Goal: Task Accomplishment & Management: Manage account settings

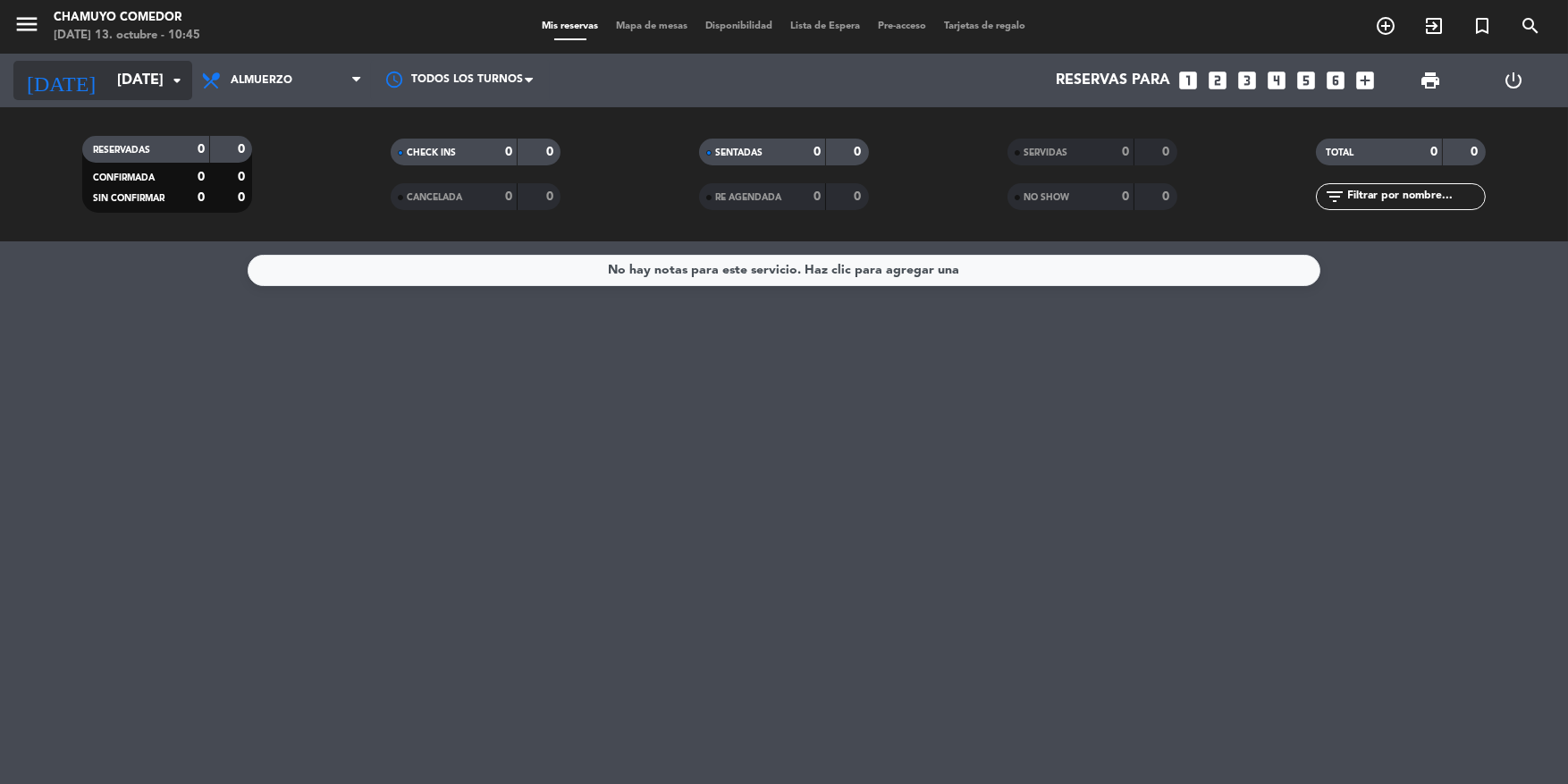
click at [141, 86] on input "[DATE]" at bounding box center [202, 81] width 189 height 35
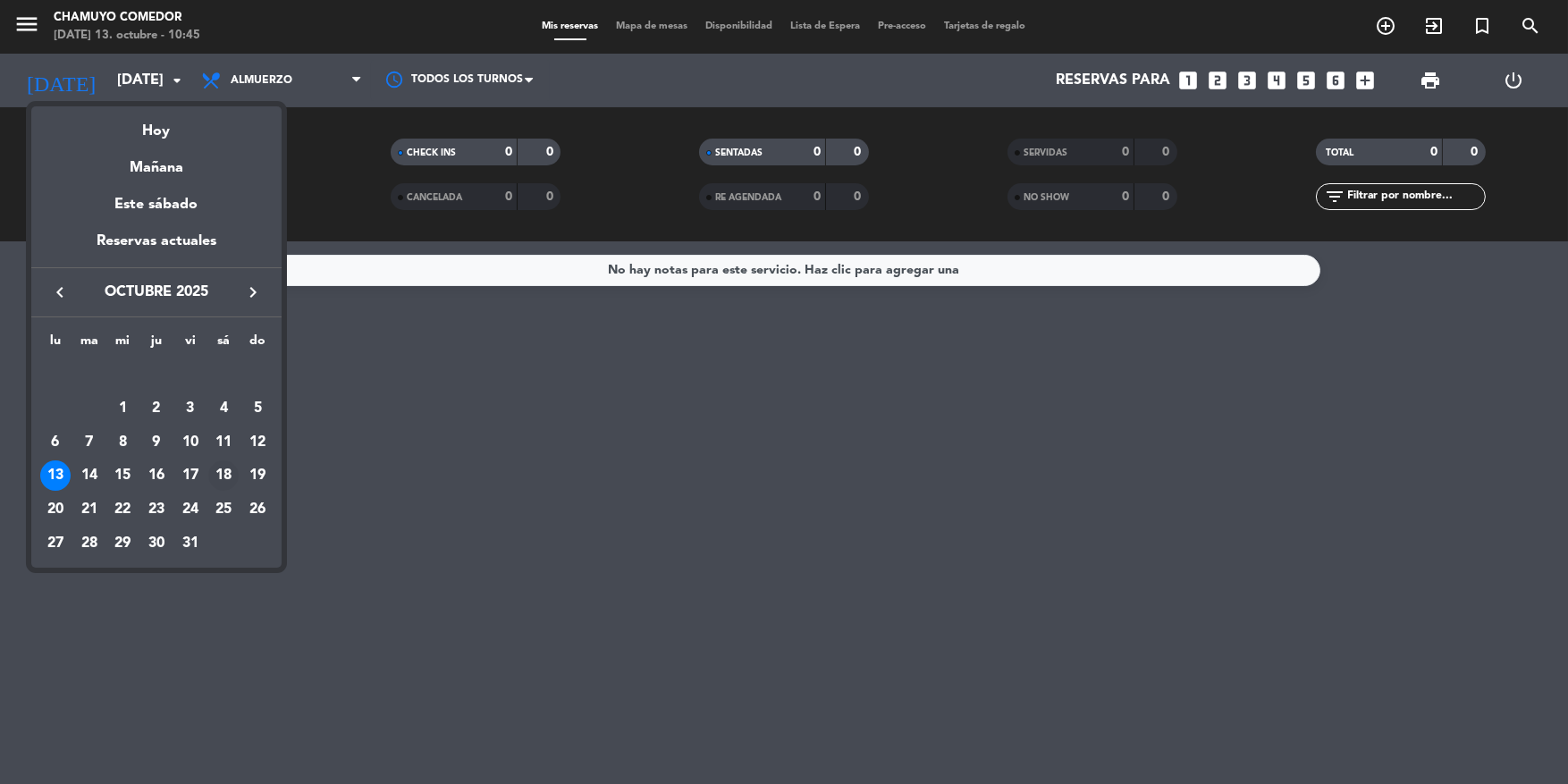
click at [222, 480] on div "18" at bounding box center [224, 475] width 30 height 30
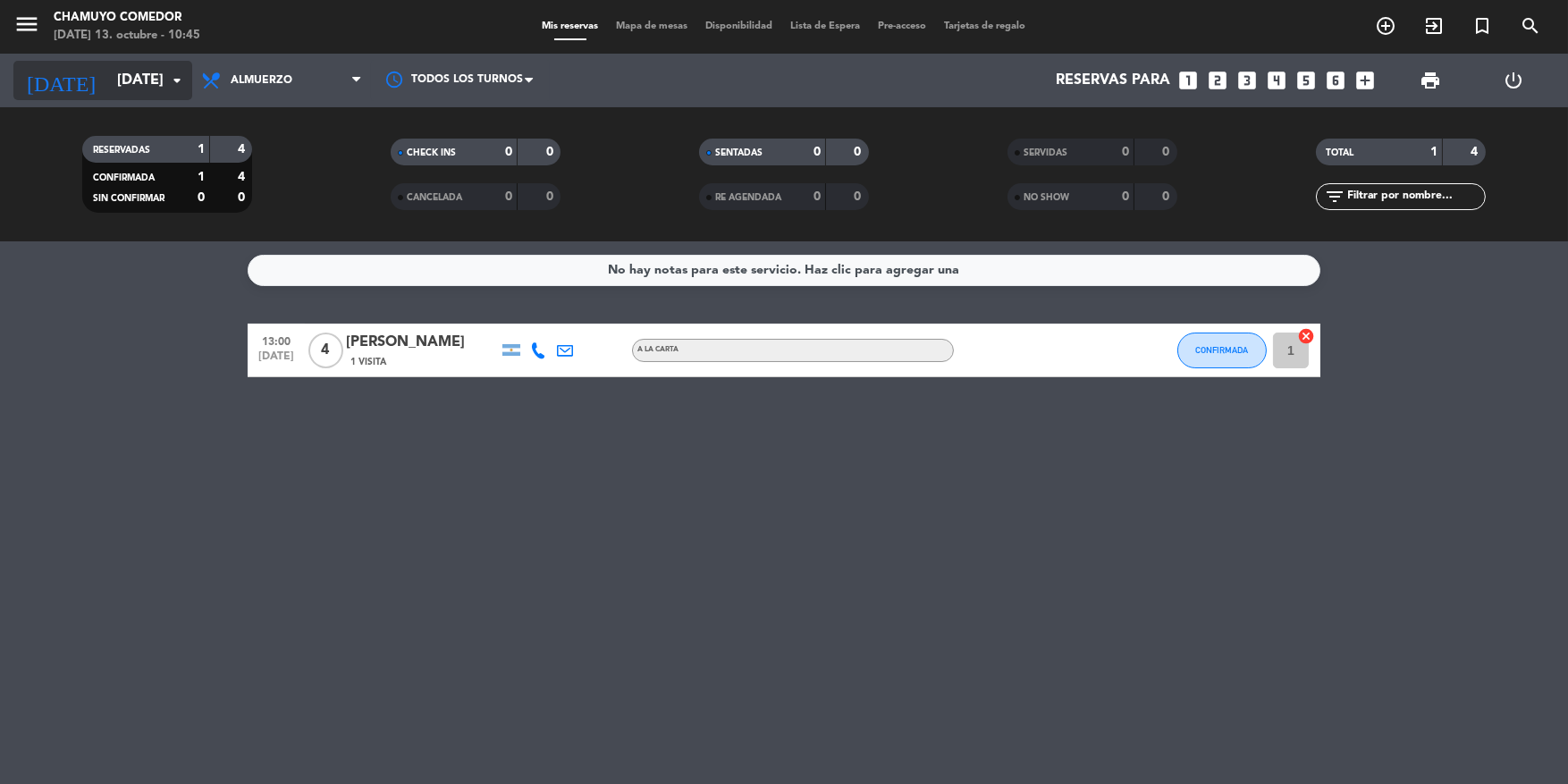
click at [108, 86] on input "[DATE]" at bounding box center [202, 81] width 189 height 35
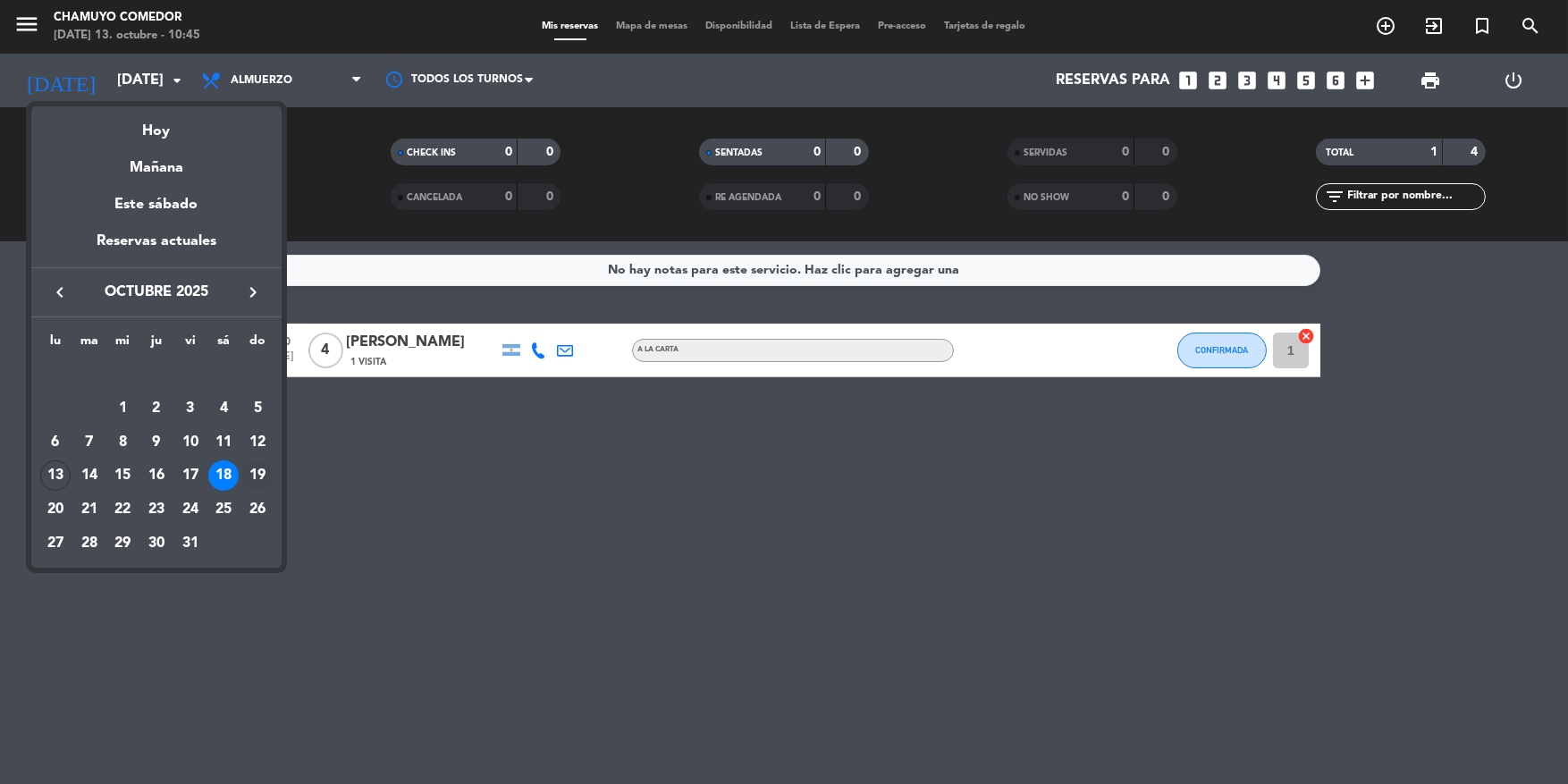
click at [265, 481] on div "19" at bounding box center [258, 475] width 30 height 30
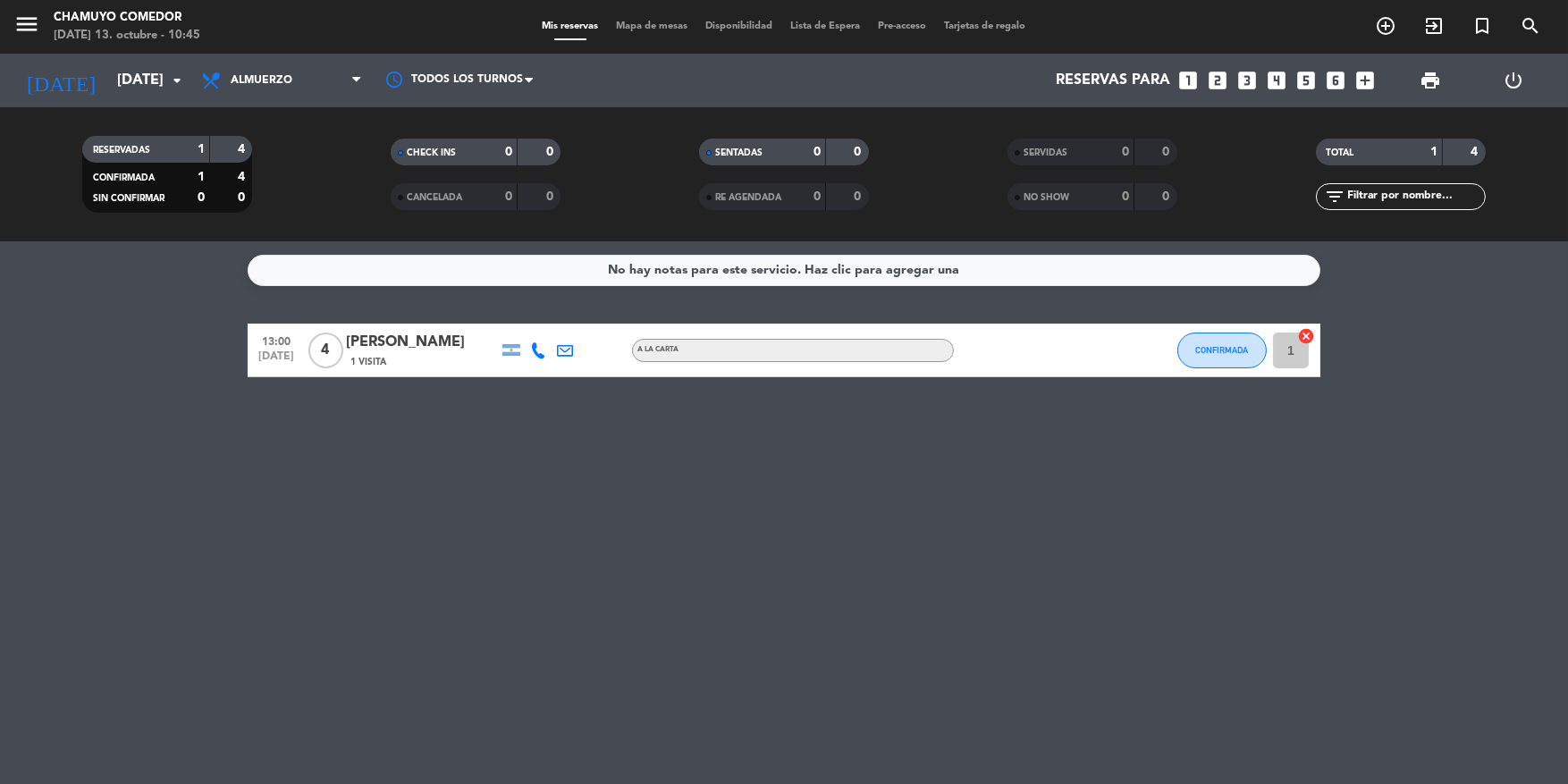
type input "[DATE]"
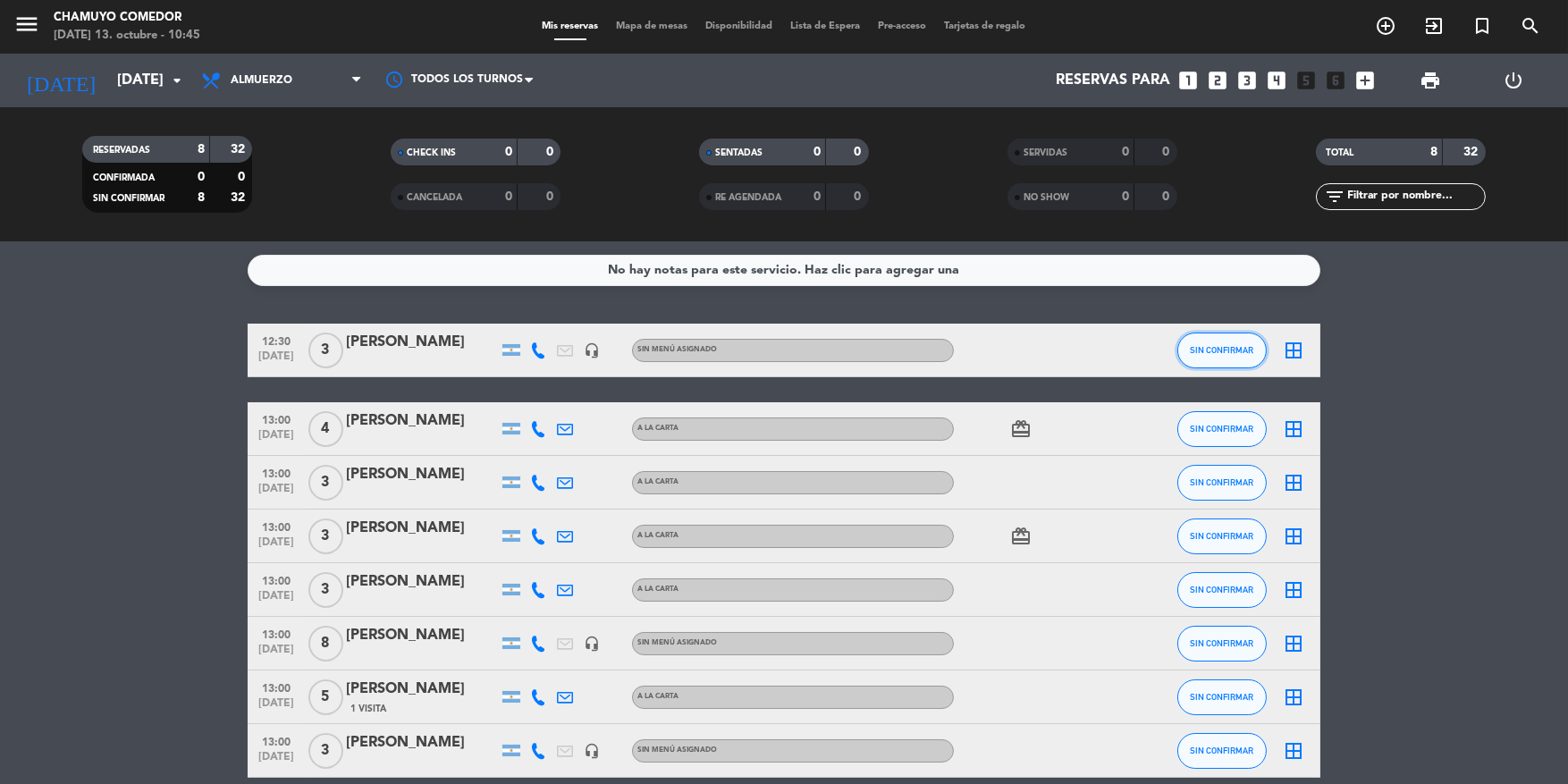
click at [1219, 352] on span "SIN CONFIRMAR" at bounding box center [1222, 349] width 64 height 10
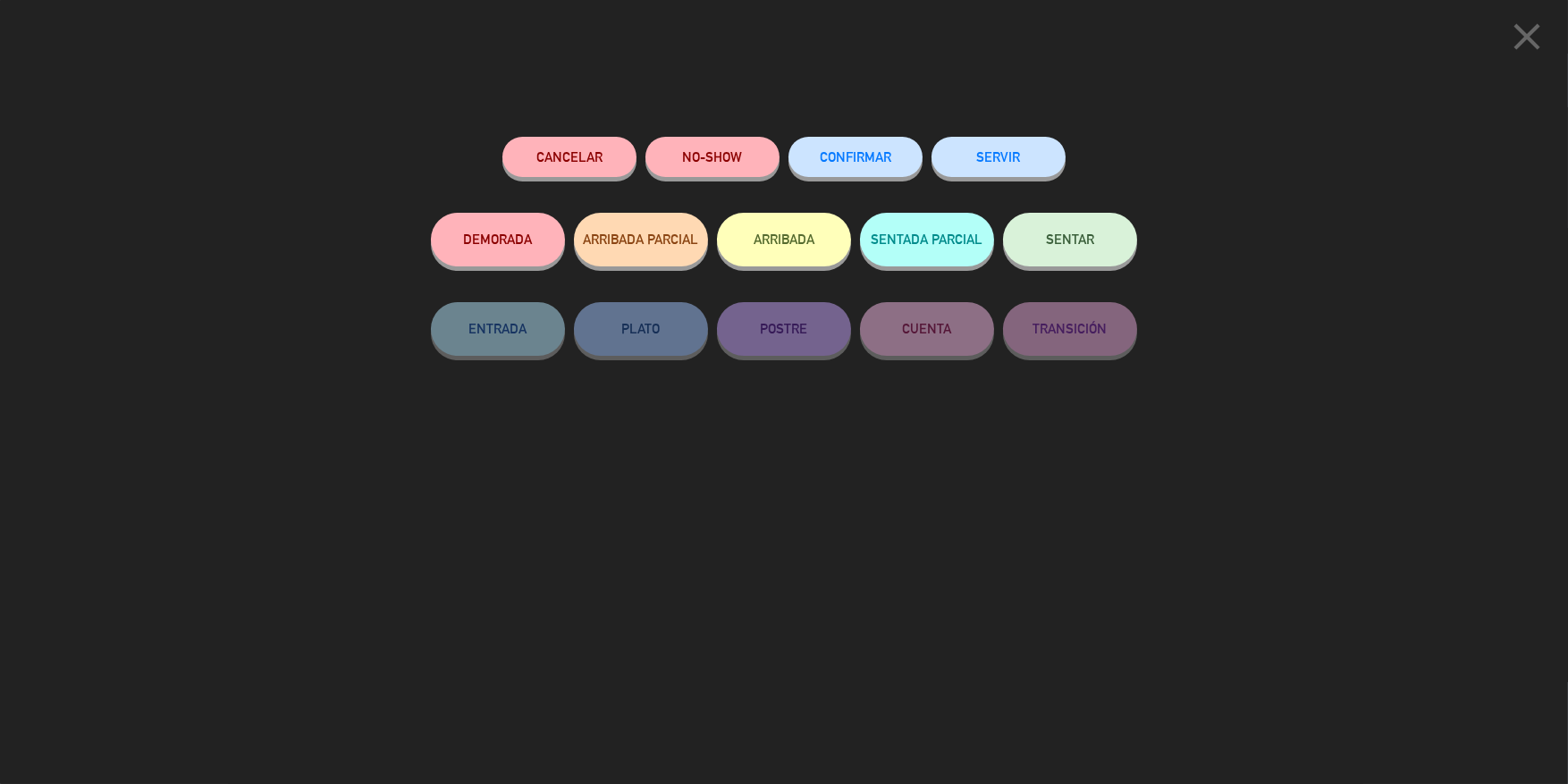
click at [853, 152] on span "CONFIRMAR" at bounding box center [856, 157] width 72 height 15
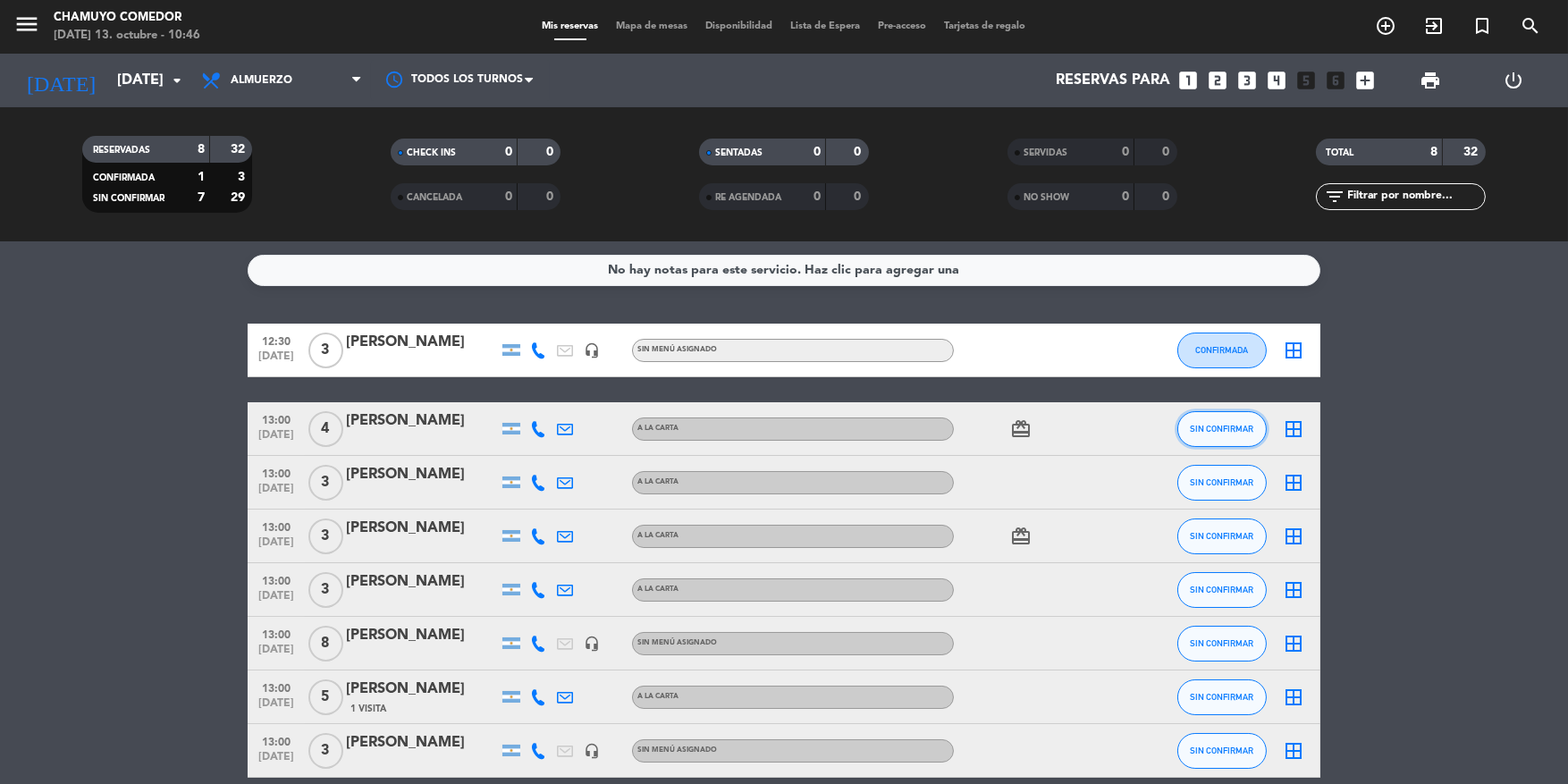
click at [1228, 426] on span "SIN CONFIRMAR" at bounding box center [1222, 428] width 64 height 10
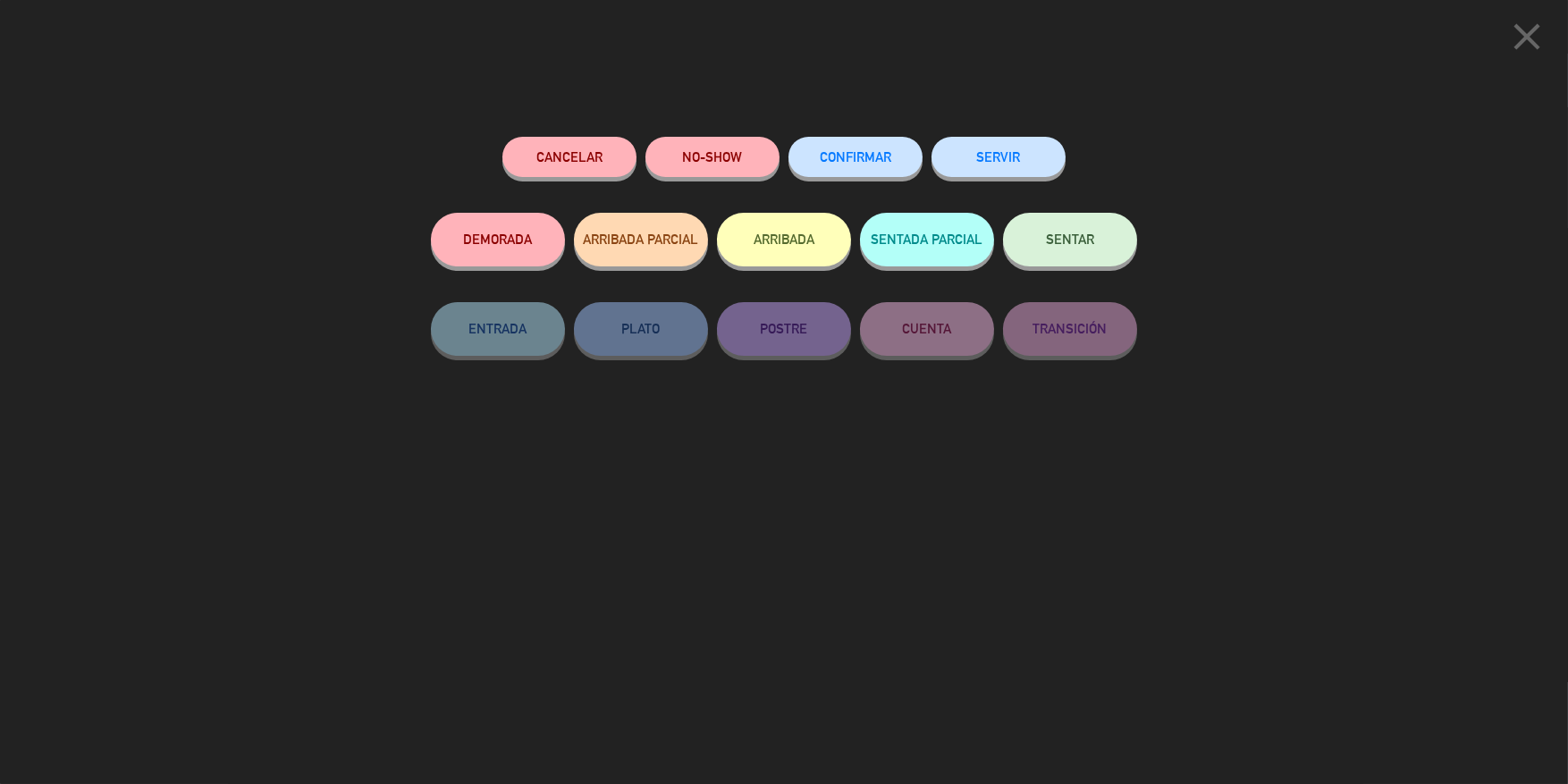
click at [854, 160] on span "CONFIRMAR" at bounding box center [856, 157] width 72 height 15
click at [825, 162] on span "CONFIRMAR" at bounding box center [856, 157] width 72 height 15
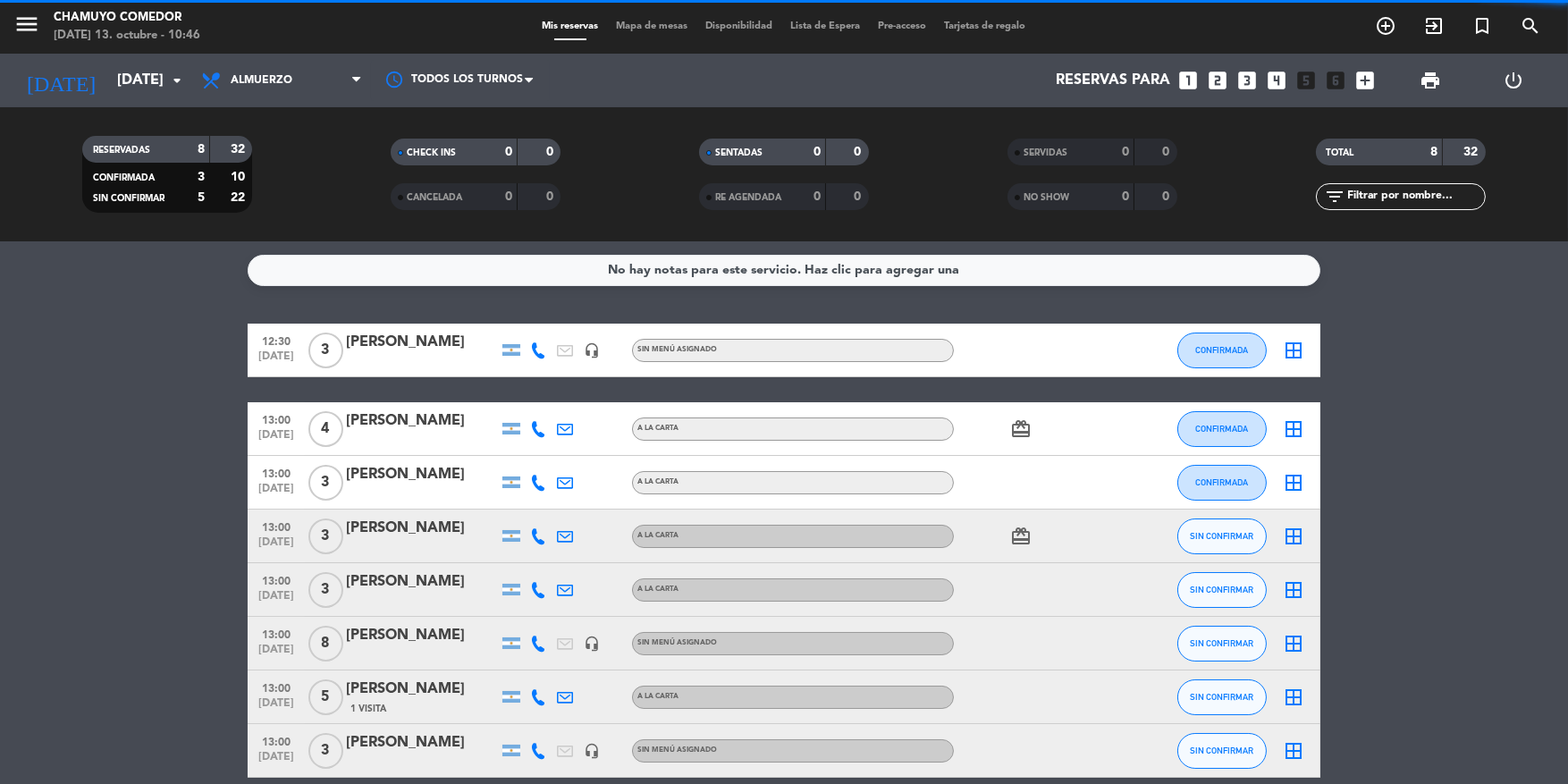
click at [1215, 527] on button "SIN CONFIRMAR" at bounding box center [1222, 536] width 90 height 36
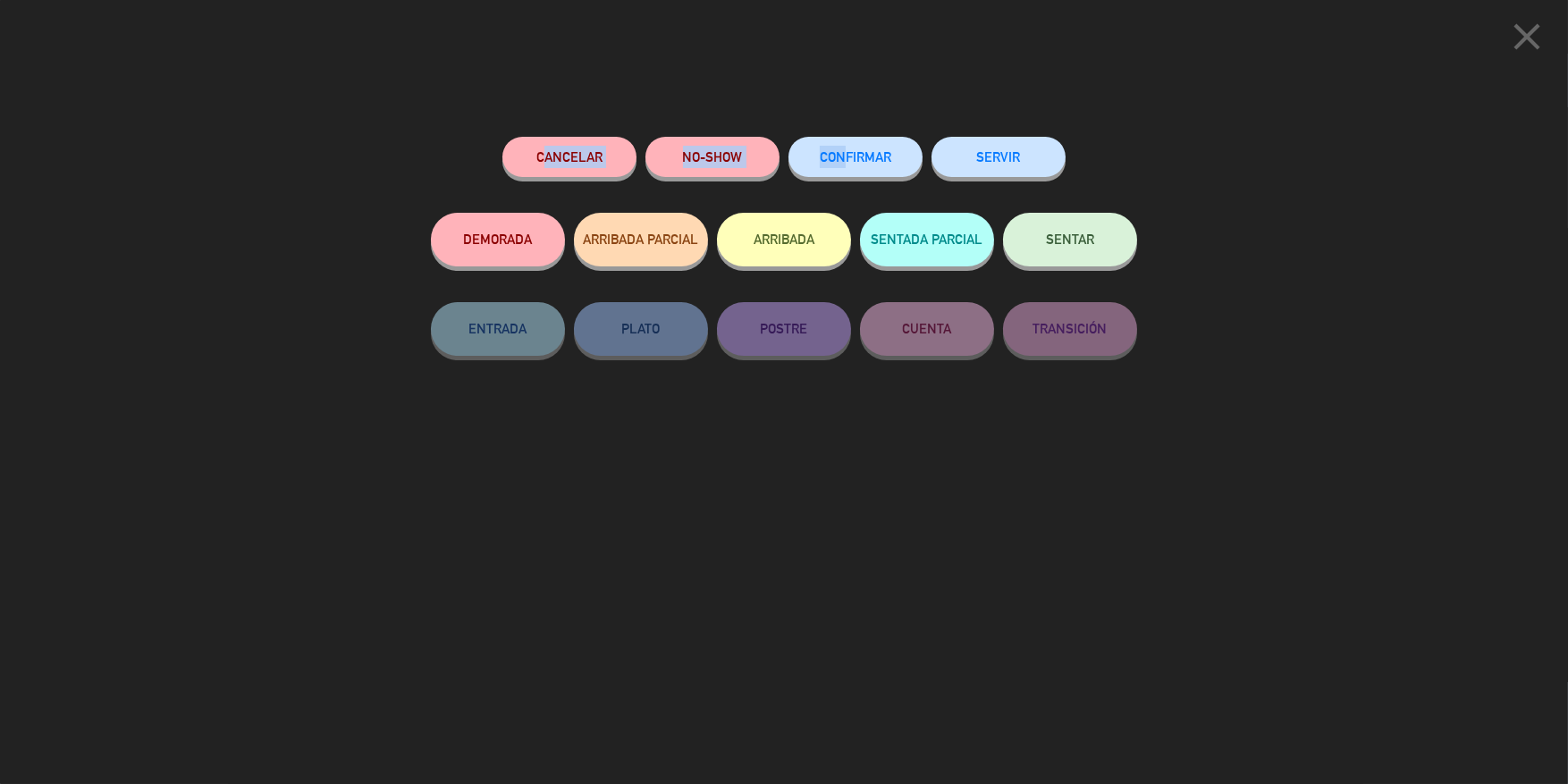
click at [837, 138] on div "Cancelar NO-SHOW CONFIRMAR SERVIR DEMORADA ARRIBADA PARCIAL ARRIBADA SENTADA PA…" at bounding box center [784, 454] width 732 height 660
drag, startPoint x: 837, startPoint y: 138, endPoint x: 842, endPoint y: 150, distance: 13.0
click at [842, 150] on button "CONFIRMAR" at bounding box center [856, 157] width 134 height 40
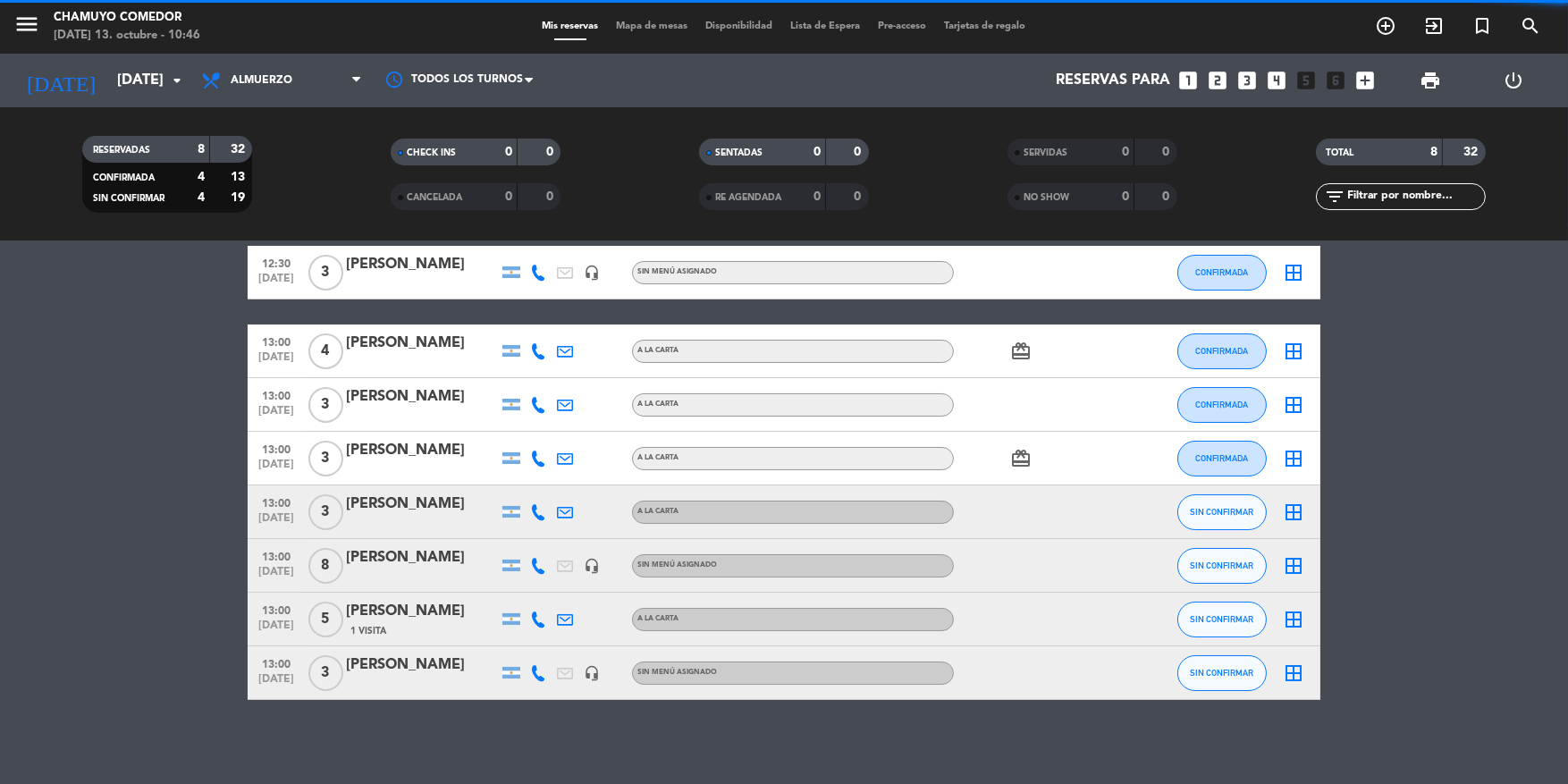
scroll to position [82, 0]
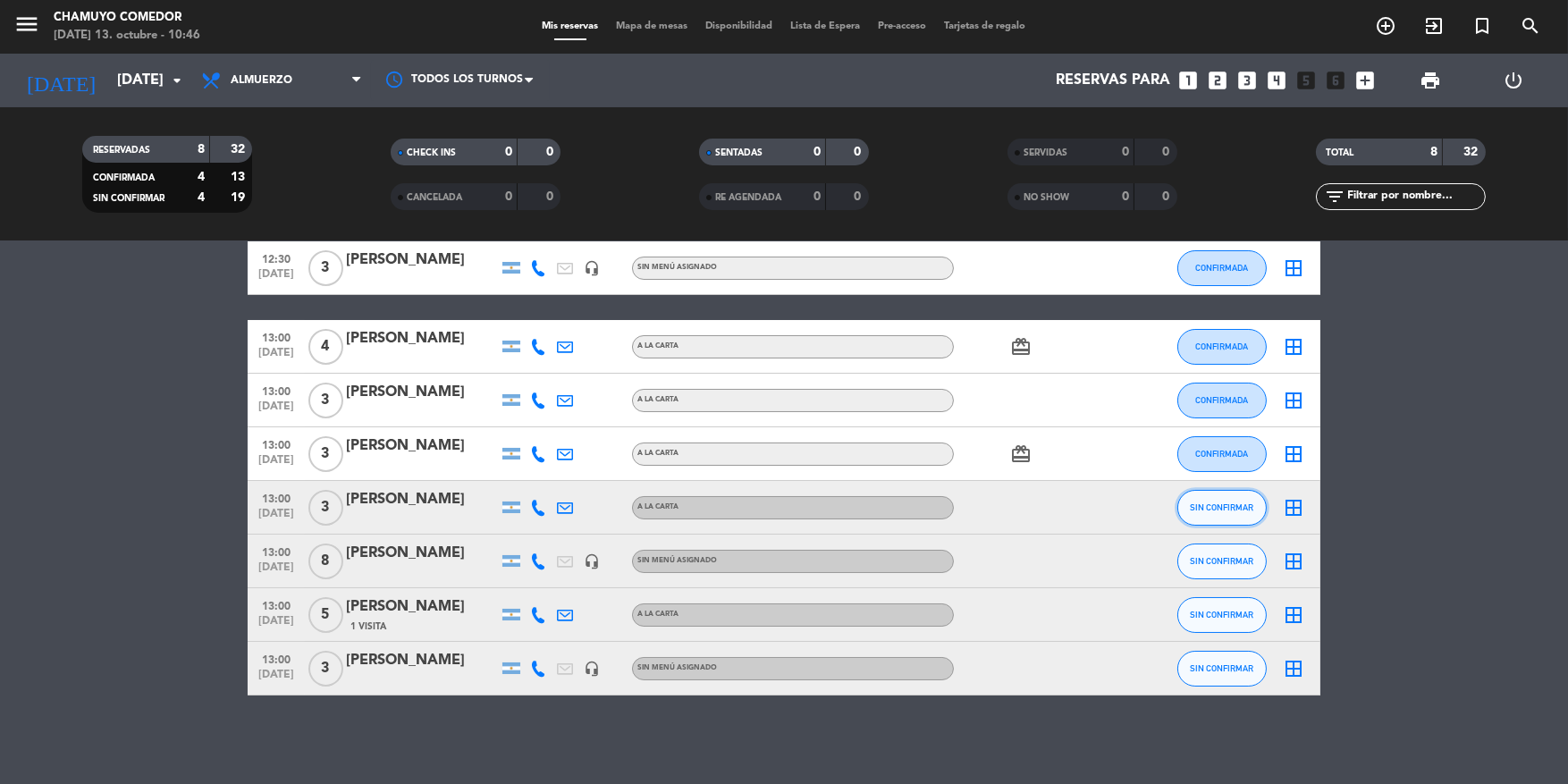
click at [1244, 526] on div "SIN CONFIRMAR" at bounding box center [1222, 507] width 90 height 53
click at [1210, 515] on button "SIN CONFIRMAR" at bounding box center [1222, 507] width 90 height 36
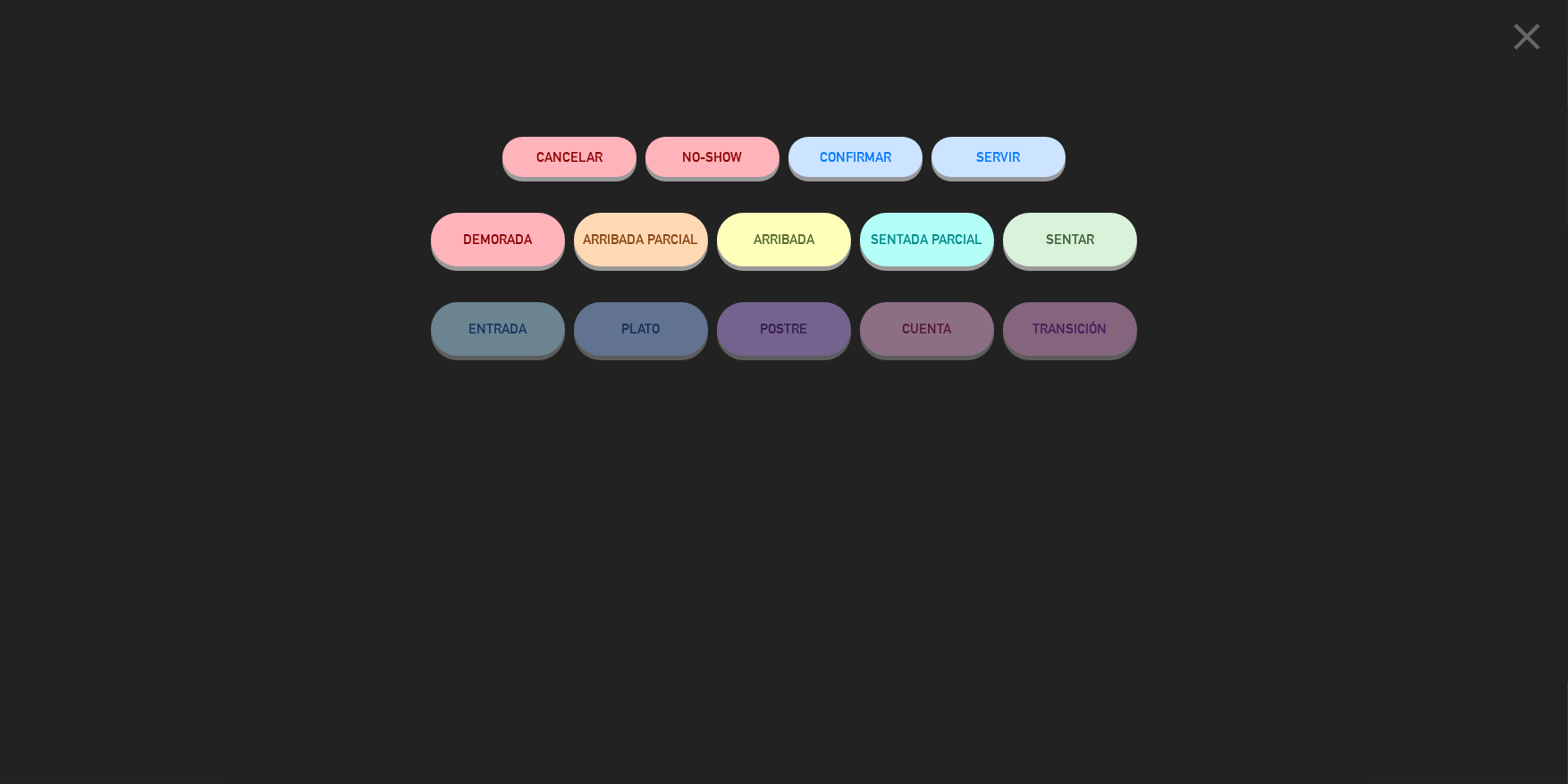
click at [890, 157] on span "CONFIRMAR" at bounding box center [856, 157] width 72 height 15
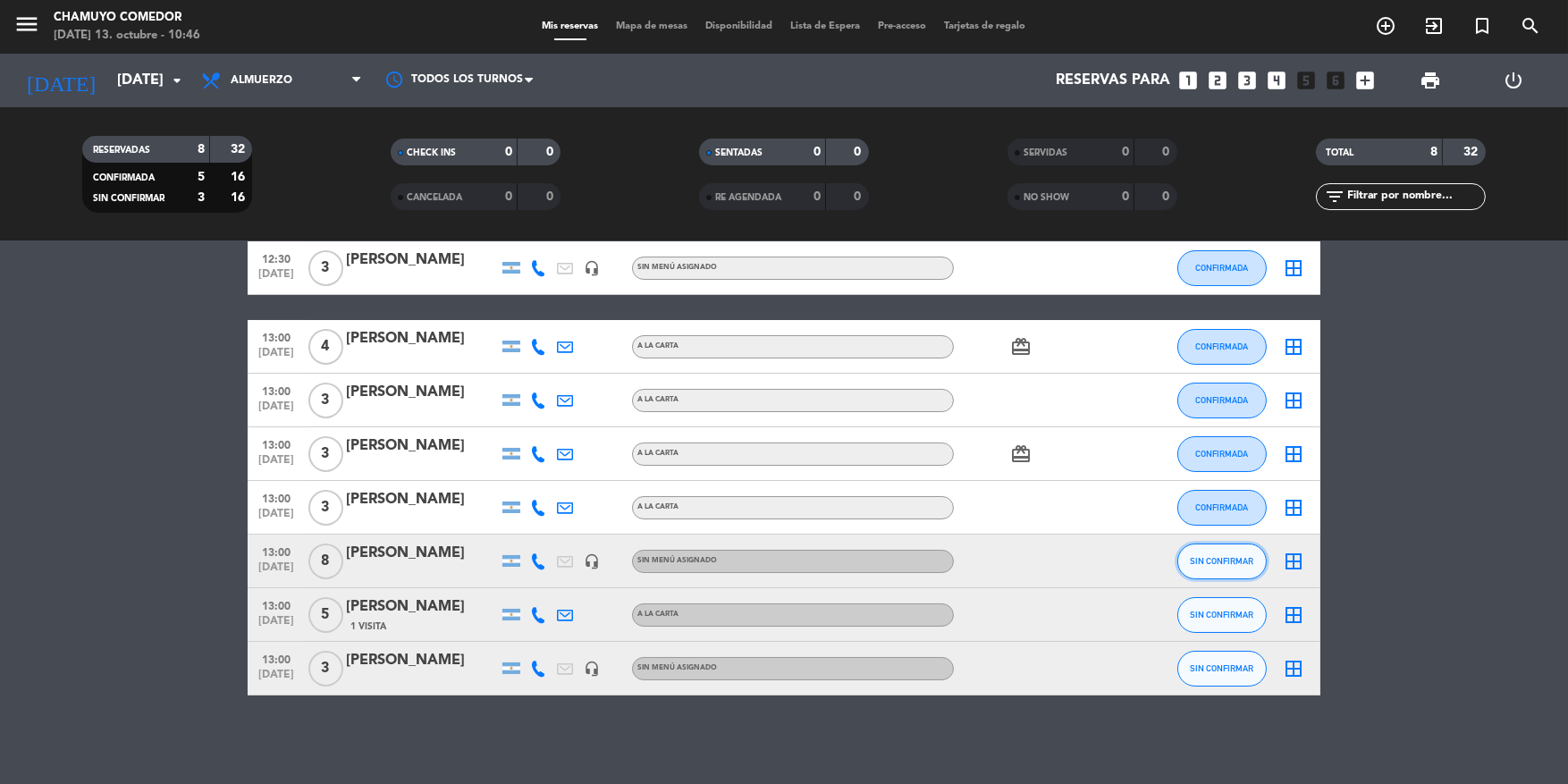
click at [1247, 571] on button "SIN CONFIRMAR" at bounding box center [1222, 561] width 90 height 36
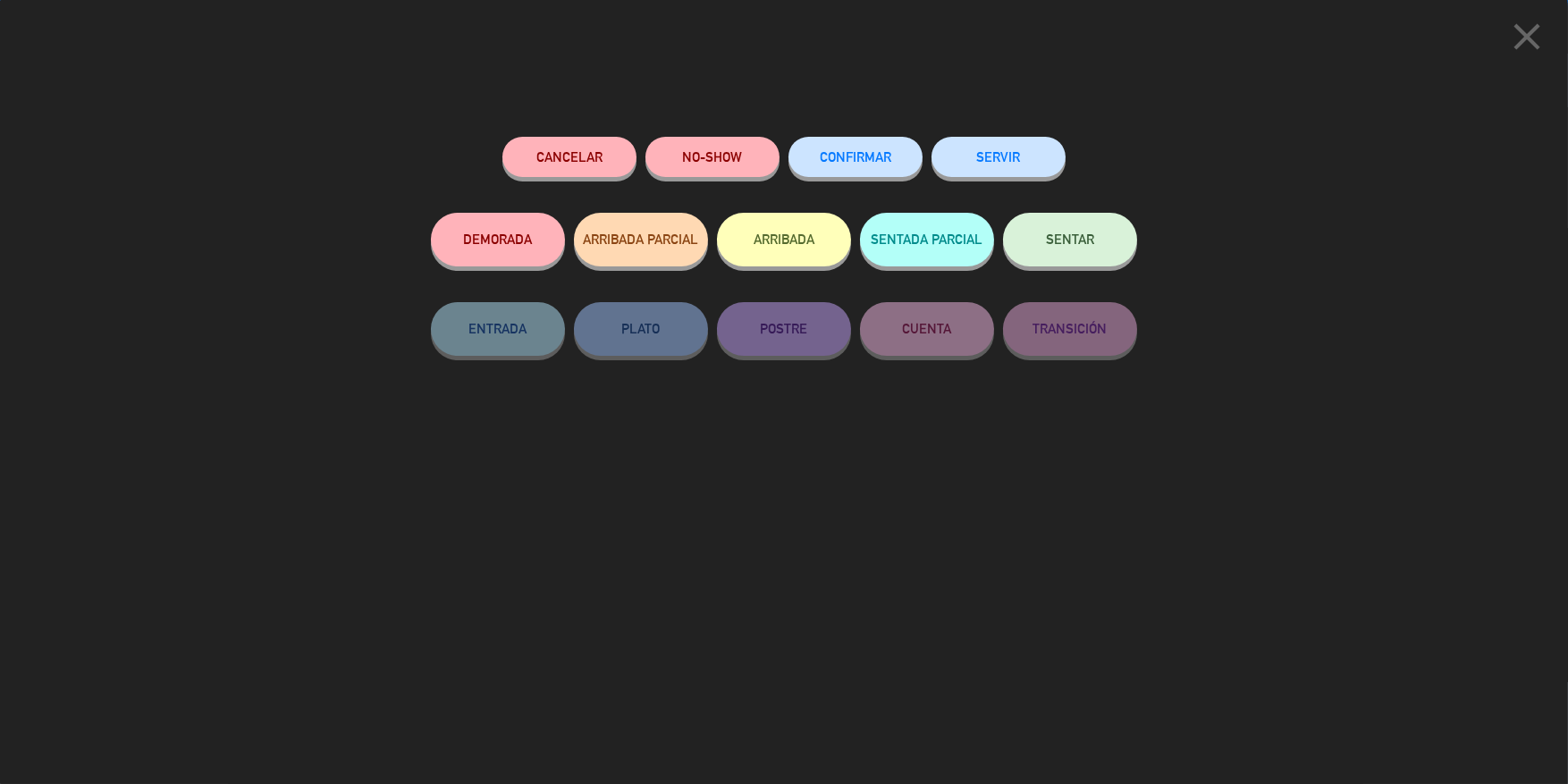
click at [854, 150] on button "CONFIRMAR" at bounding box center [856, 157] width 134 height 40
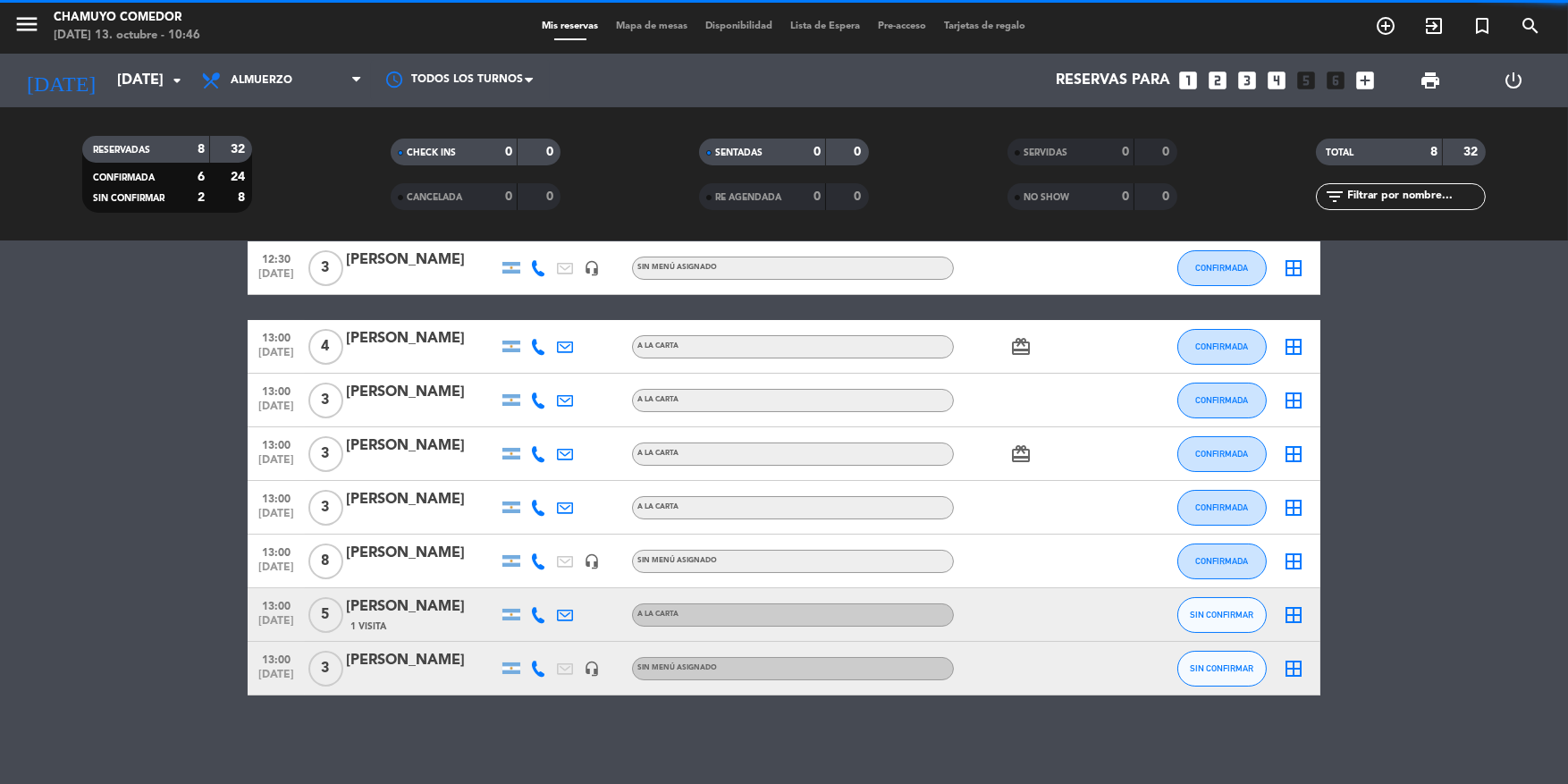
click at [1203, 627] on button "SIN CONFIRMAR" at bounding box center [1222, 615] width 90 height 36
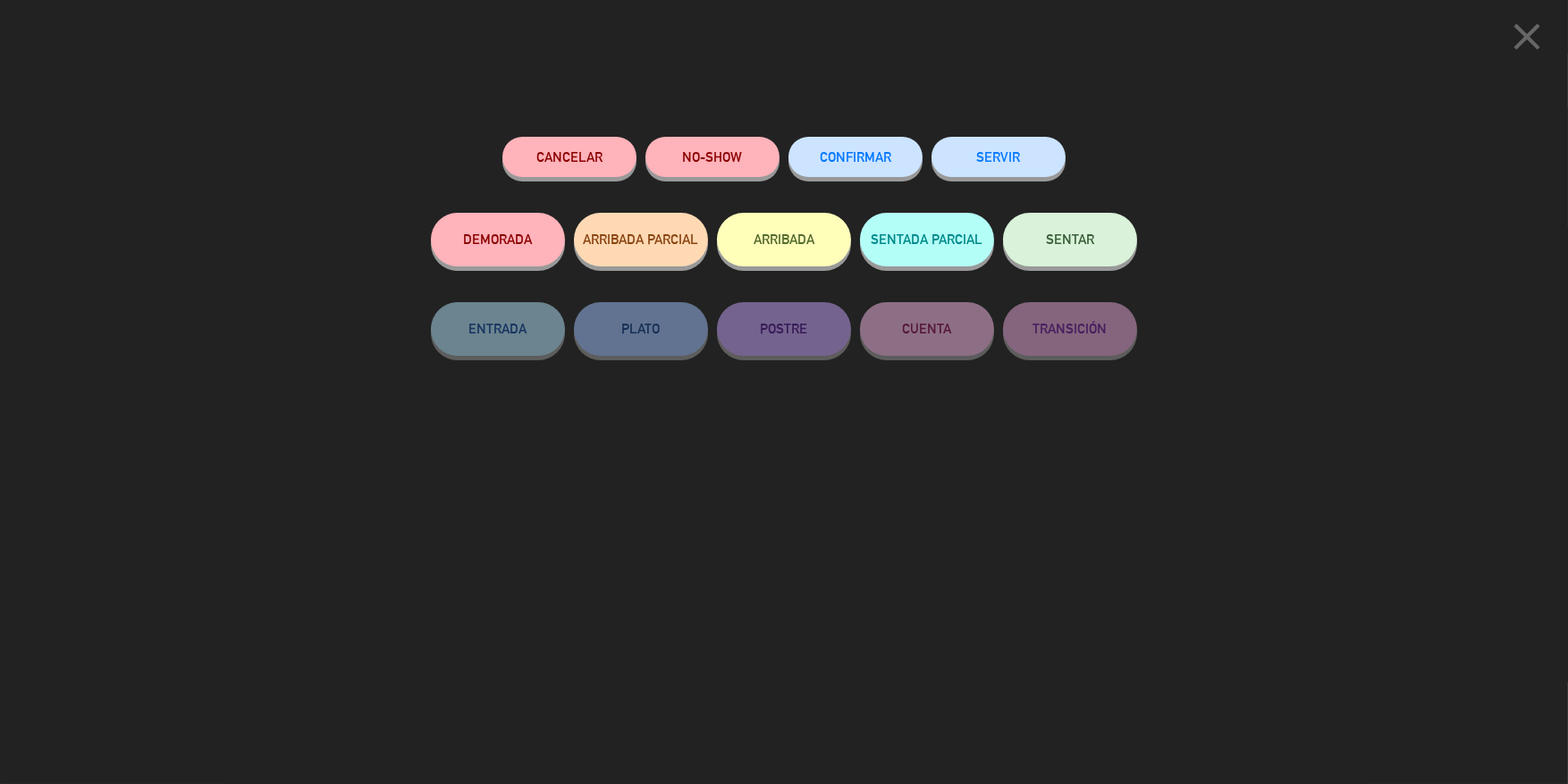
click at [860, 156] on span "CONFIRMAR" at bounding box center [856, 157] width 72 height 15
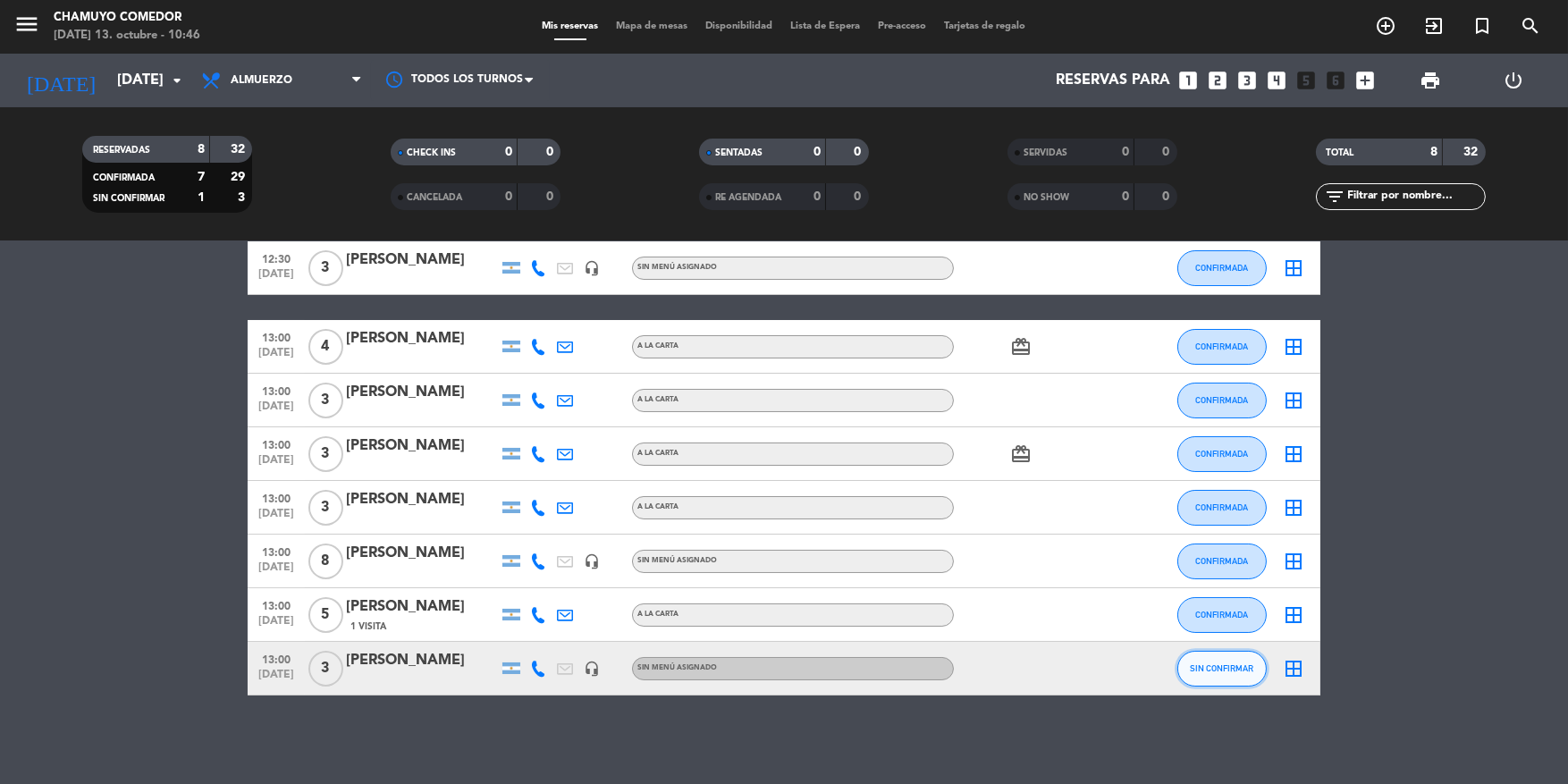
click at [1205, 671] on span "SIN CONFIRMAR" at bounding box center [1222, 668] width 64 height 10
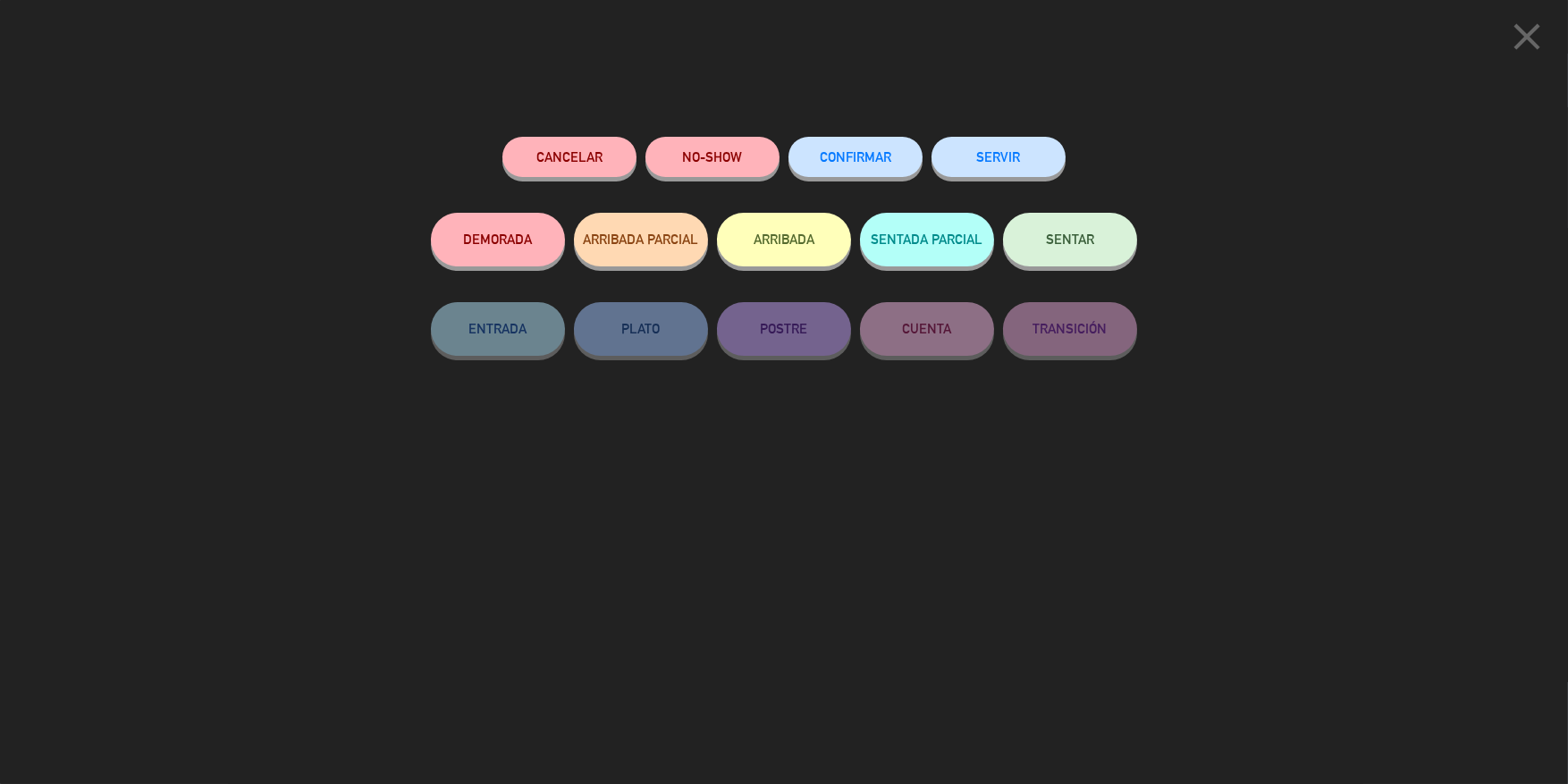
click at [860, 140] on button "CONFIRMAR" at bounding box center [856, 157] width 134 height 40
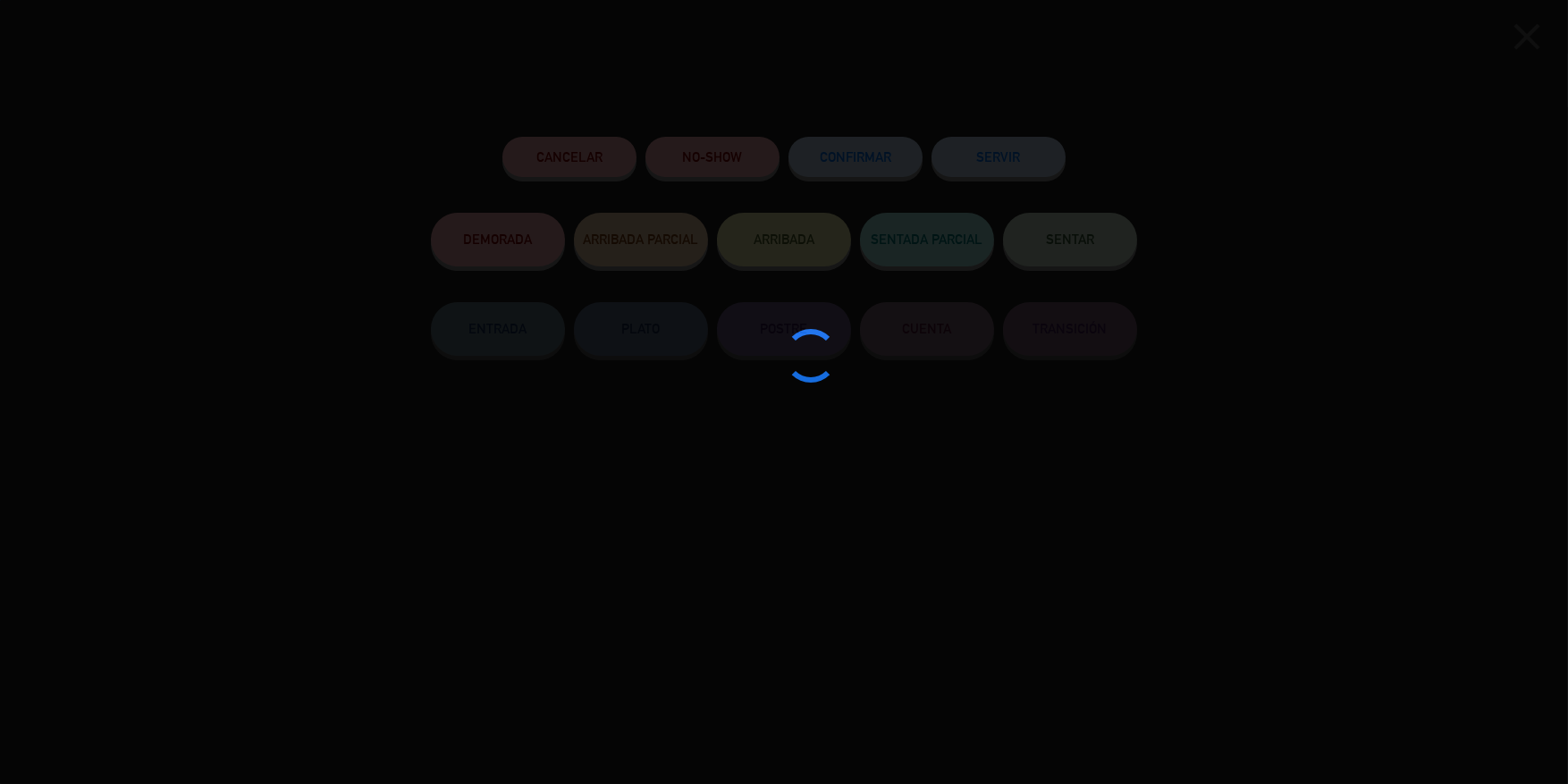
click at [861, 143] on div at bounding box center [784, 392] width 1568 height 784
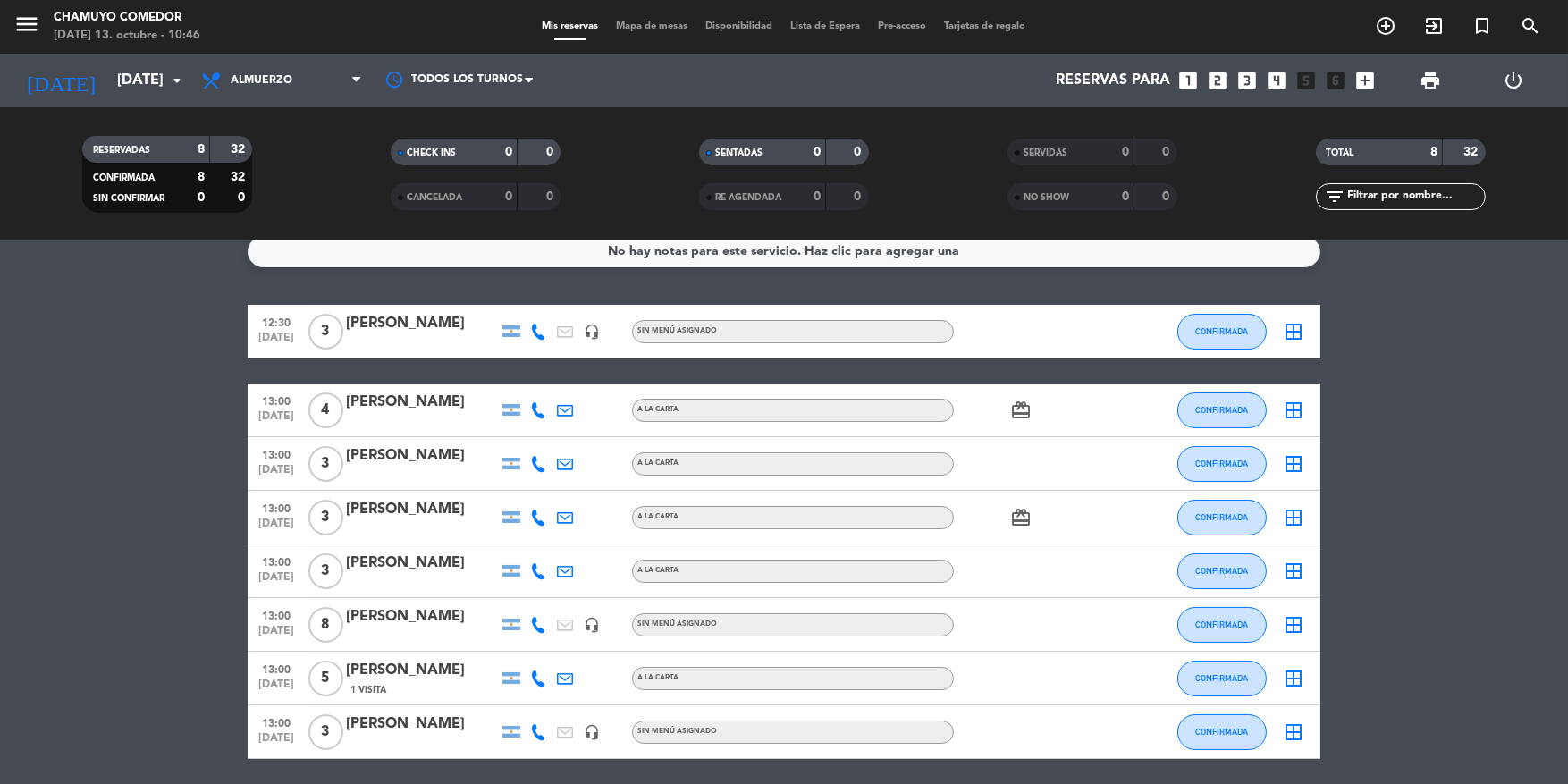
scroll to position [0, 0]
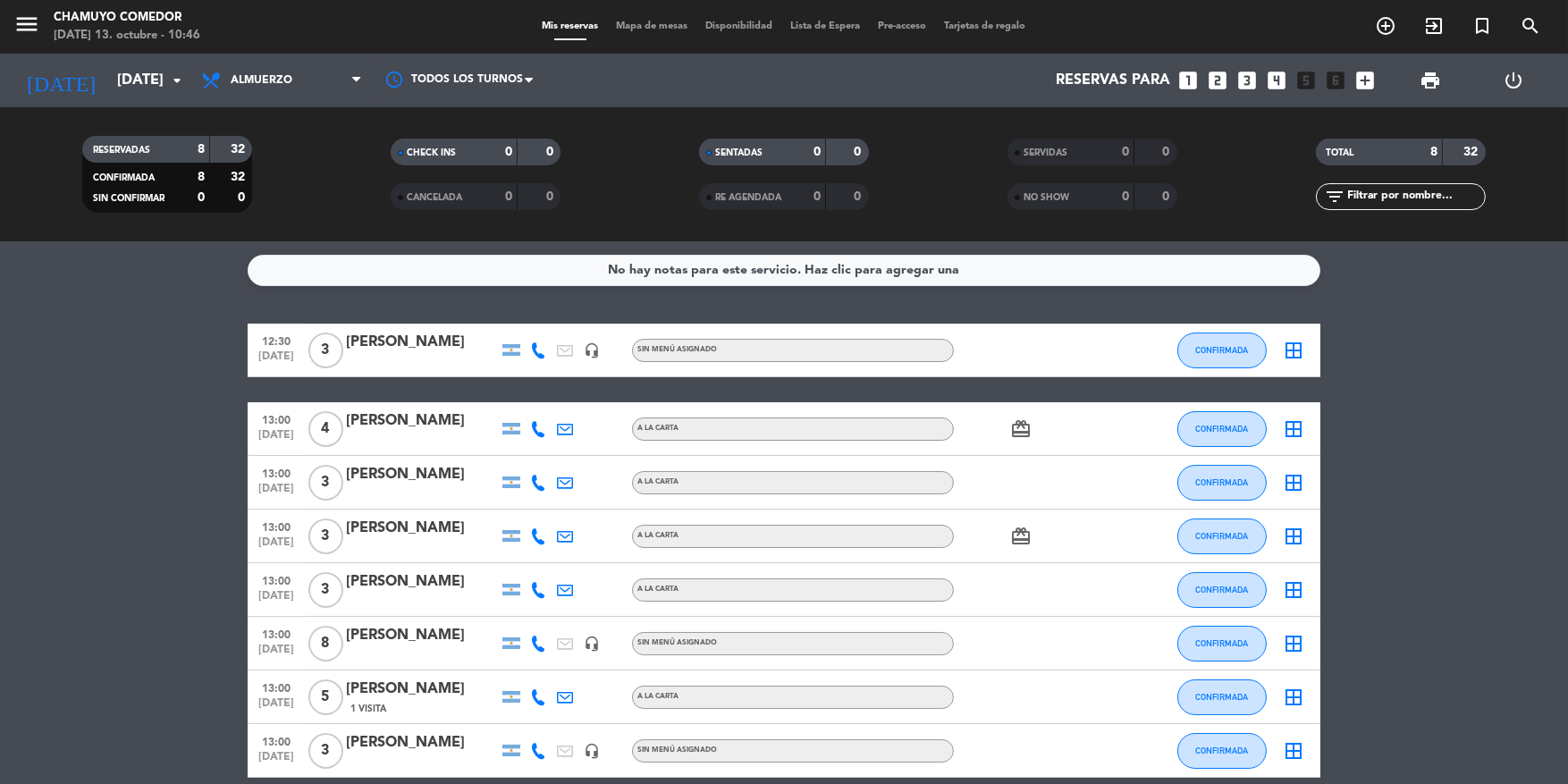
click at [1292, 355] on icon "border_all" at bounding box center [1294, 350] width 21 height 21
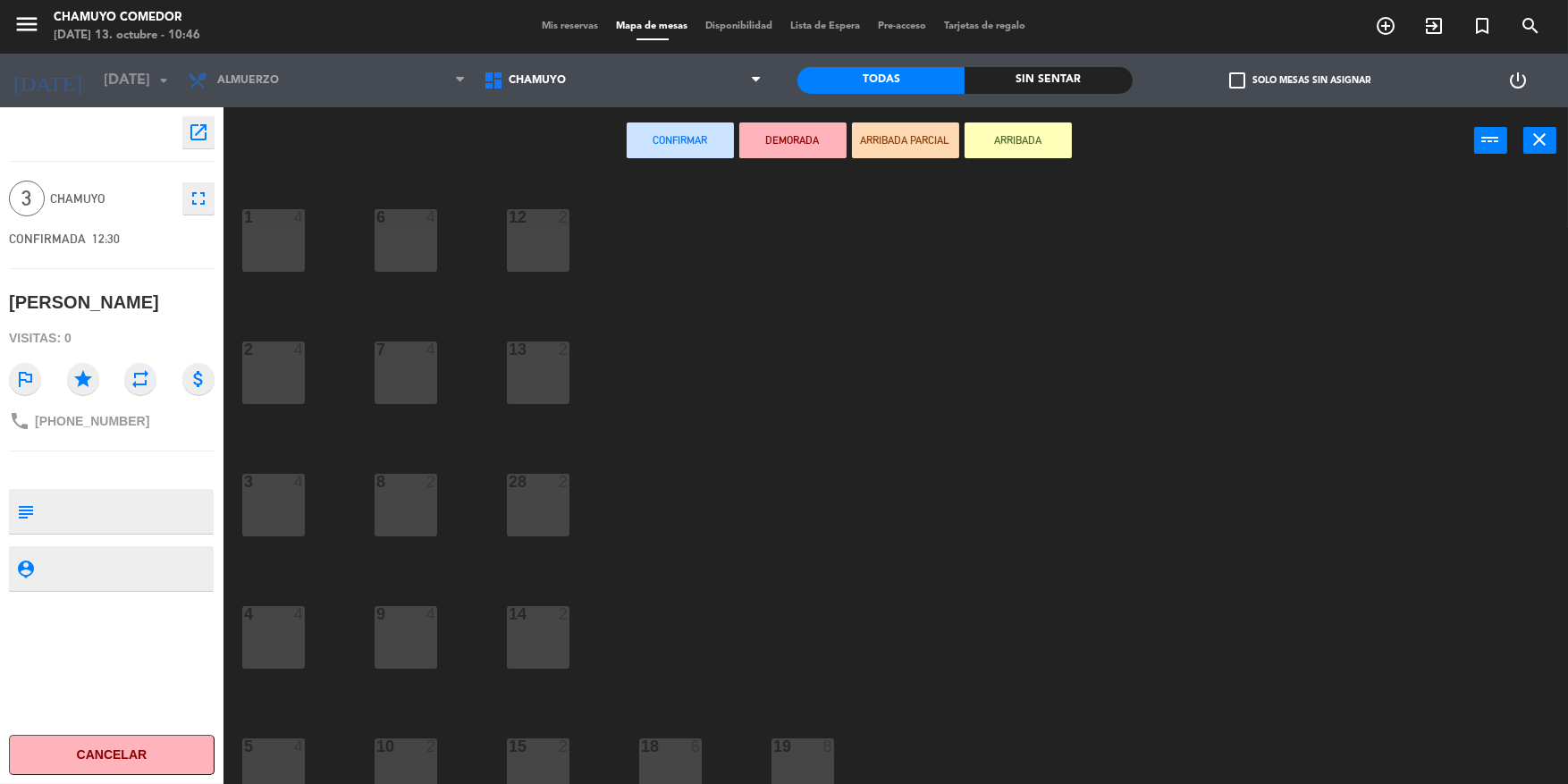
click at [254, 223] on div "1" at bounding box center [244, 217] width 30 height 16
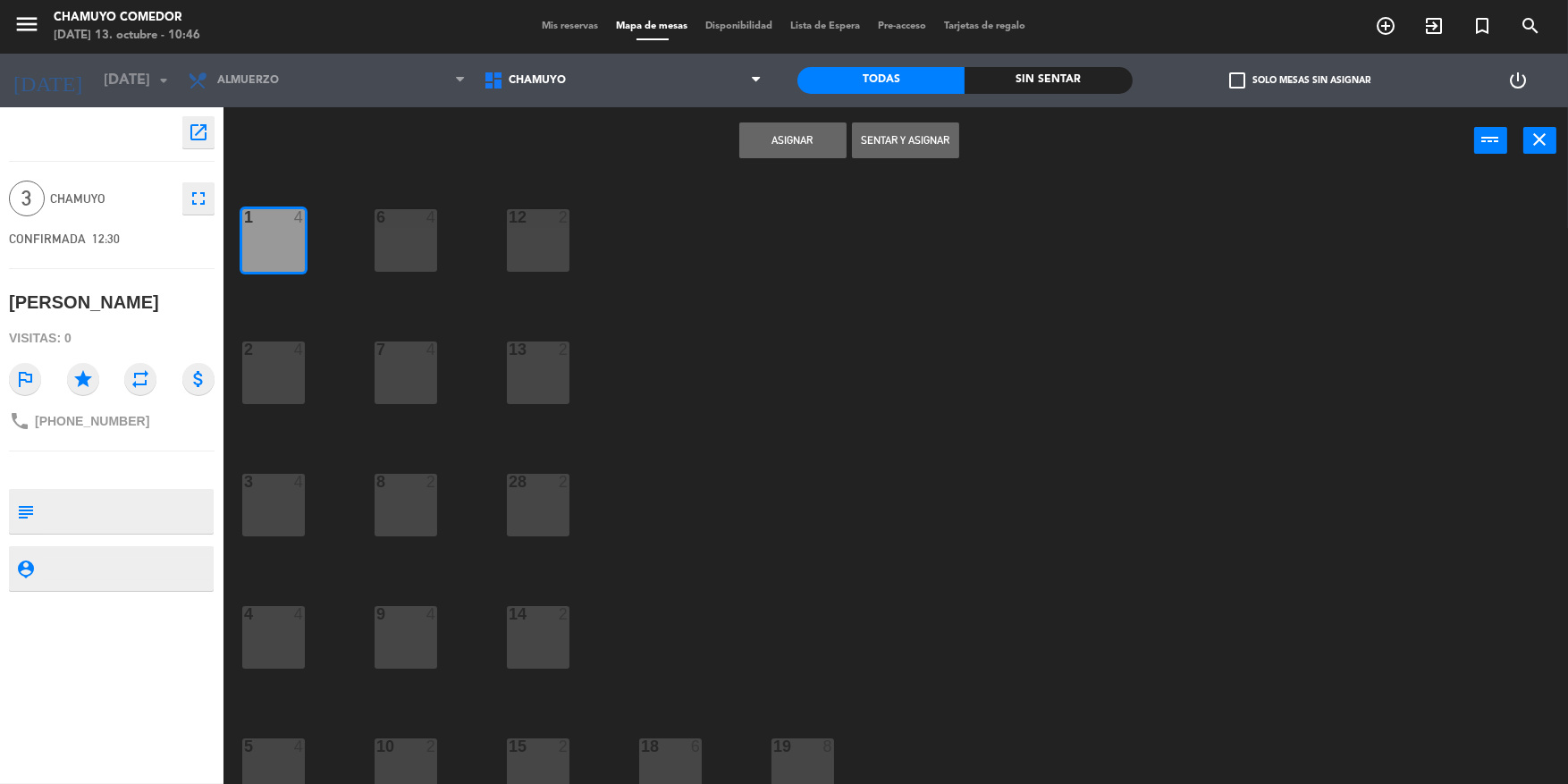
click at [753, 139] on button "Asignar" at bounding box center [793, 141] width 107 height 36
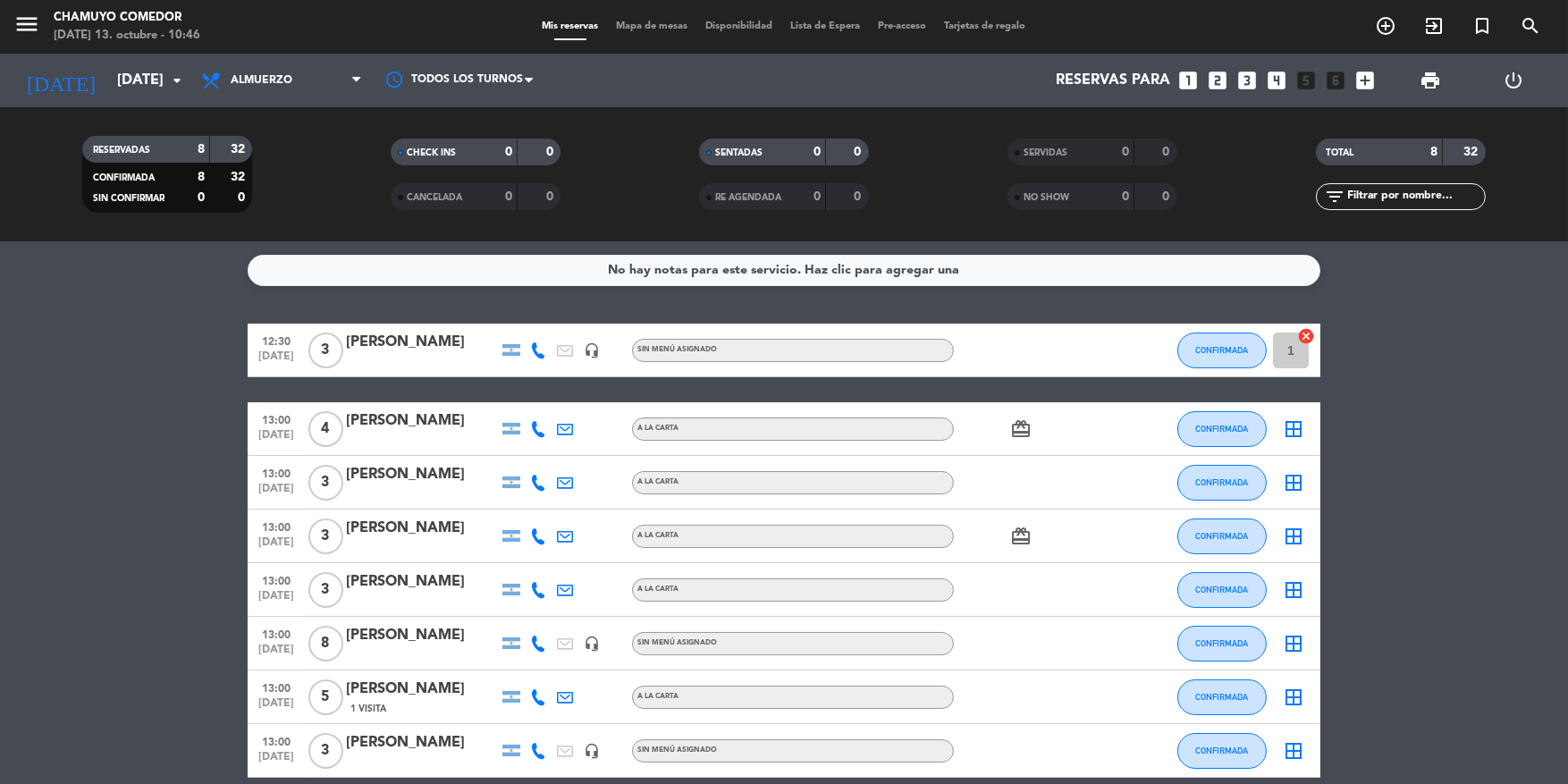
click at [1293, 429] on icon "border_all" at bounding box center [1294, 429] width 21 height 21
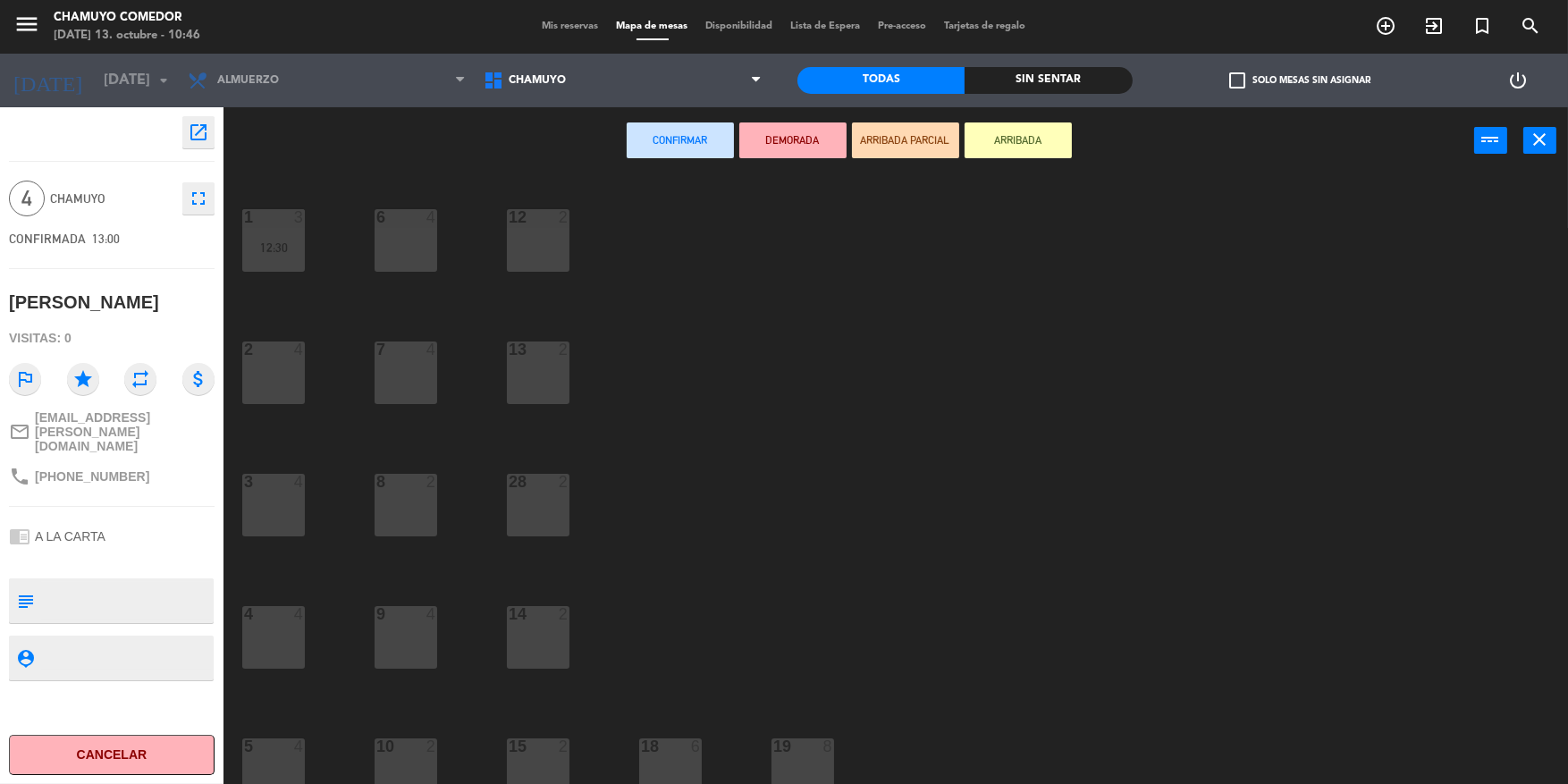
drag, startPoint x: 263, startPoint y: 368, endPoint x: 289, endPoint y: 361, distance: 26.9
click at [265, 369] on div "2 4" at bounding box center [274, 372] width 63 height 63
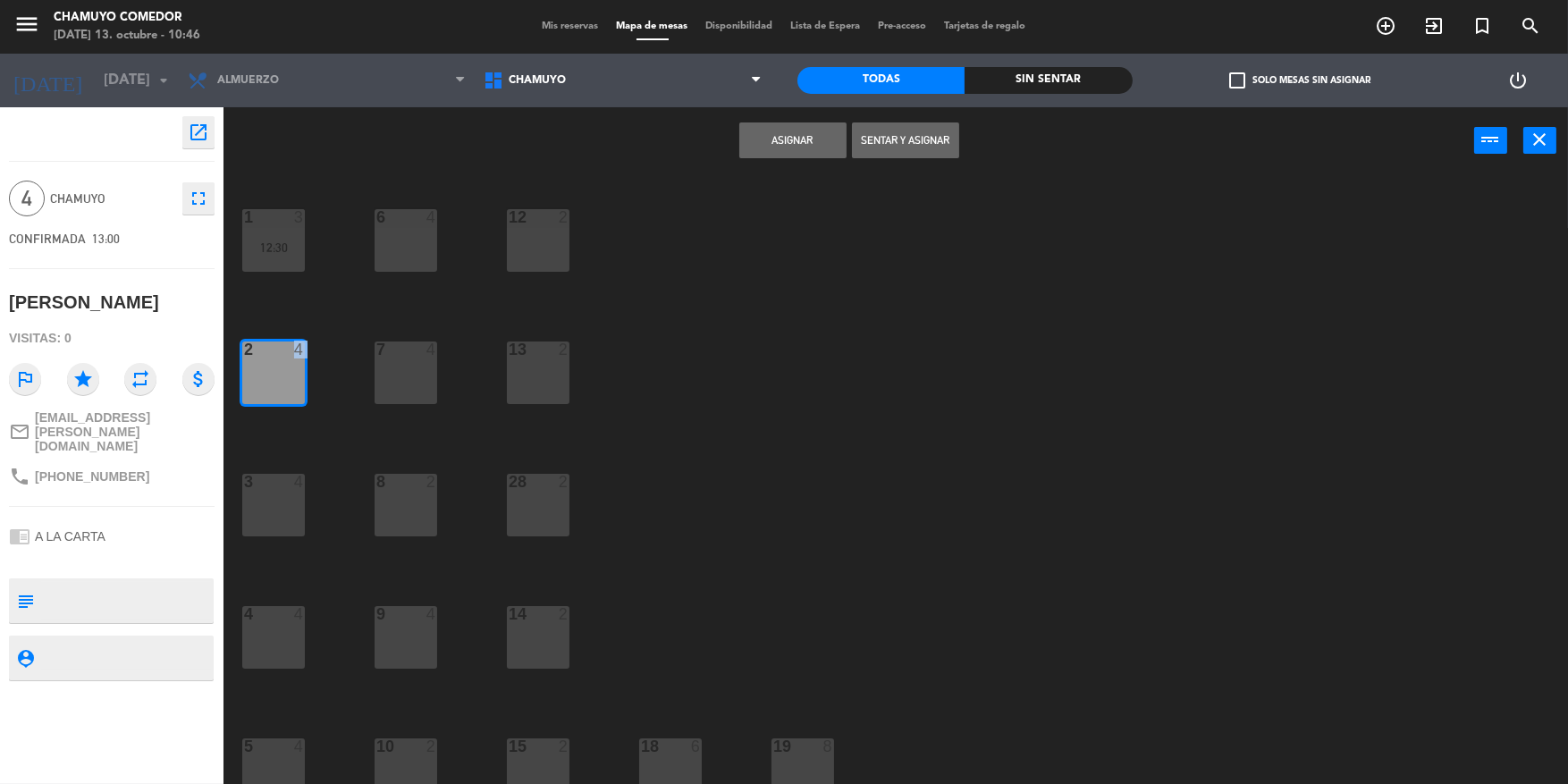
click at [761, 135] on button "Asignar" at bounding box center [793, 141] width 107 height 36
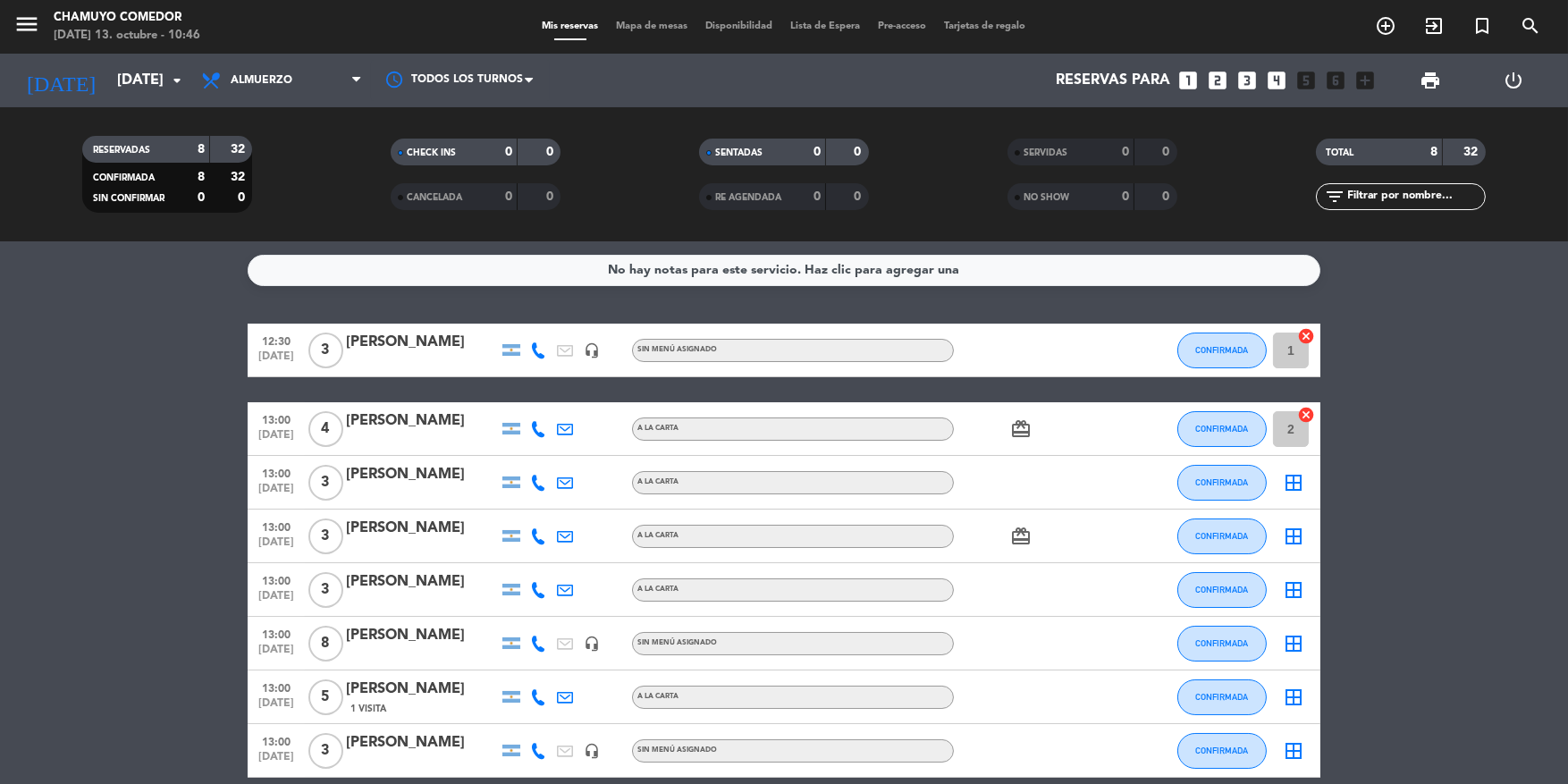
click at [1287, 486] on icon "border_all" at bounding box center [1294, 482] width 21 height 21
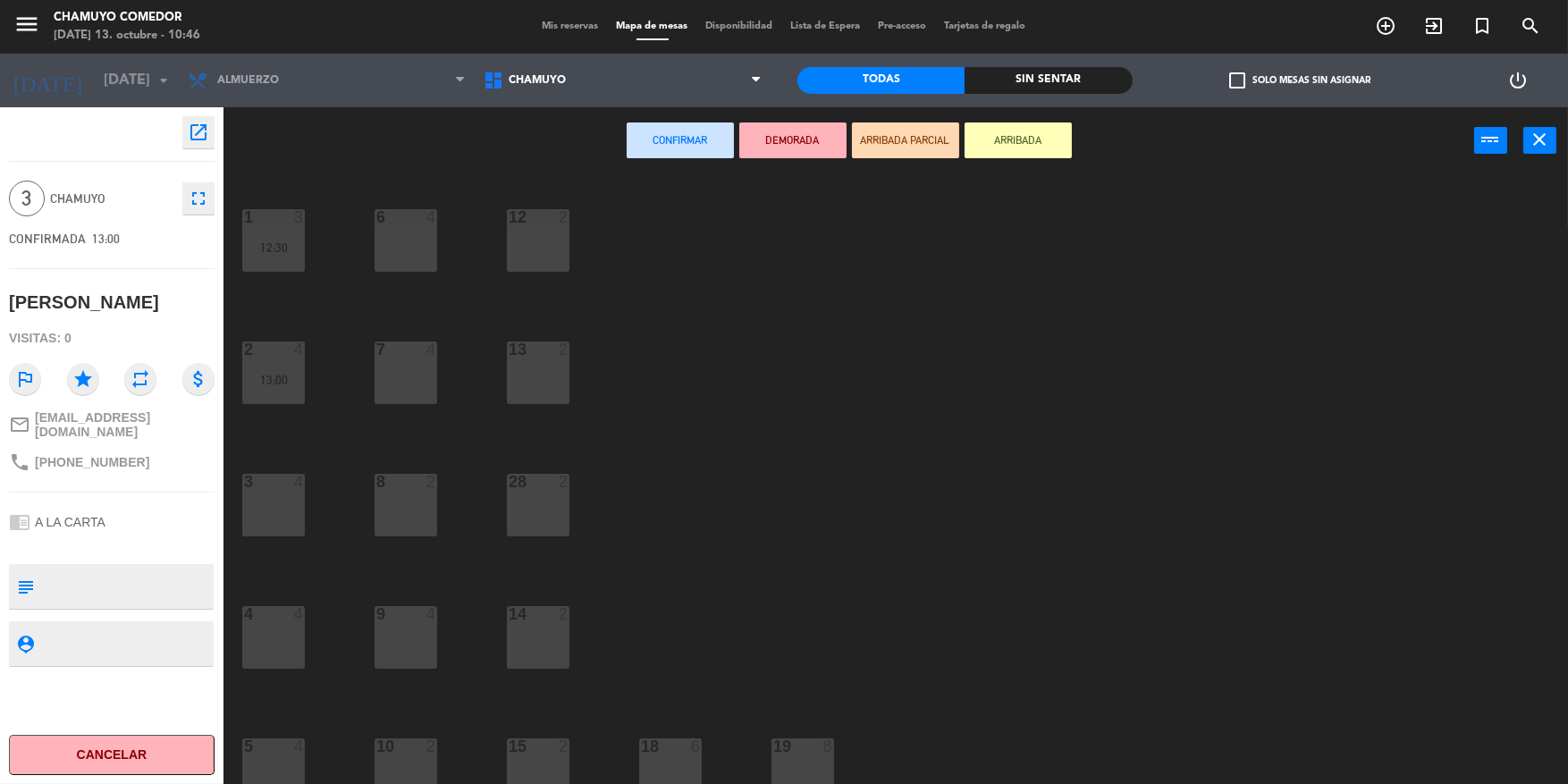
click at [255, 486] on div "3" at bounding box center [244, 481] width 30 height 16
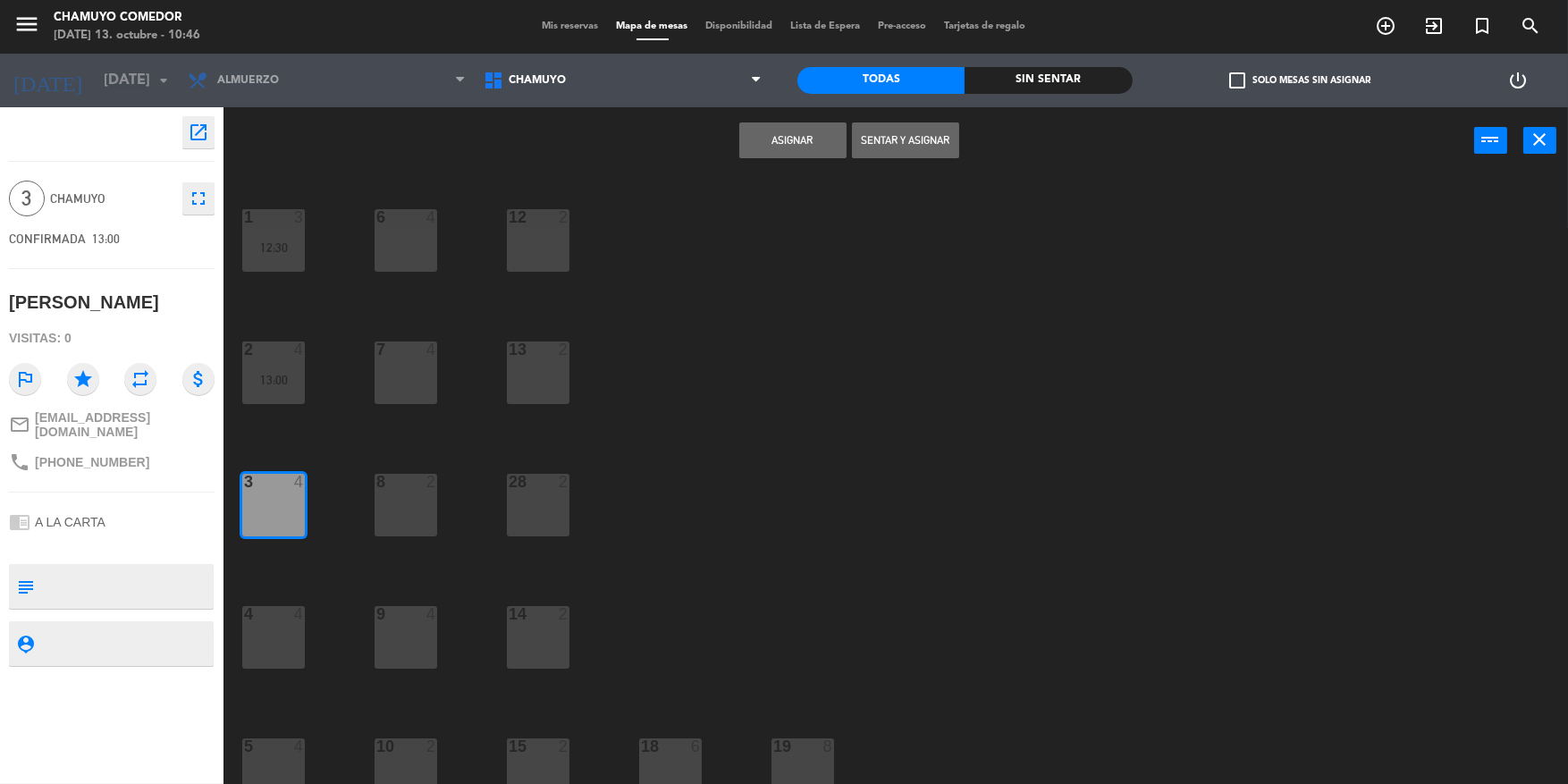
click at [809, 147] on button "Asignar" at bounding box center [793, 141] width 107 height 36
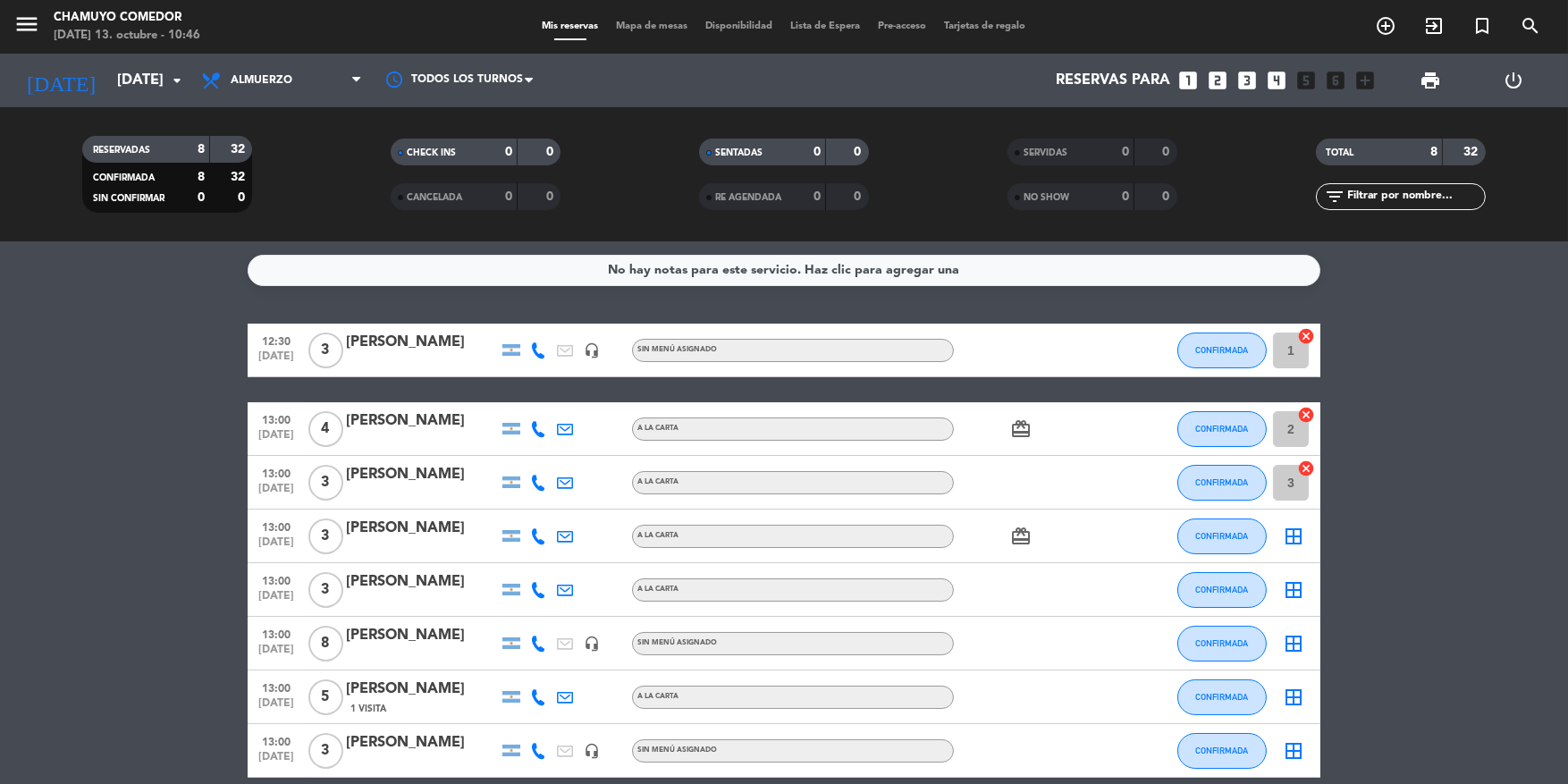
click at [1290, 540] on icon "border_all" at bounding box center [1294, 536] width 21 height 21
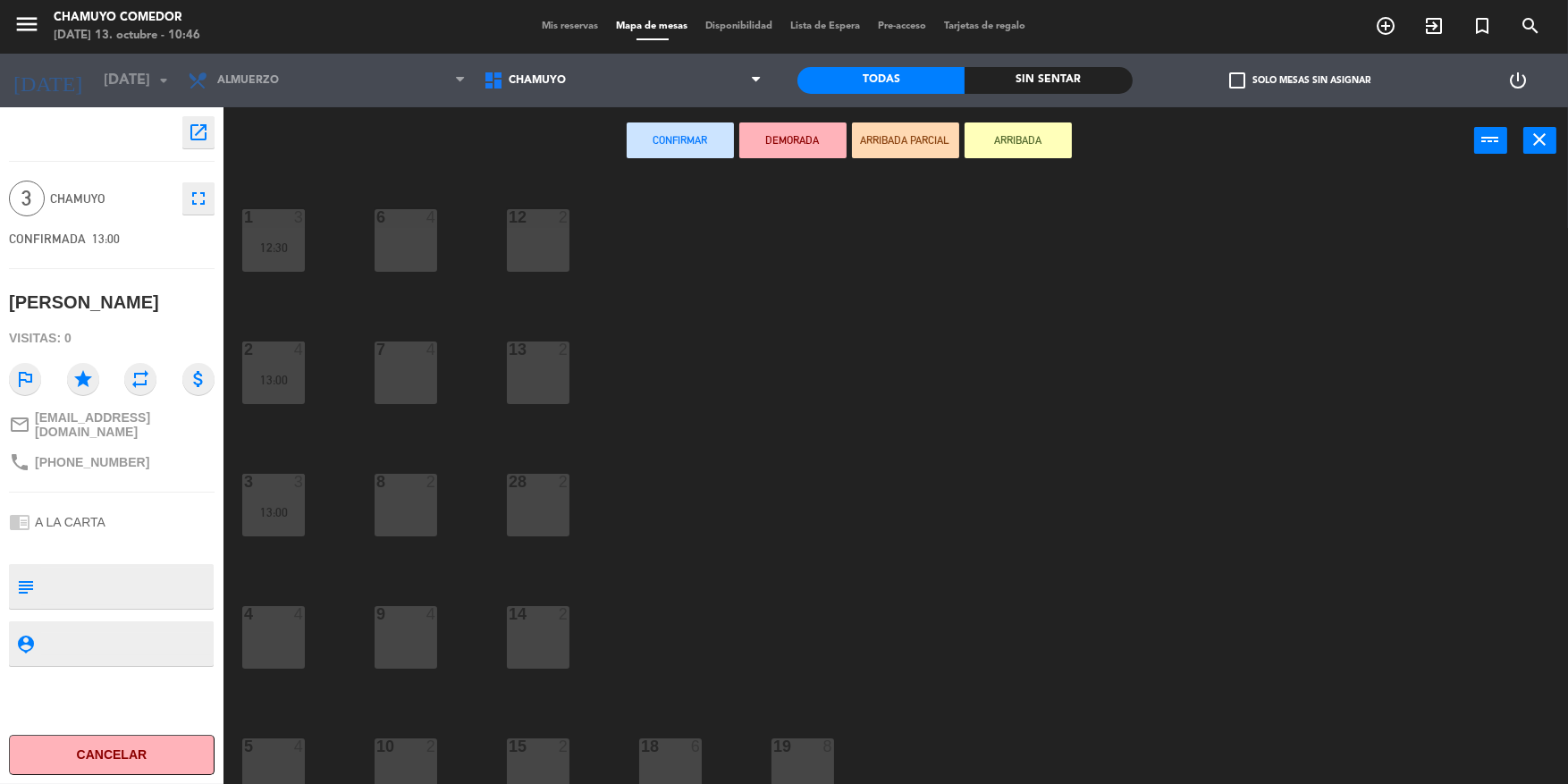
click at [289, 631] on div "4 4" at bounding box center [274, 637] width 63 height 63
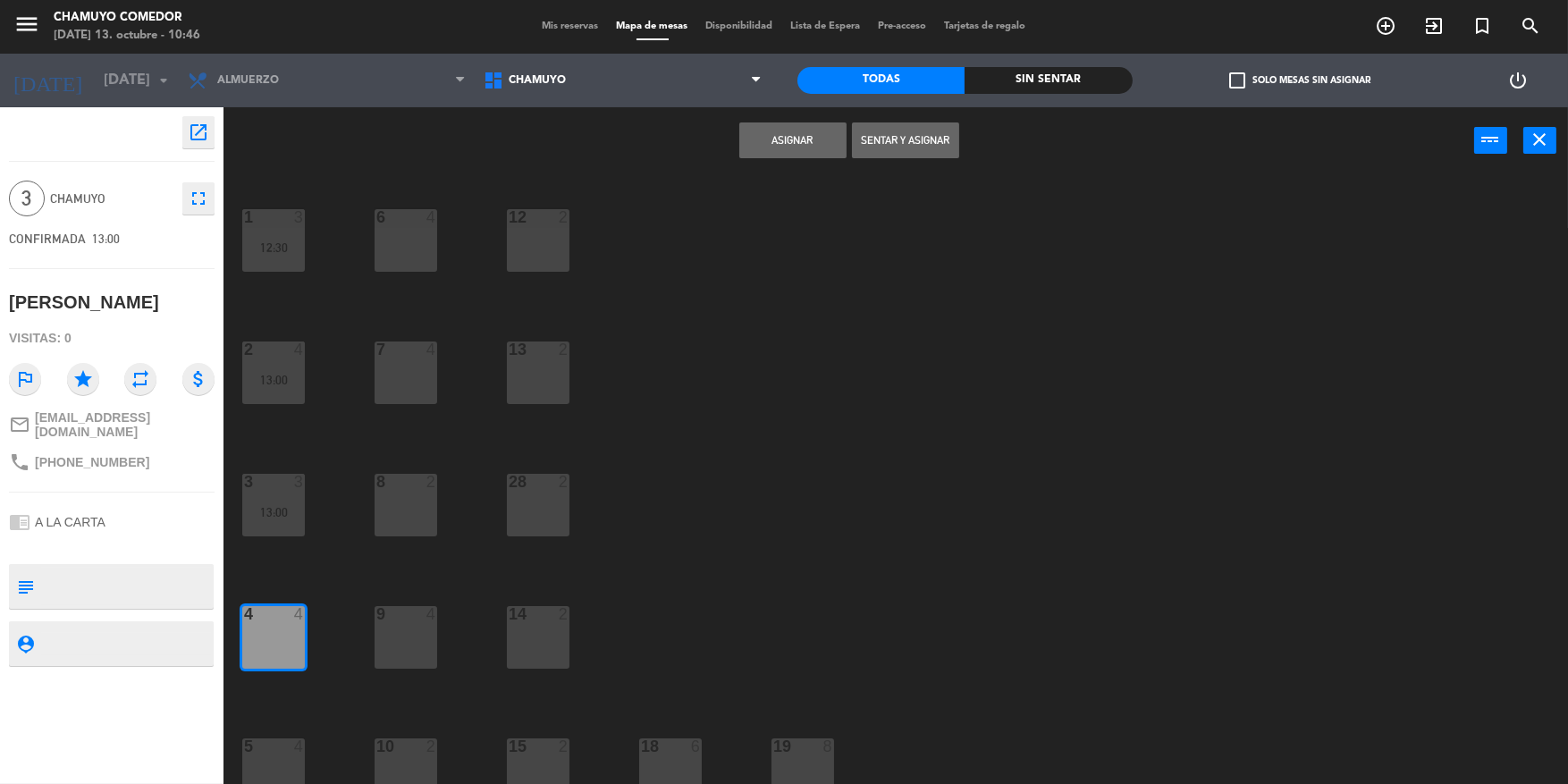
click at [793, 136] on button "Asignar" at bounding box center [793, 141] width 107 height 36
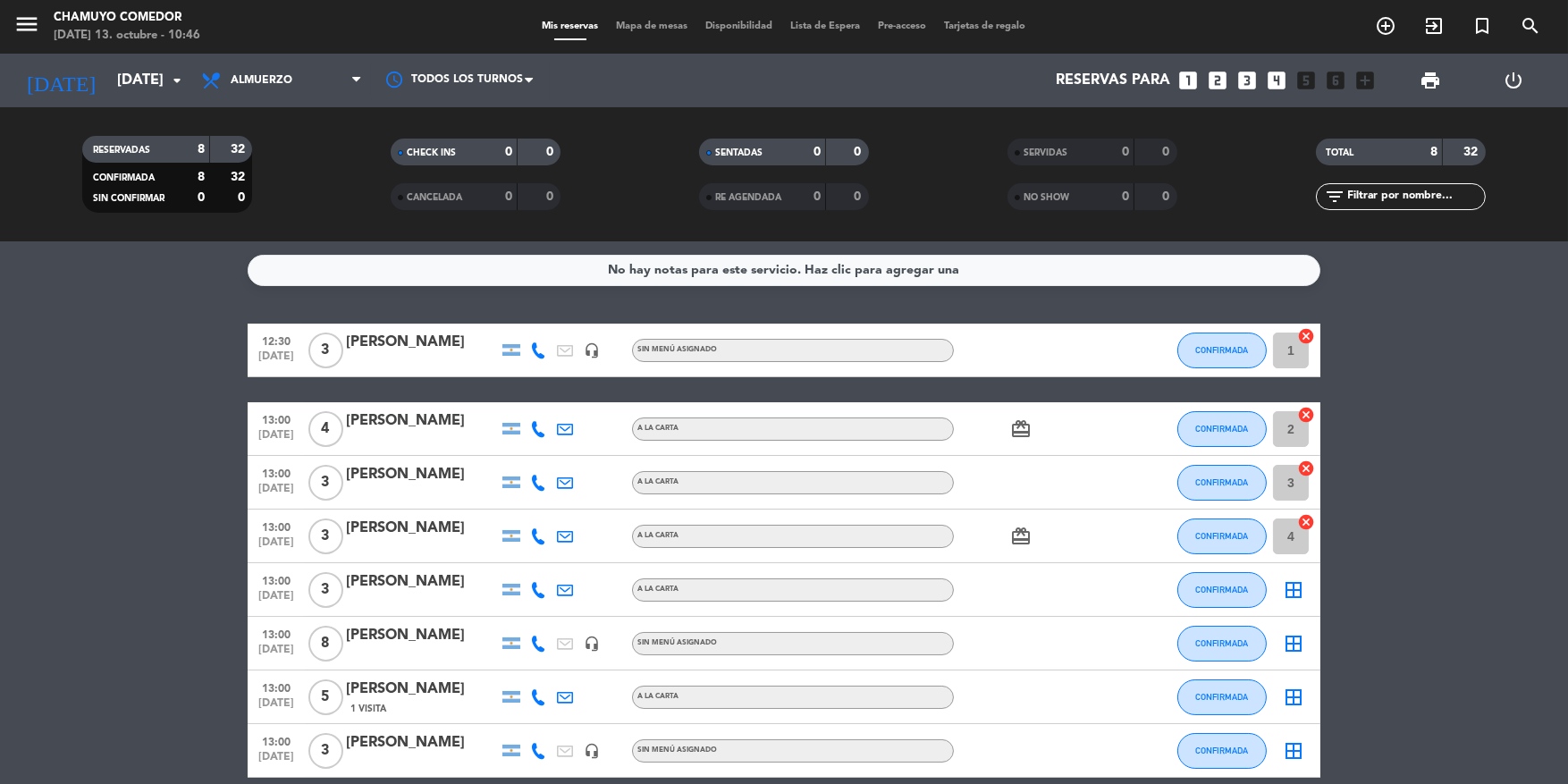
click at [1291, 592] on icon "border_all" at bounding box center [1294, 590] width 21 height 21
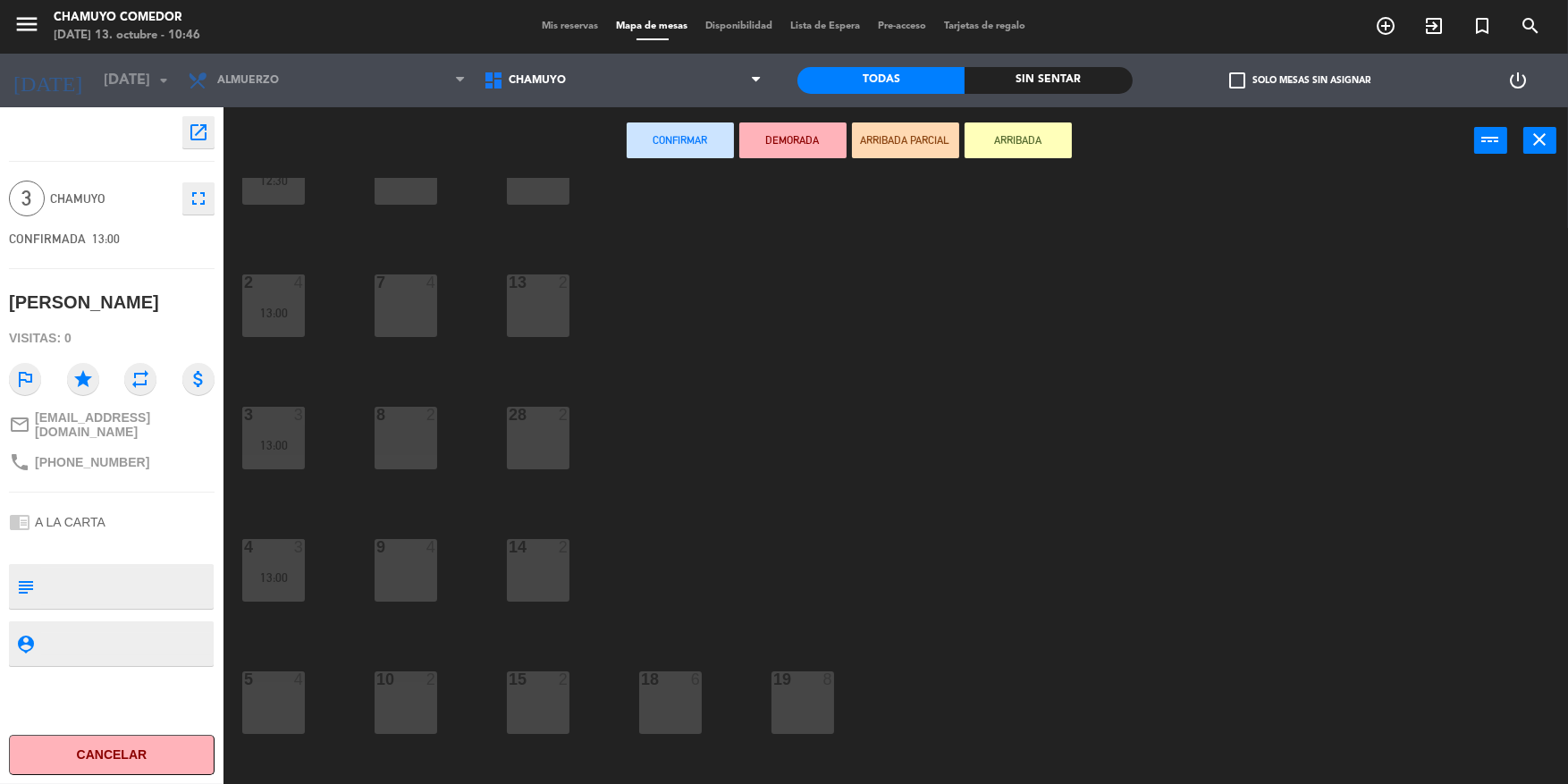
scroll to position [89, 0]
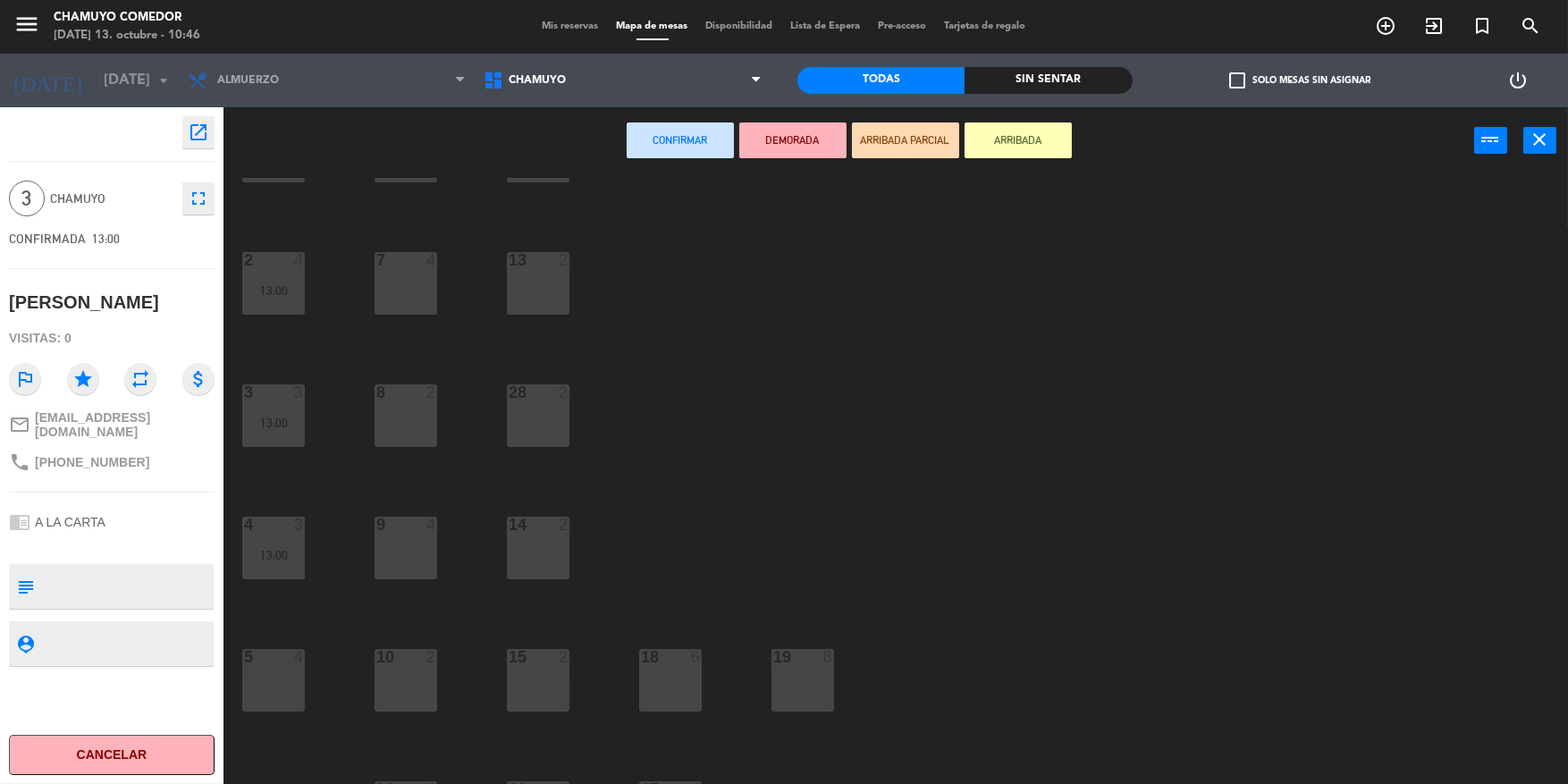
click at [267, 697] on div "5 4" at bounding box center [274, 680] width 63 height 63
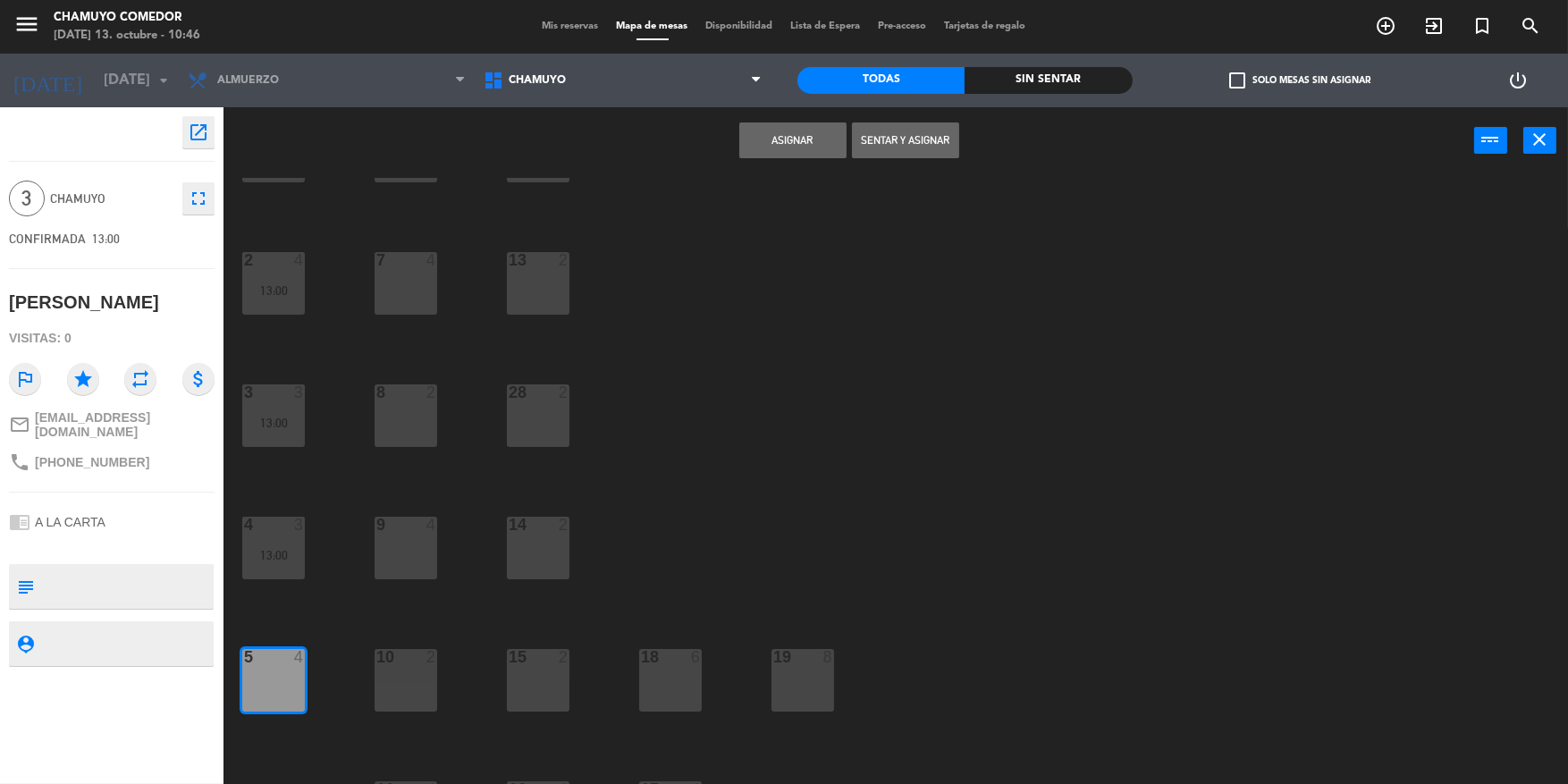
click at [801, 141] on button "Asignar" at bounding box center [793, 141] width 107 height 36
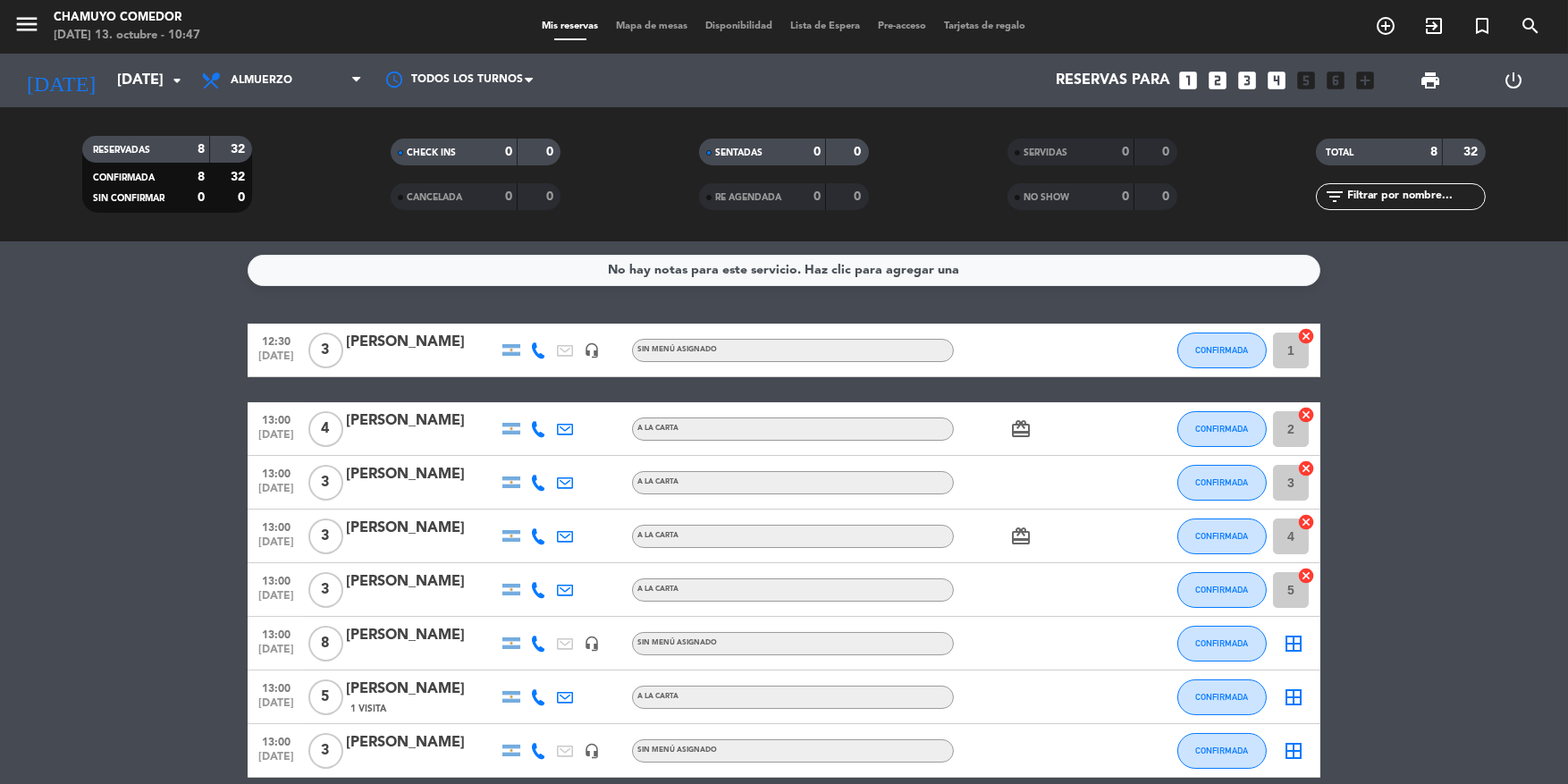
click at [538, 591] on icon at bounding box center [538, 590] width 16 height 16
click at [1298, 643] on icon "border_all" at bounding box center [1294, 643] width 21 height 21
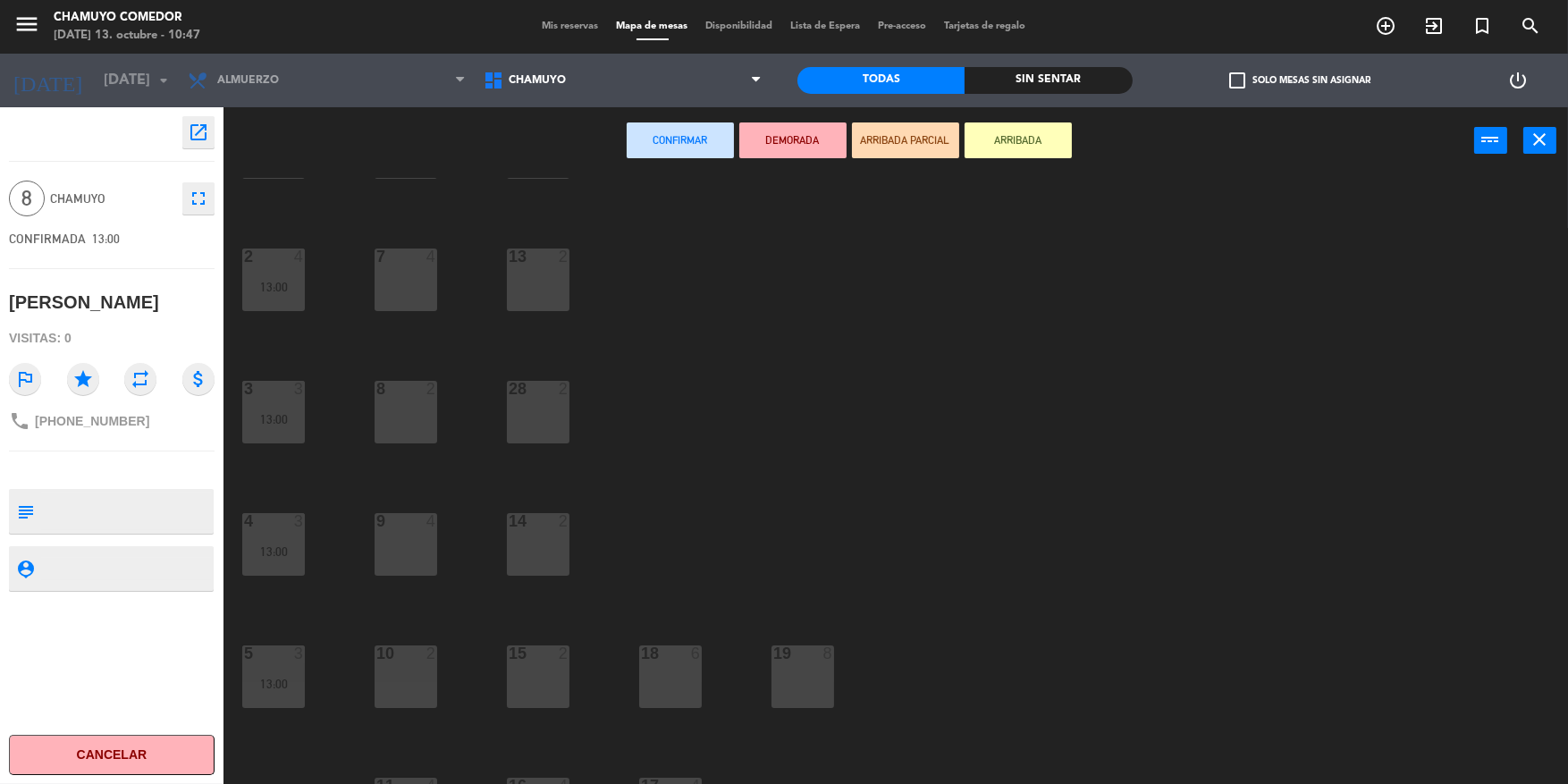
scroll to position [89, 0]
drag, startPoint x: 803, startPoint y: 692, endPoint x: 746, endPoint y: 697, distance: 57.2
click at [803, 691] on div "19 8" at bounding box center [803, 680] width 63 height 63
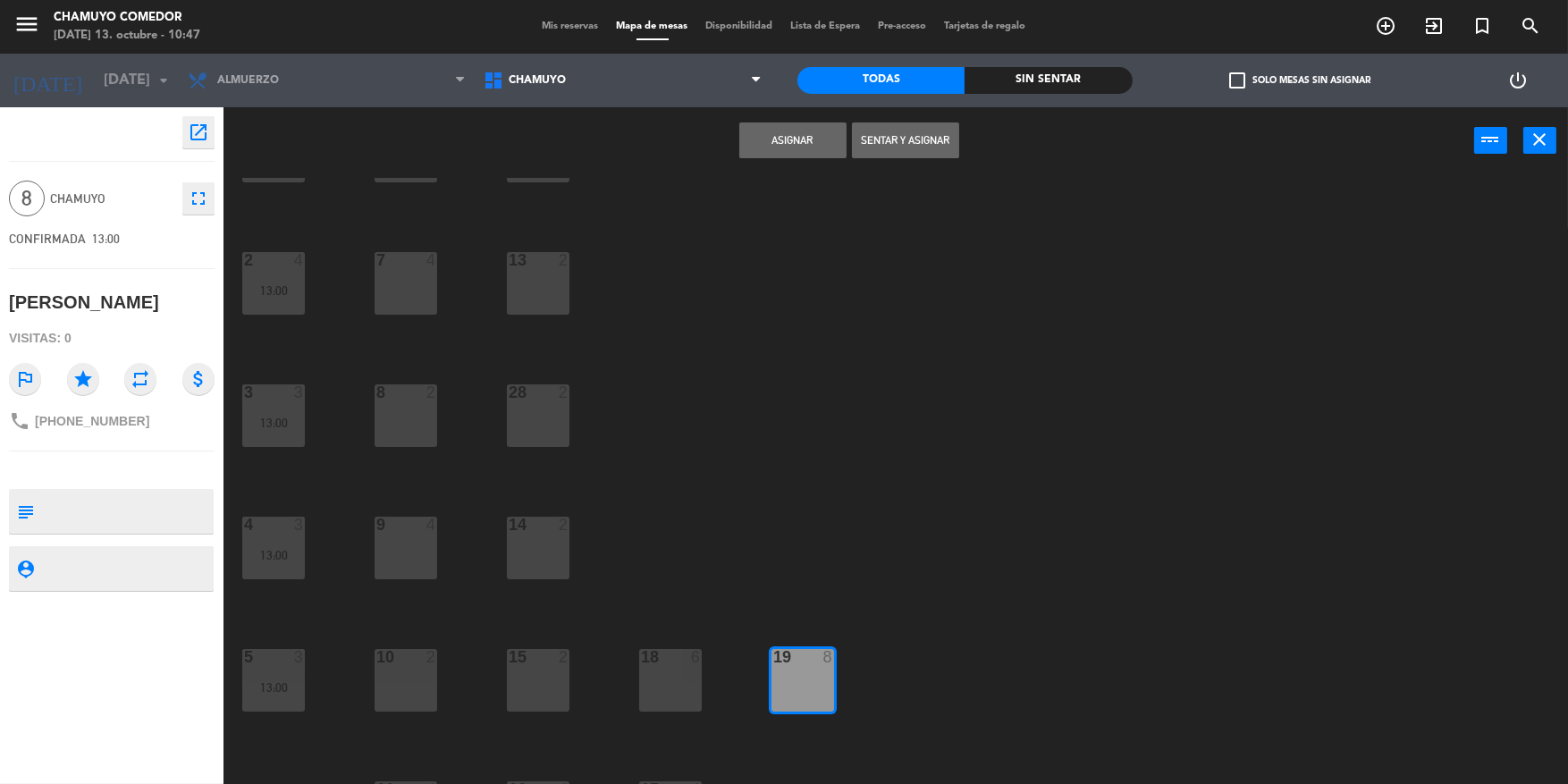
drag, startPoint x: 760, startPoint y: 149, endPoint x: 767, endPoint y: 162, distance: 14.8
click at [761, 152] on button "Asignar" at bounding box center [793, 141] width 107 height 36
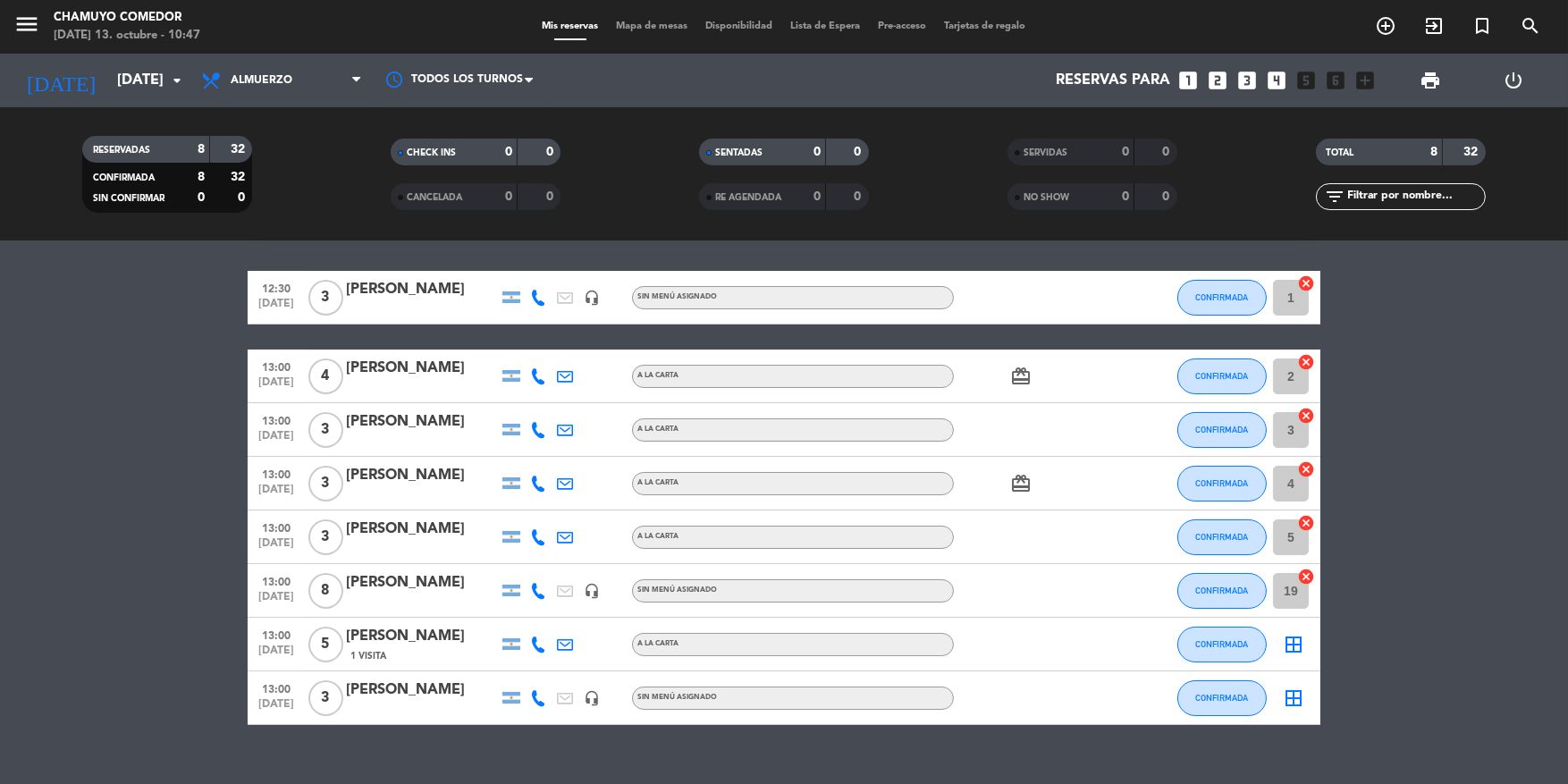
scroll to position [82, 0]
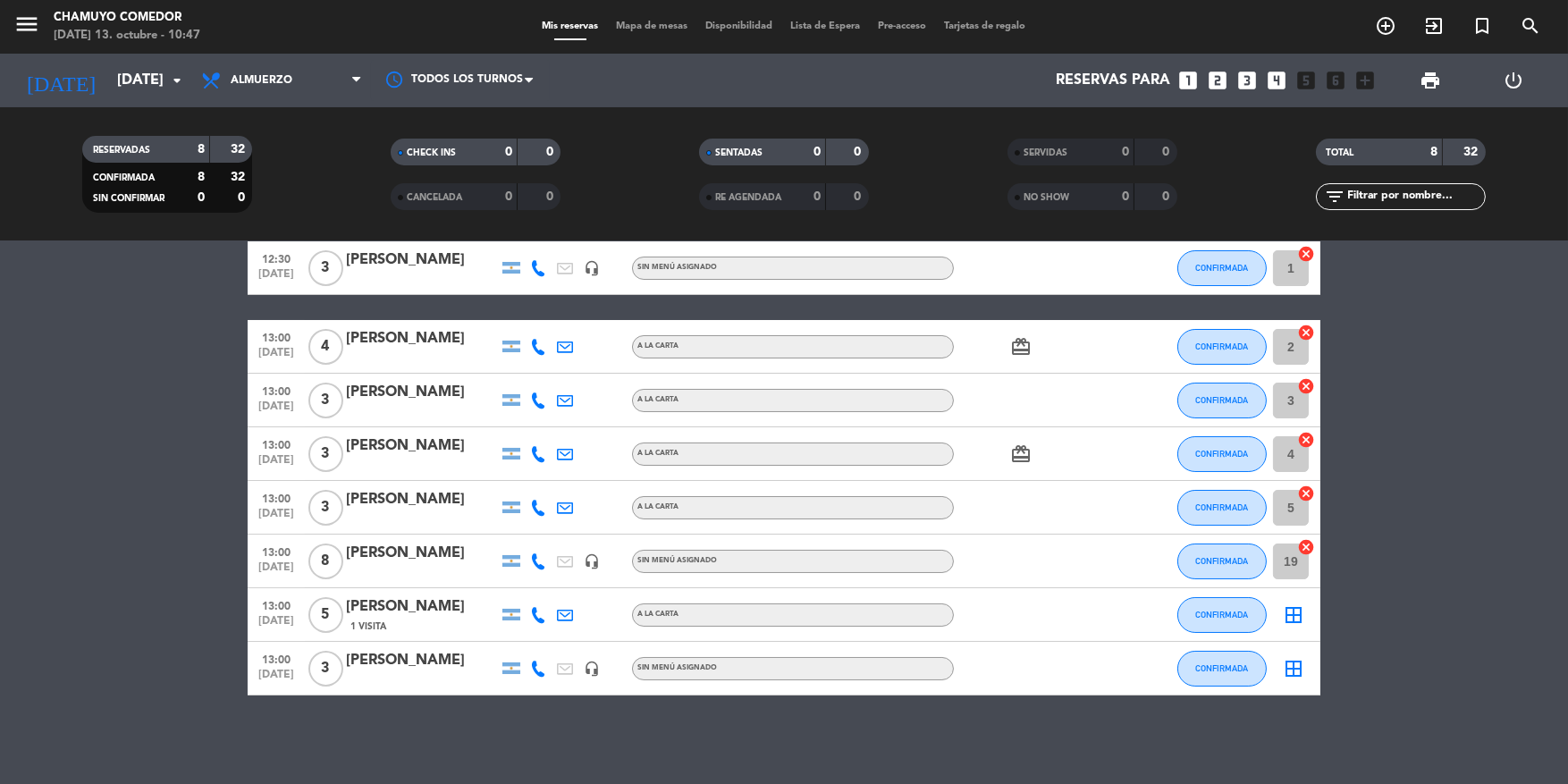
click at [1298, 618] on icon "border_all" at bounding box center [1294, 615] width 21 height 21
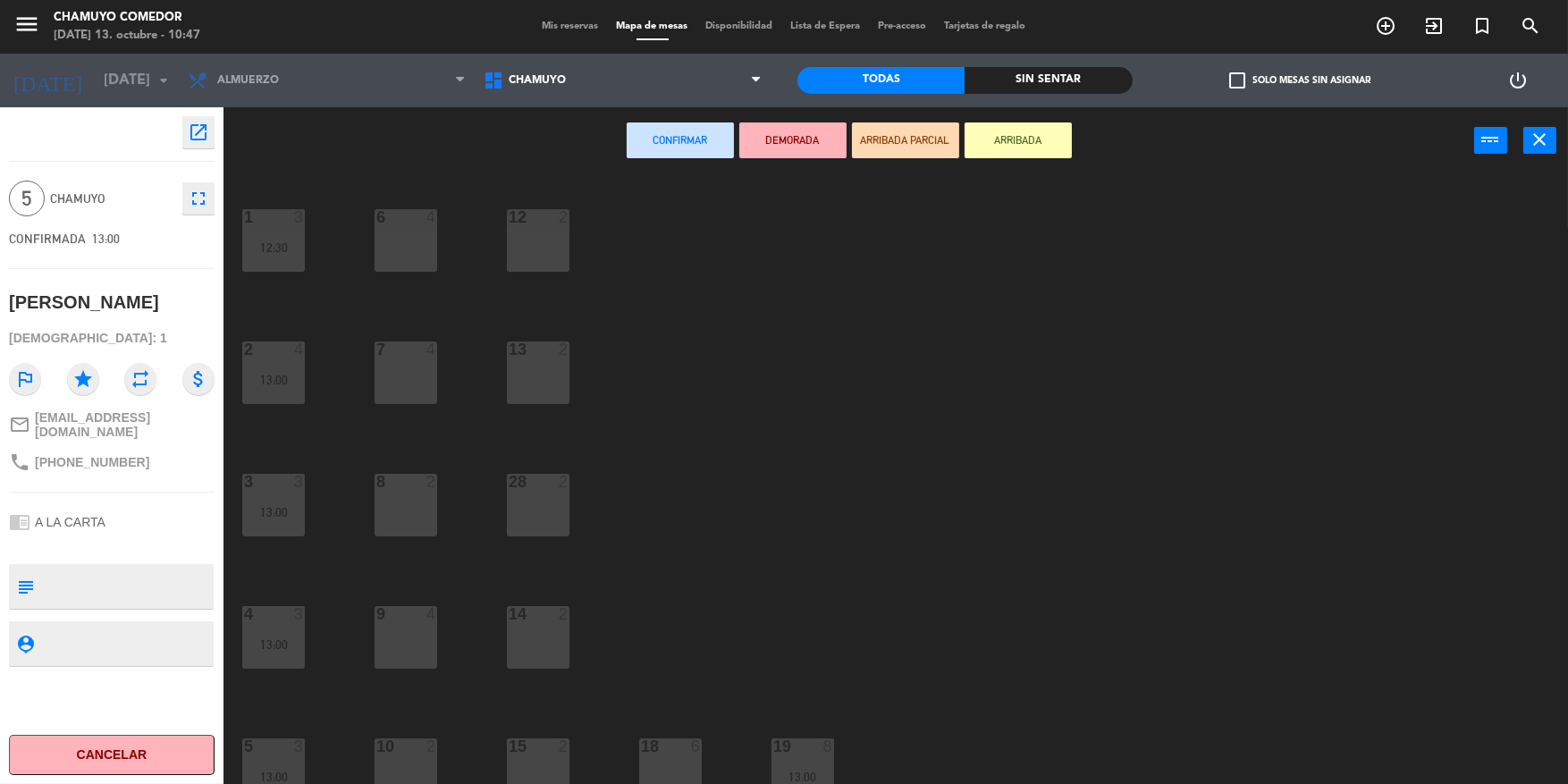
click at [642, 752] on div "18" at bounding box center [641, 746] width 1 height 16
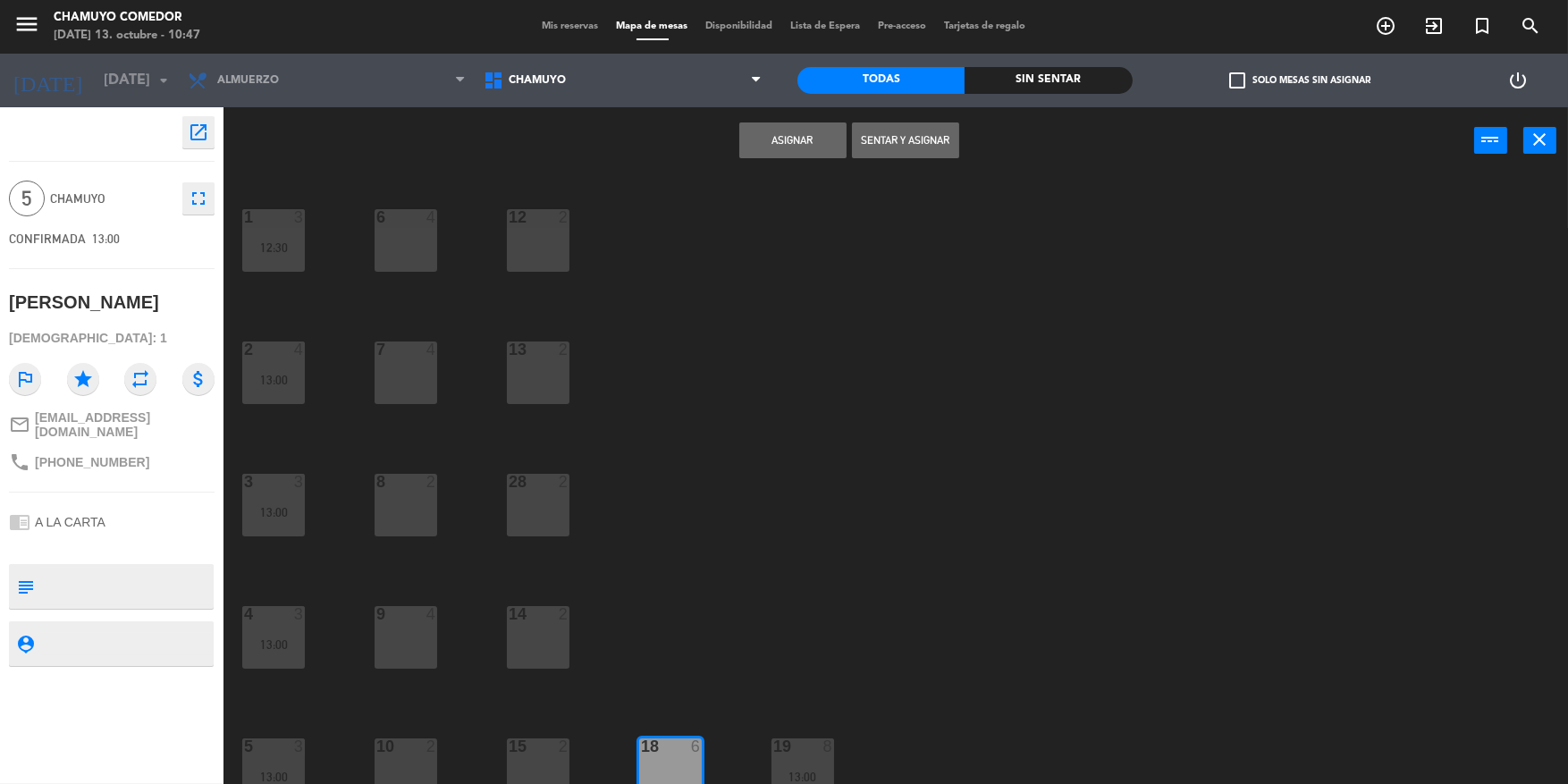
click at [804, 152] on button "Asignar" at bounding box center [793, 141] width 107 height 36
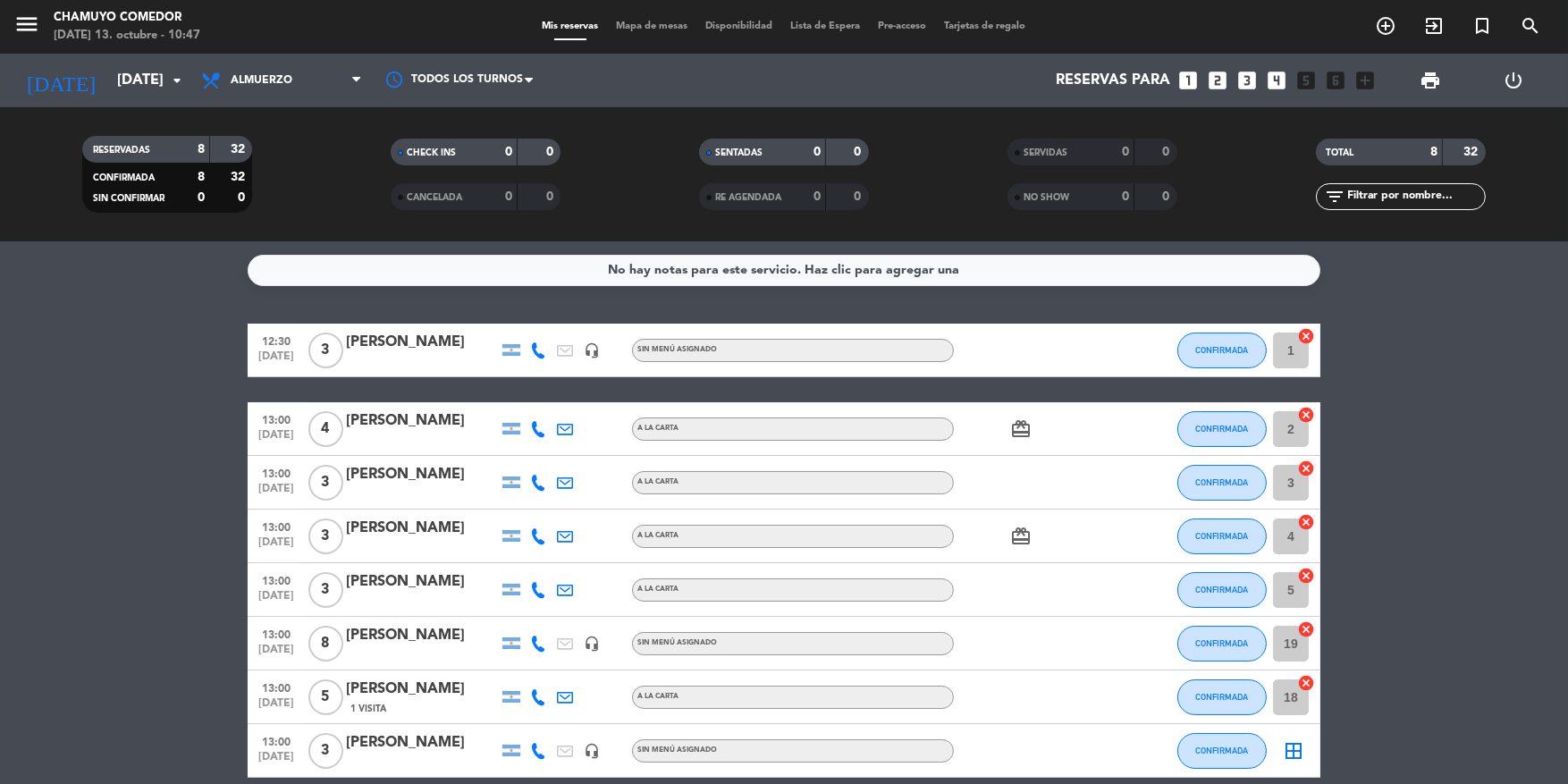
click at [1298, 753] on icon "border_all" at bounding box center [1294, 751] width 21 height 21
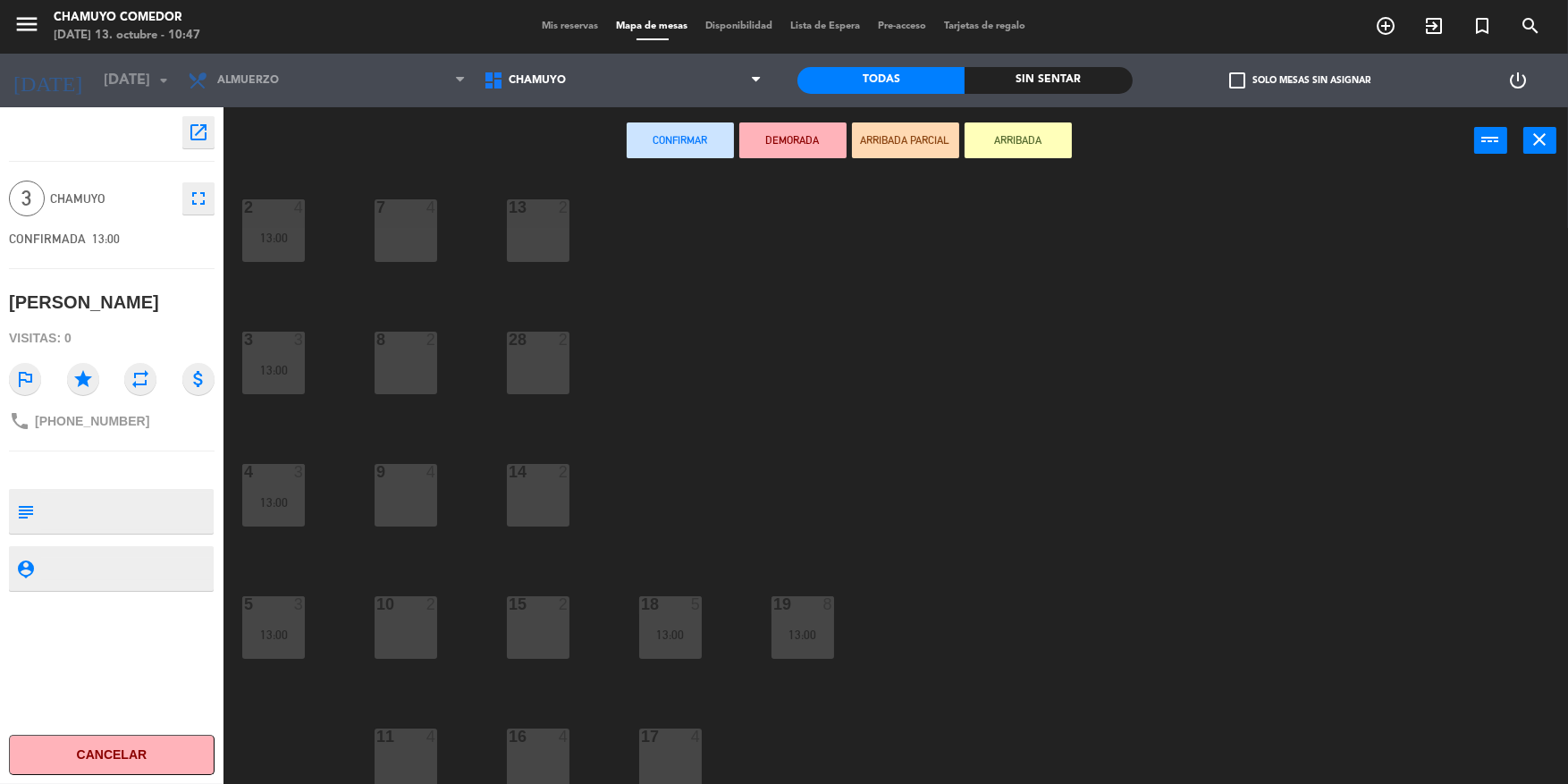
scroll to position [146, 0]
click at [405, 746] on div "11 4" at bounding box center [406, 756] width 63 height 63
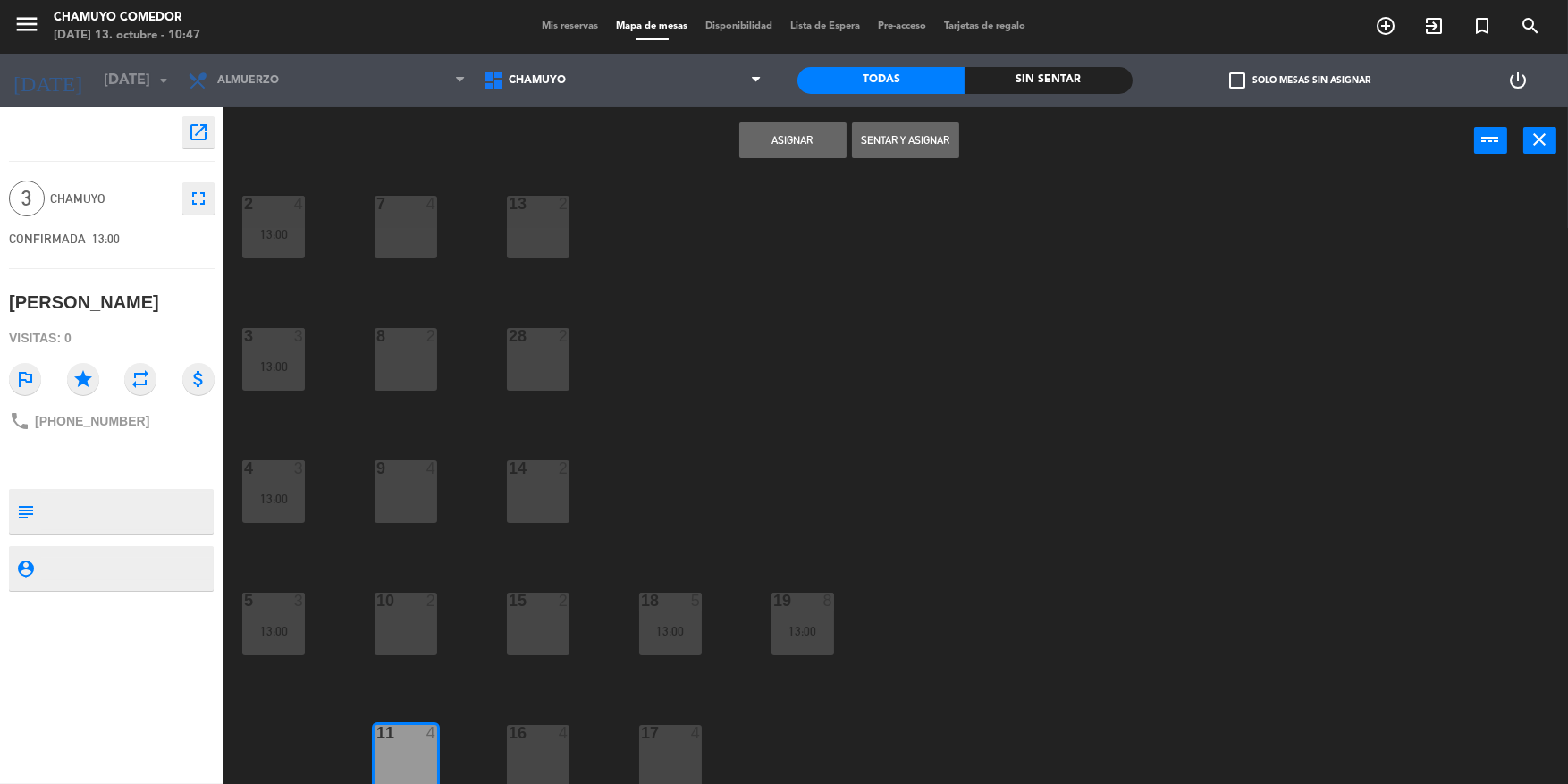
click at [829, 139] on button "Asignar" at bounding box center [793, 141] width 107 height 36
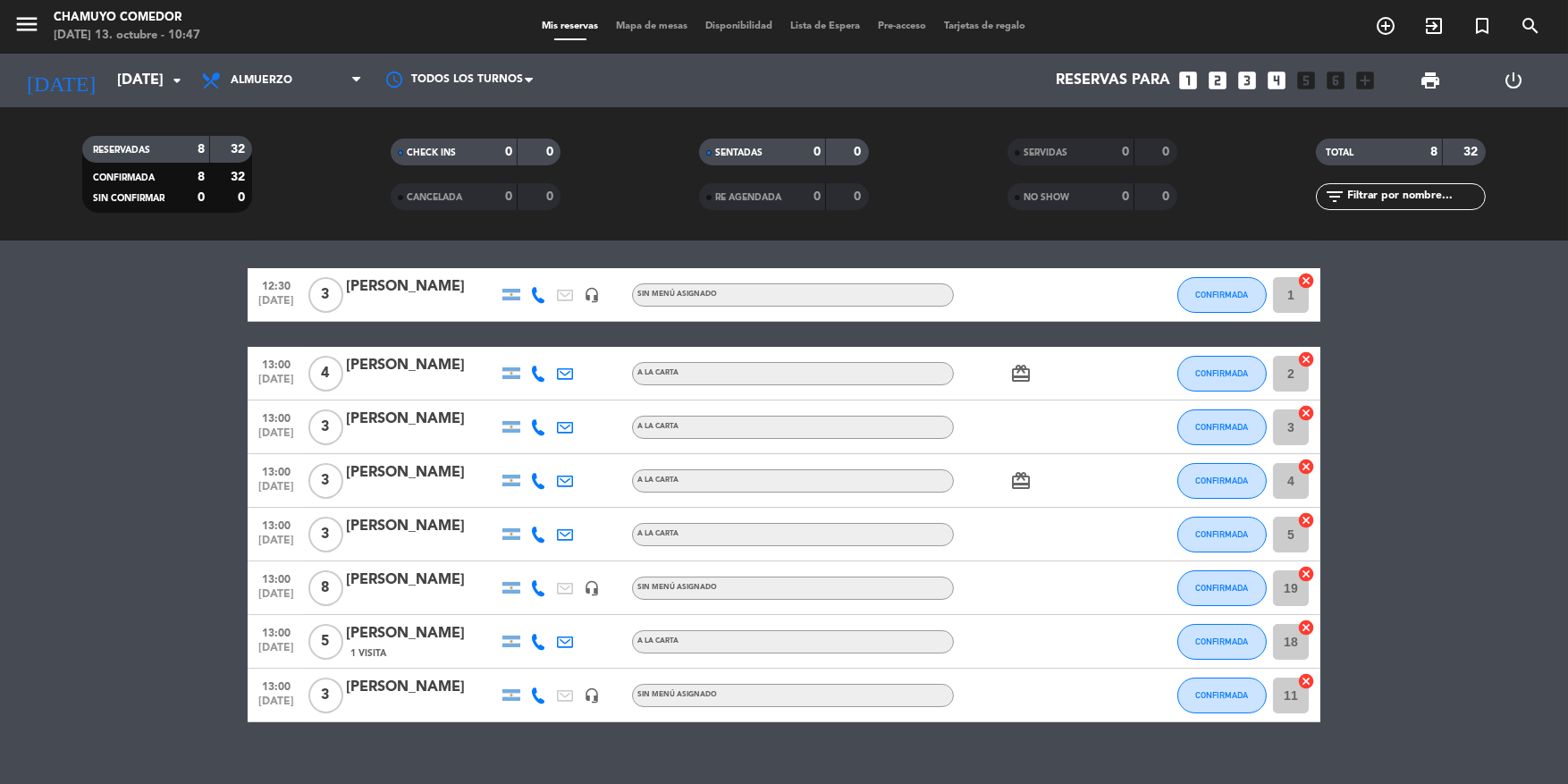
scroll to position [82, 0]
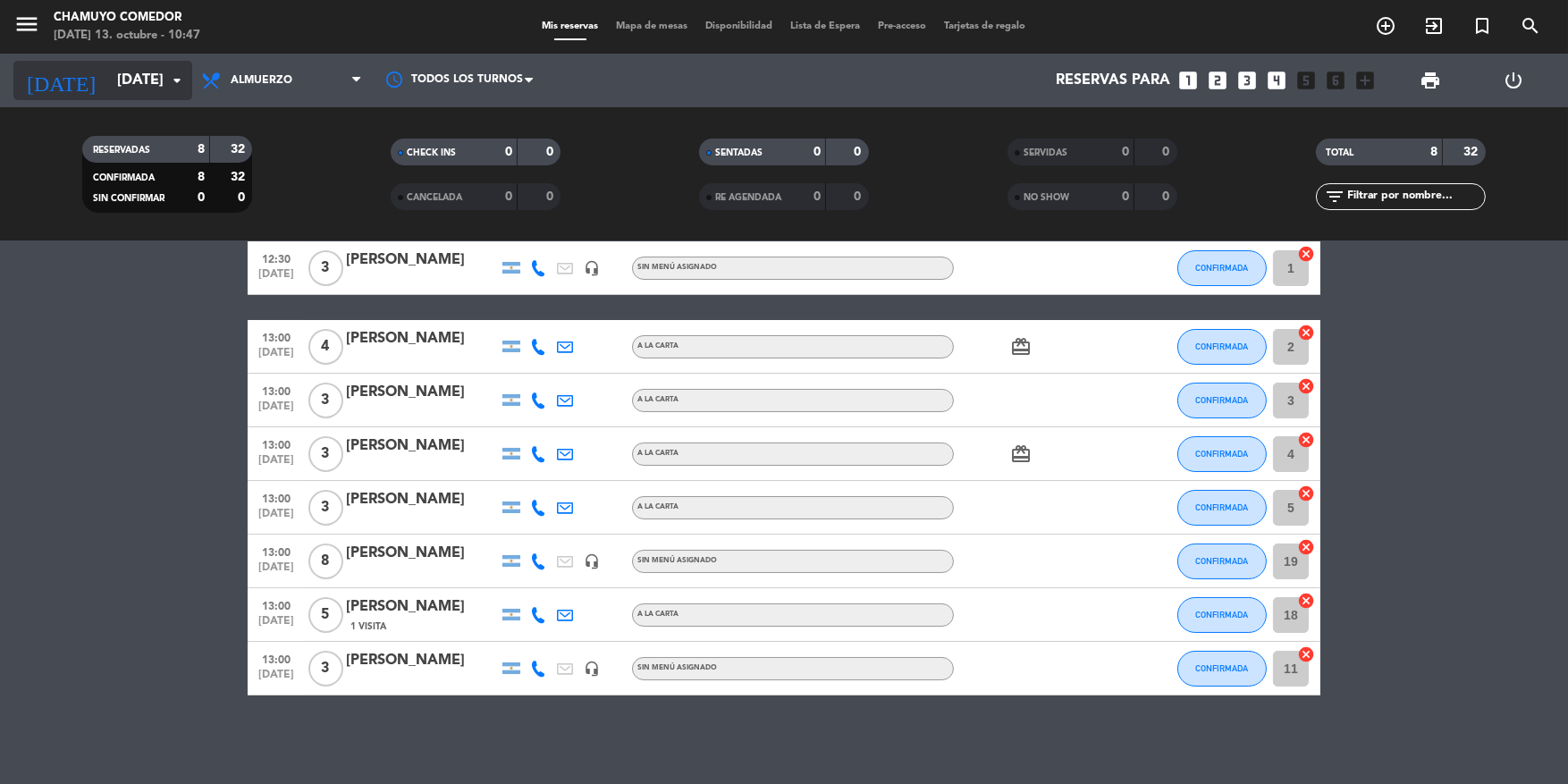
click at [145, 90] on input "[DATE]" at bounding box center [202, 81] width 189 height 35
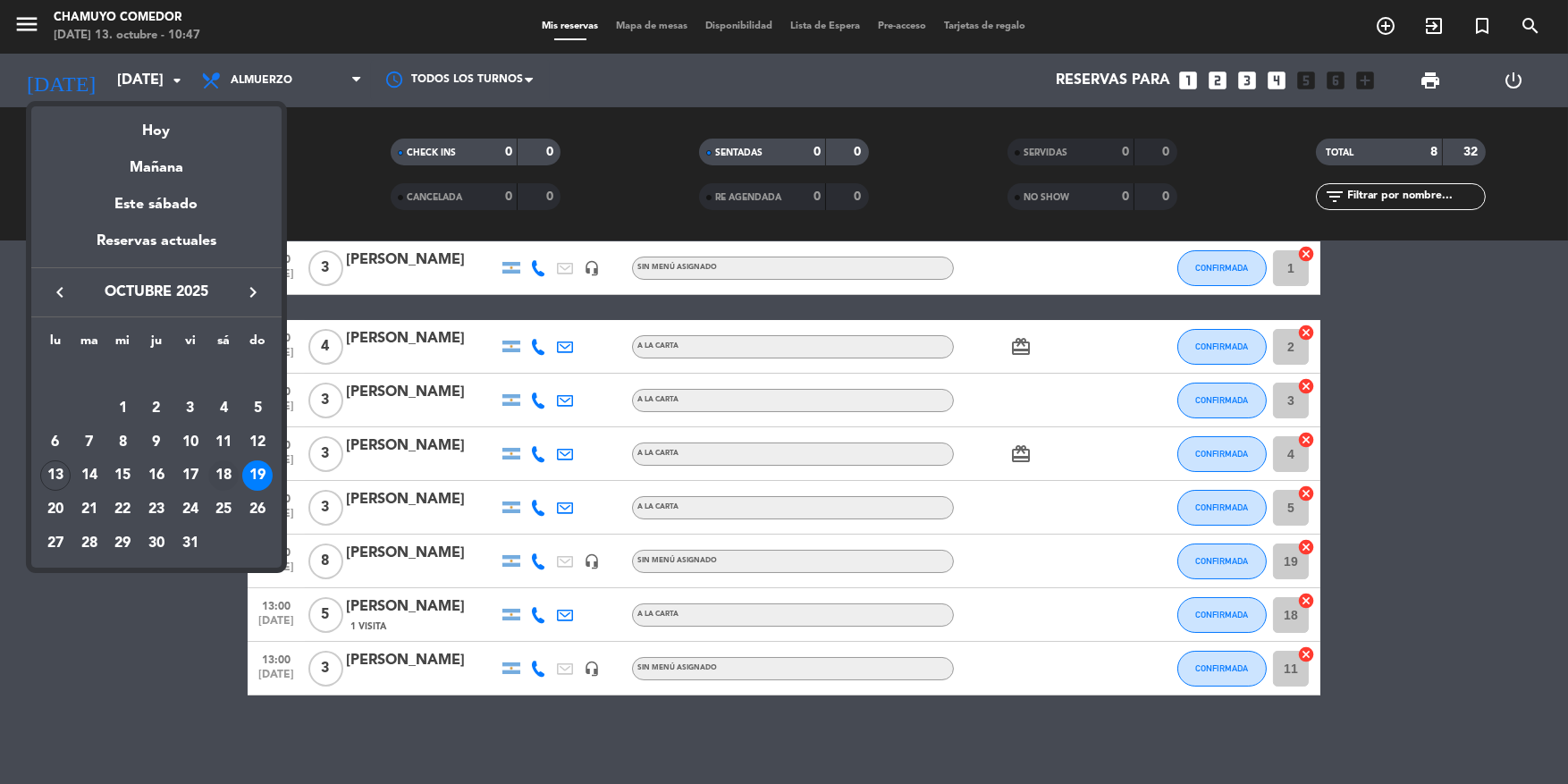
click at [237, 484] on td "18" at bounding box center [225, 476] width 34 height 34
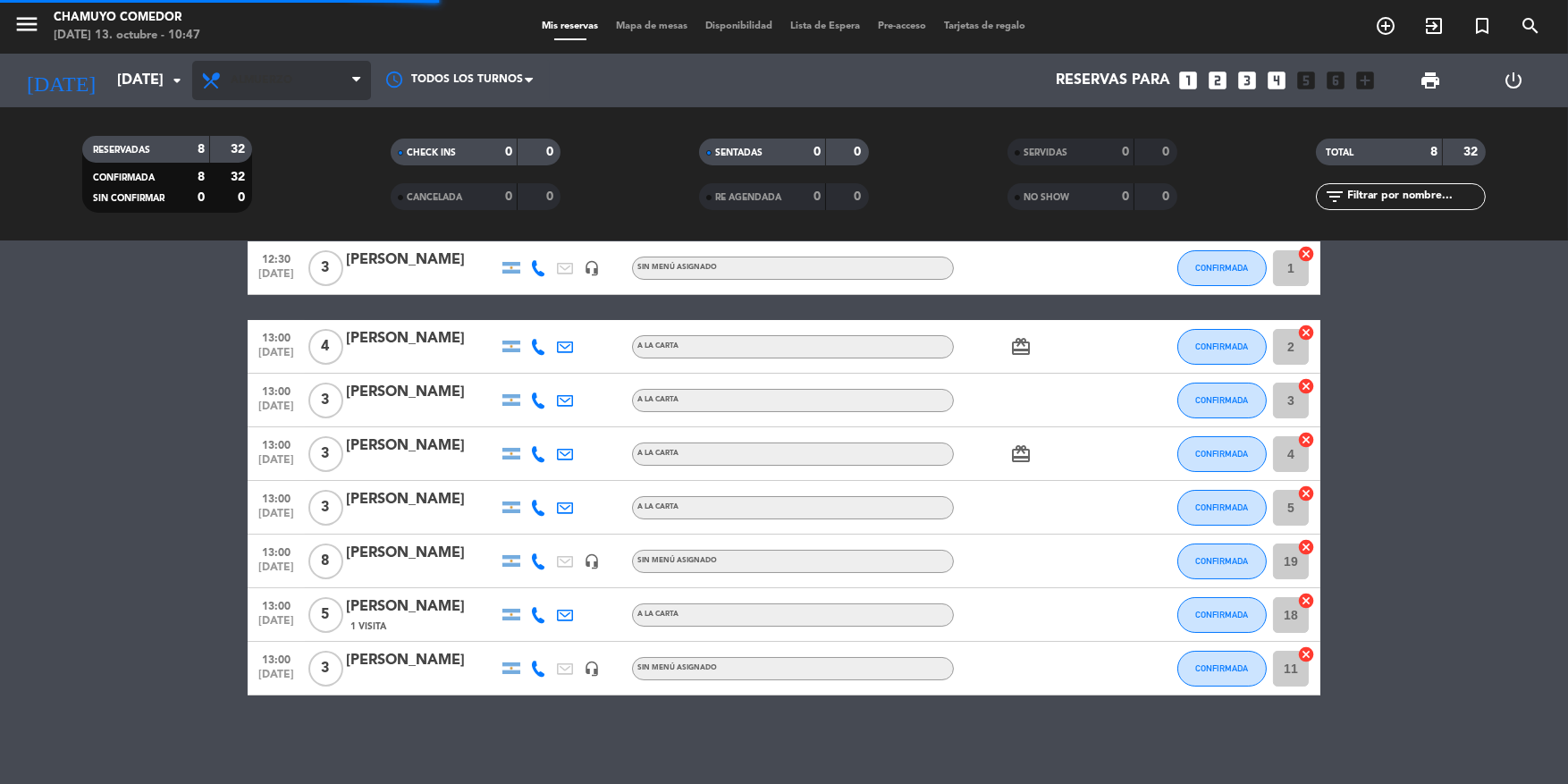
scroll to position [0, 0]
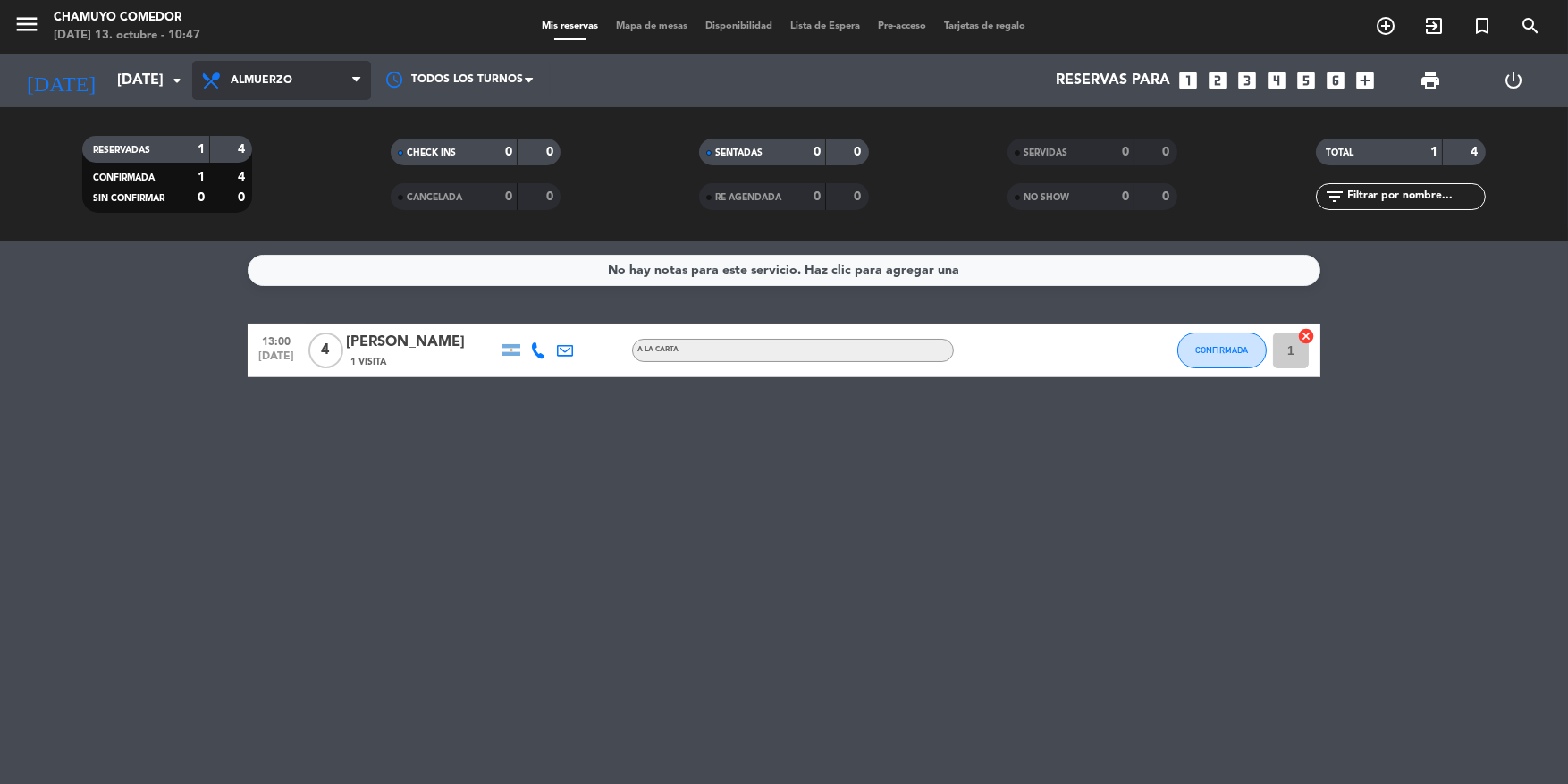
click at [316, 86] on span "Almuerzo" at bounding box center [282, 81] width 179 height 39
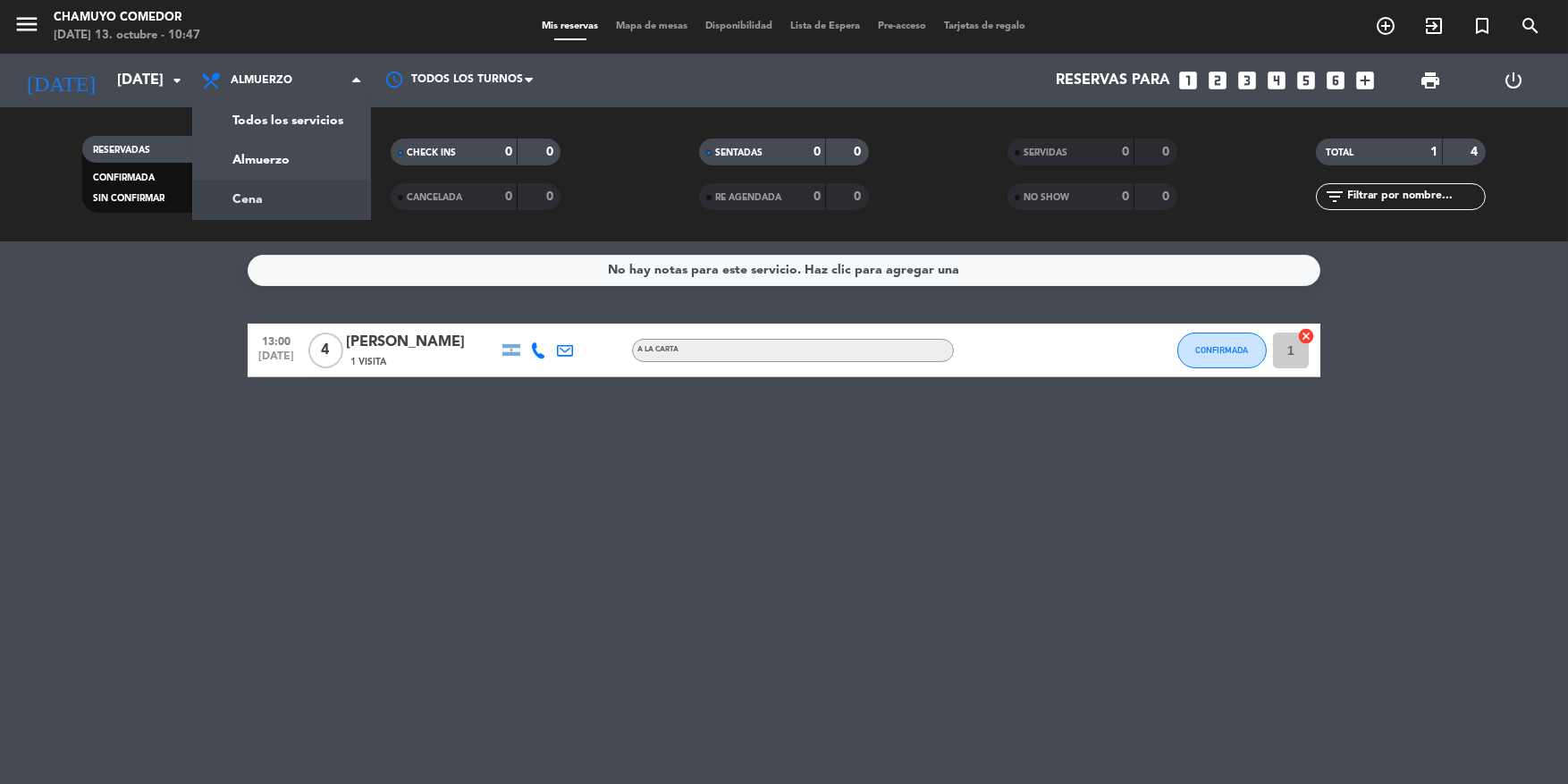
click at [304, 230] on div "RESERVADAS 1 4 CONFIRMADA 1 4 SIN CONFIRMAR 0 0 CHECK INS 0 0 CANCELADA 0 0 SEN…" at bounding box center [784, 175] width 1568 height 134
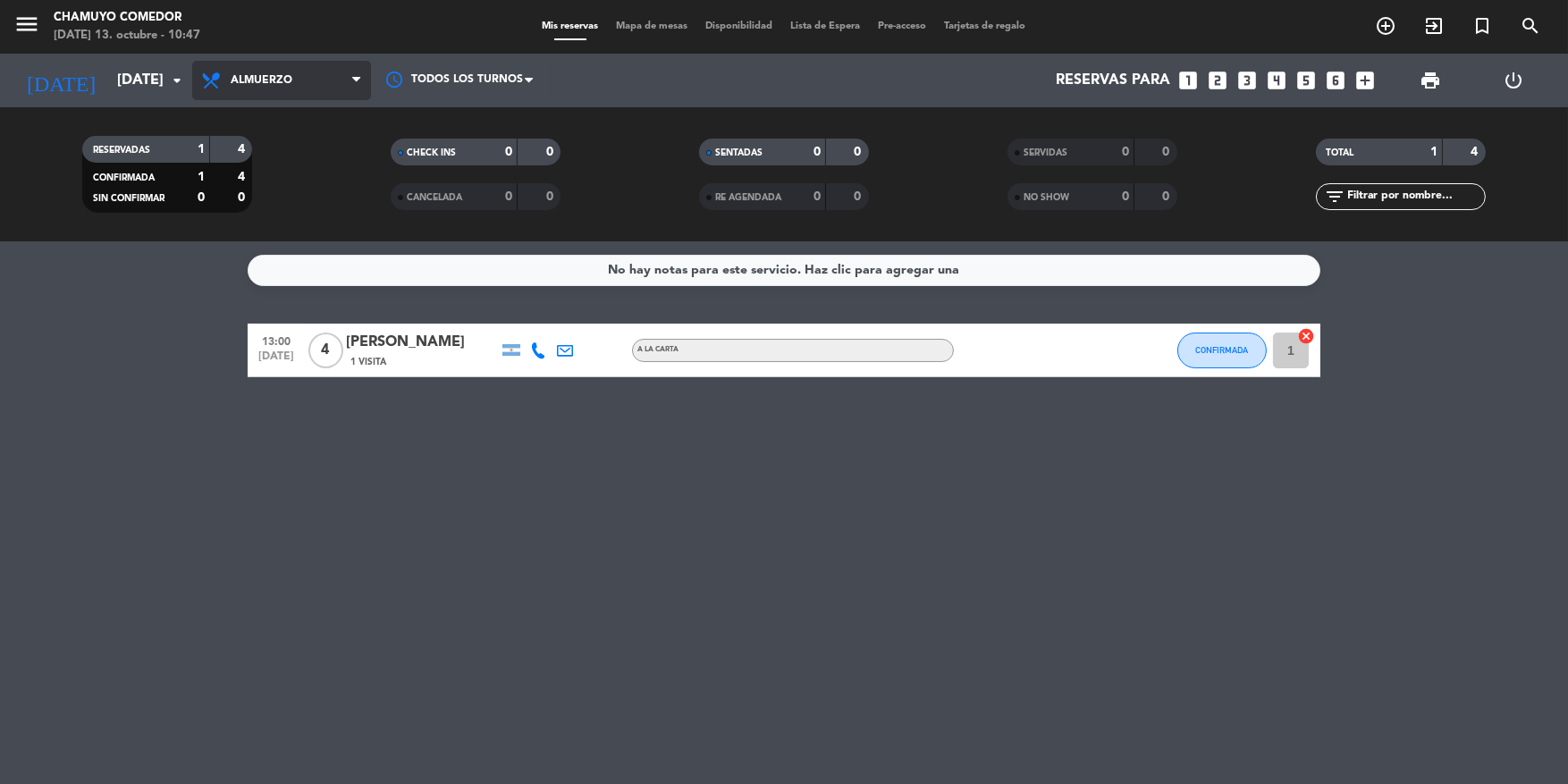
click at [274, 81] on span "Almuerzo" at bounding box center [261, 81] width 62 height 13
click at [266, 206] on div "menu Chamuyo Comedor [DATE] 13. octubre - 10:47 Mis reservas Mapa de mesas Disp…" at bounding box center [784, 121] width 1568 height 242
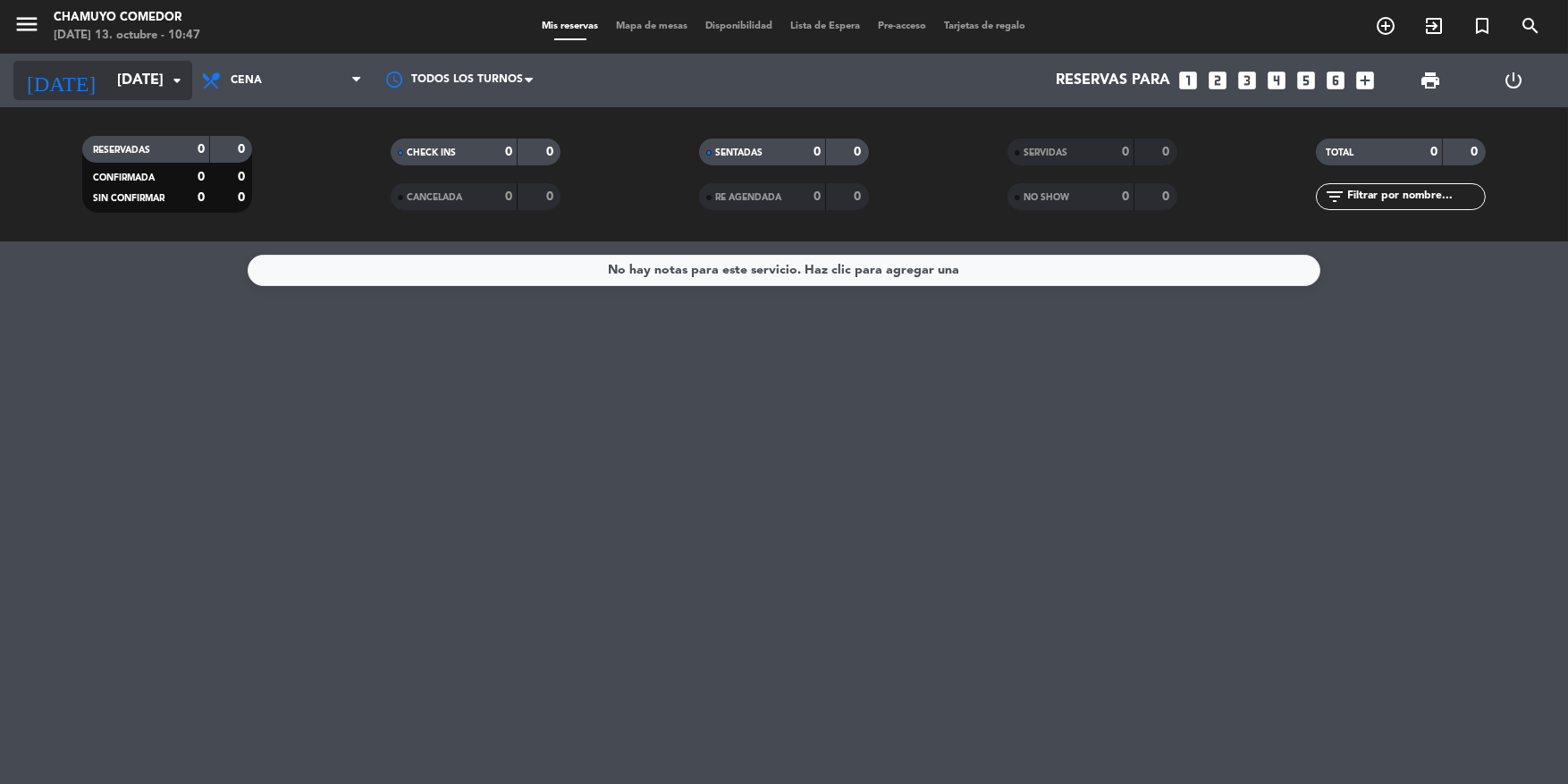
click at [59, 93] on icon "[DATE]" at bounding box center [61, 81] width 95 height 39
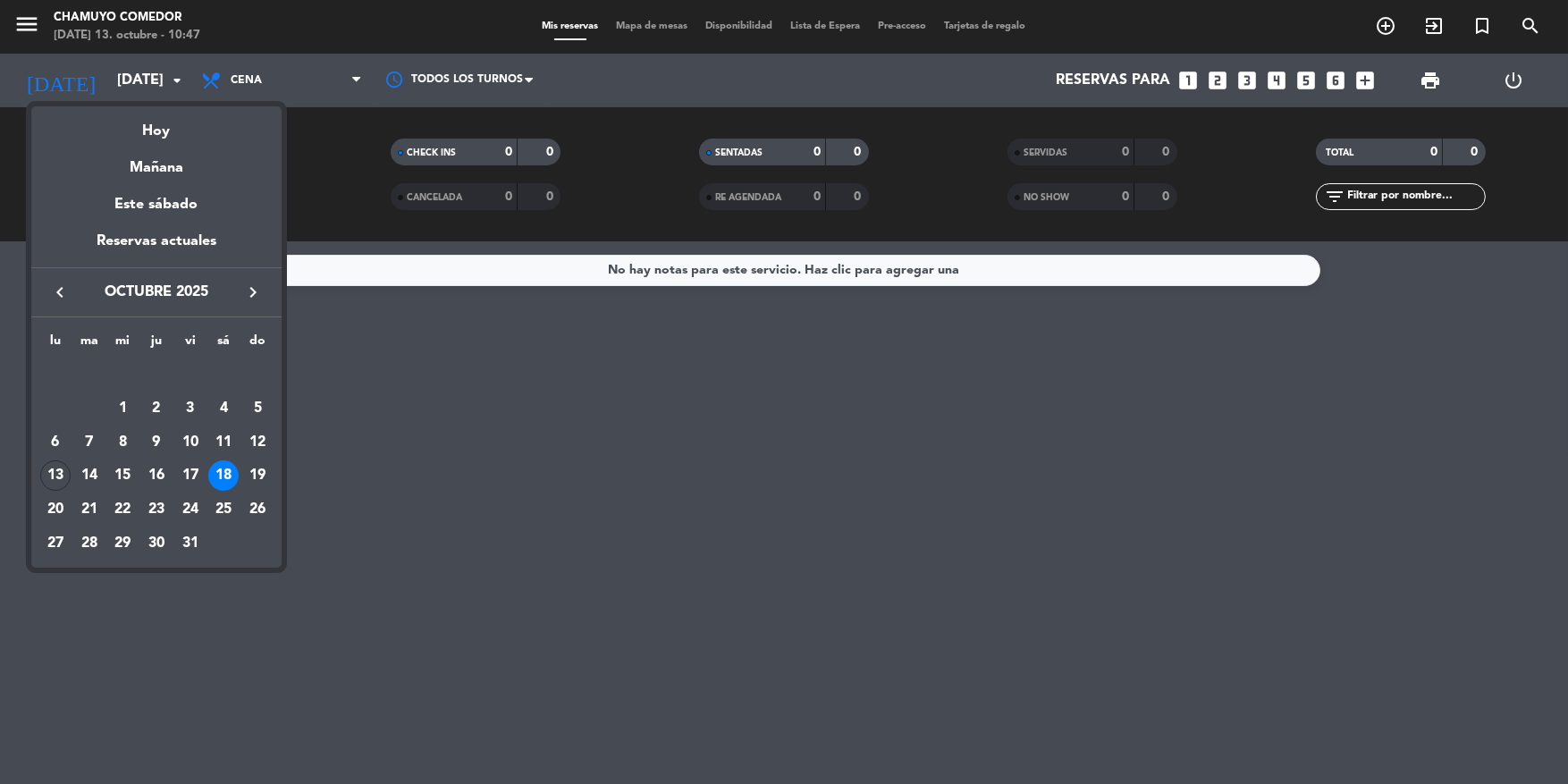
click at [191, 489] on div "17" at bounding box center [191, 475] width 30 height 30
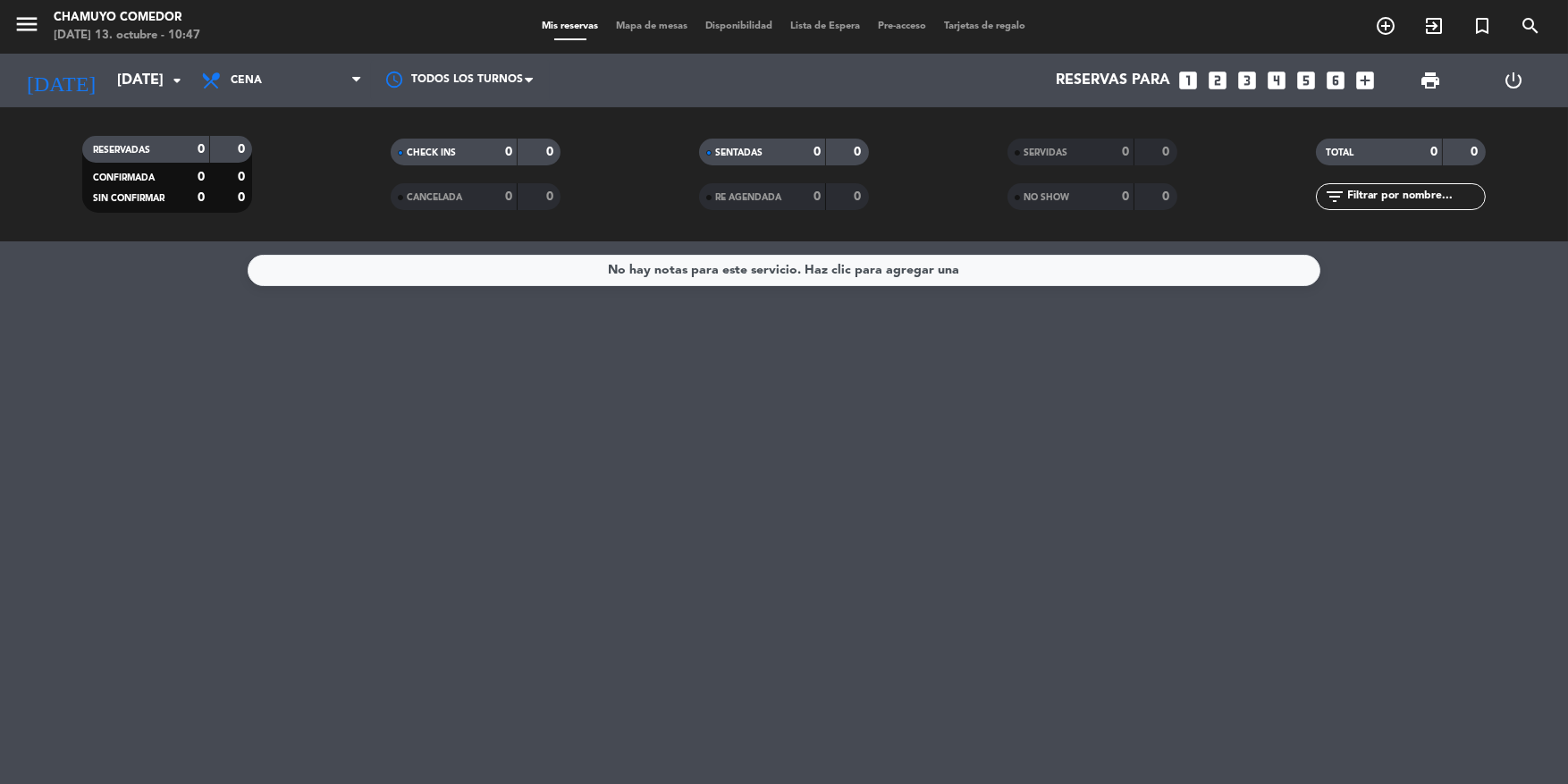
type input "[DATE]"
